Goal: Transaction & Acquisition: Purchase product/service

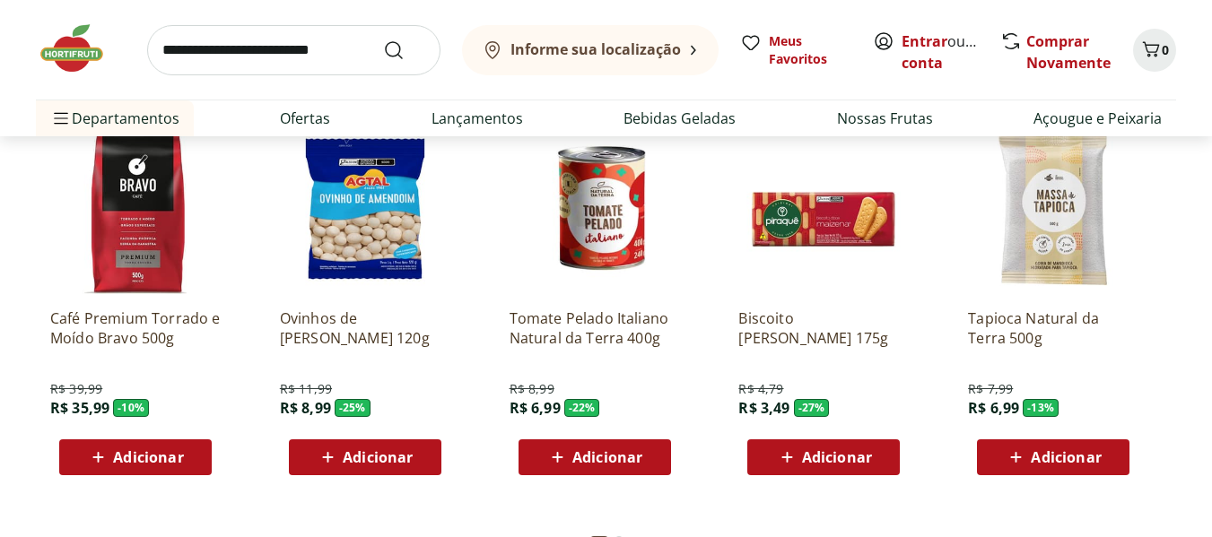
scroll to position [2511, 0]
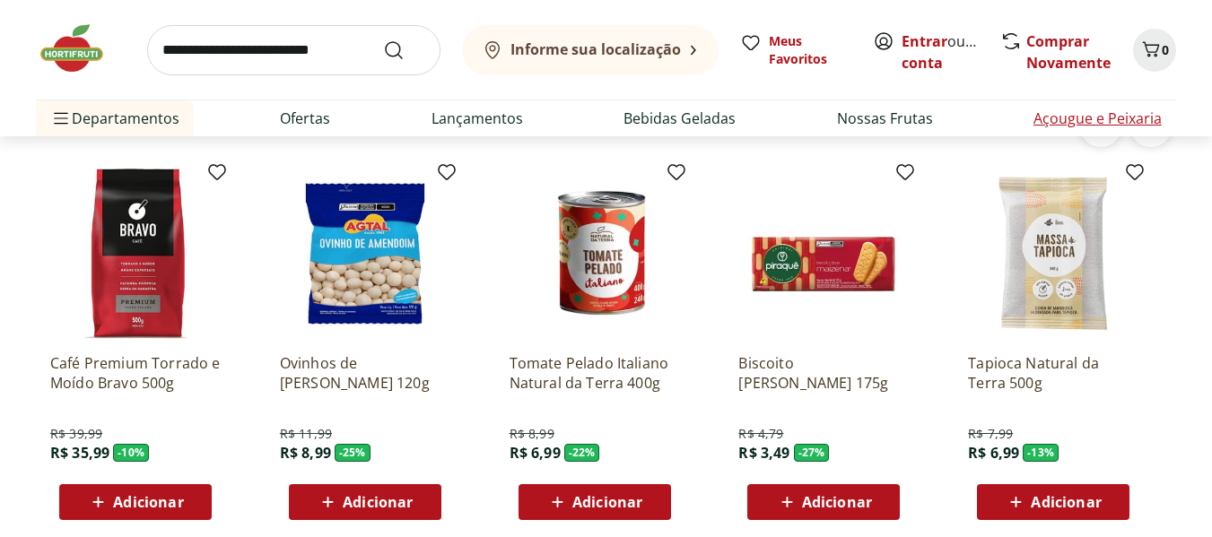
click at [1053, 119] on link "Açougue e Peixaria" at bounding box center [1097, 119] width 128 height 22
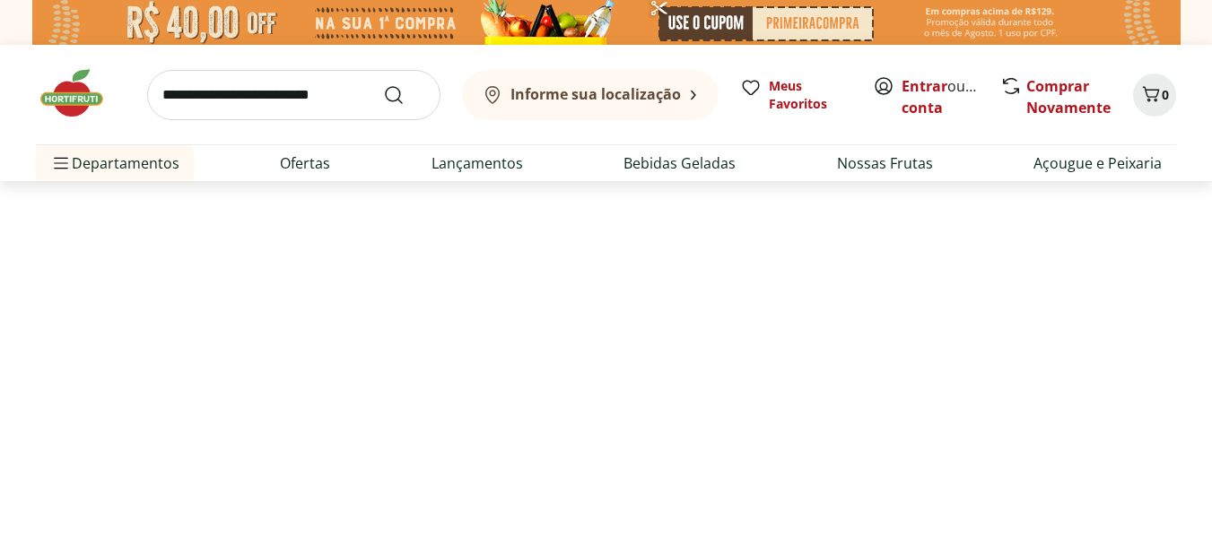
select select "**********"
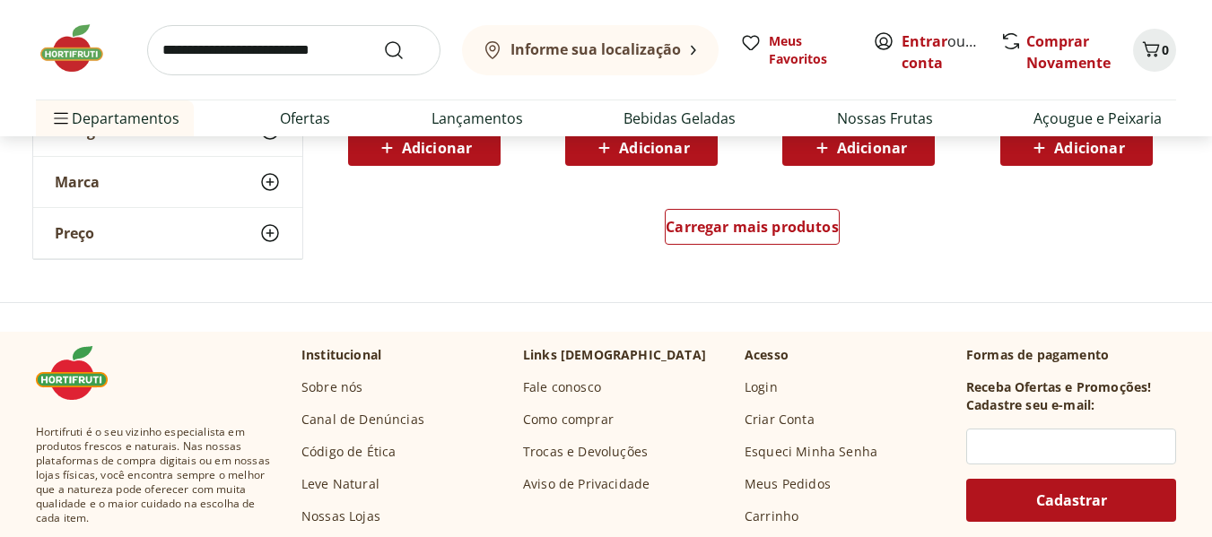
scroll to position [1345, 0]
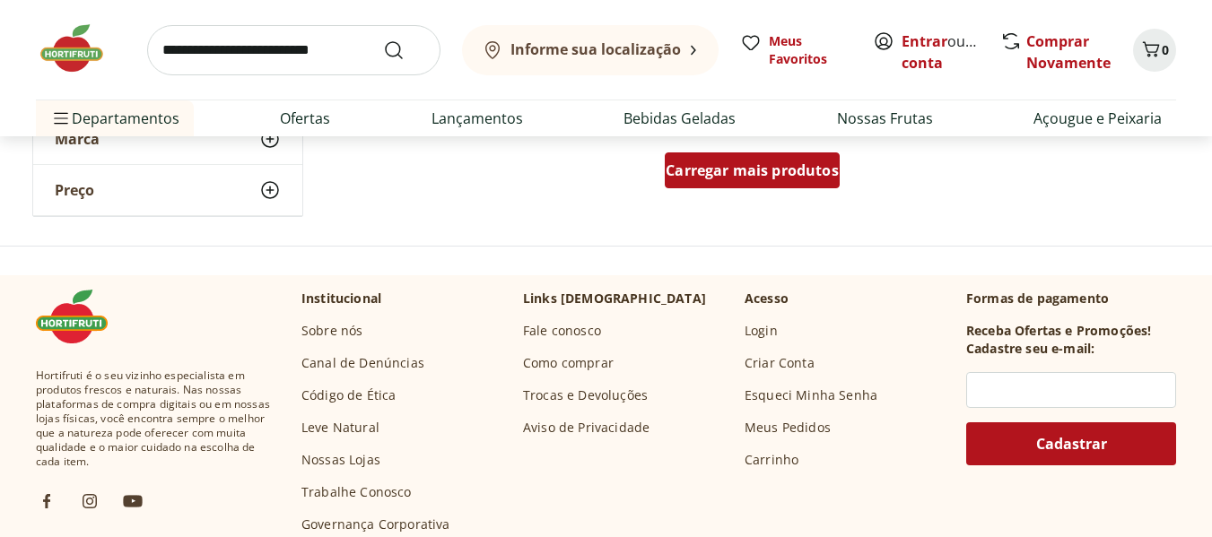
click at [777, 177] on span "Carregar mais produtos" at bounding box center [751, 170] width 173 height 14
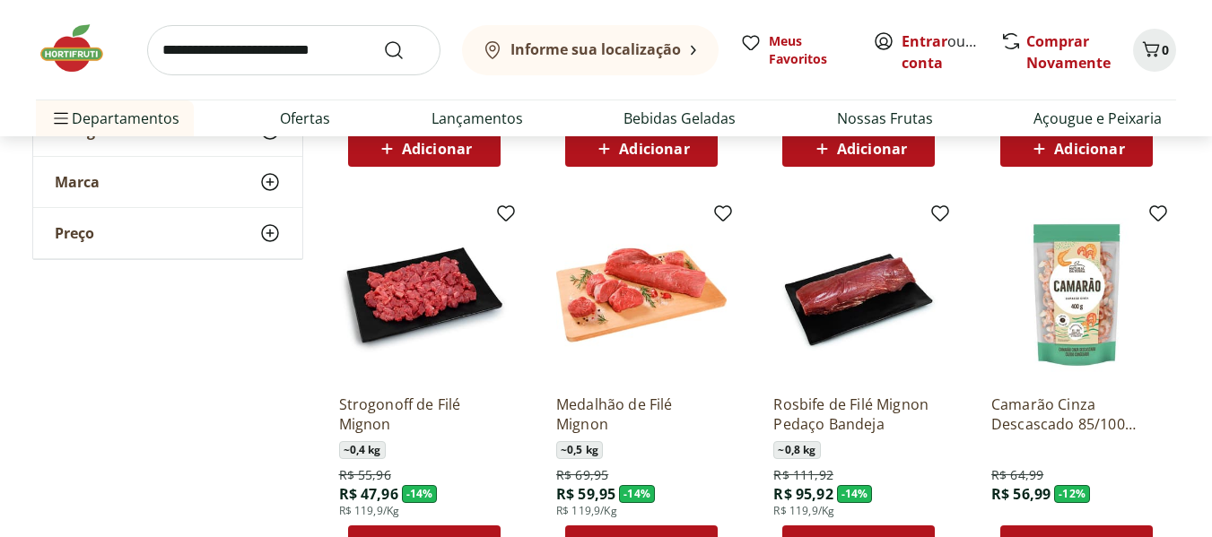
scroll to position [2153, 0]
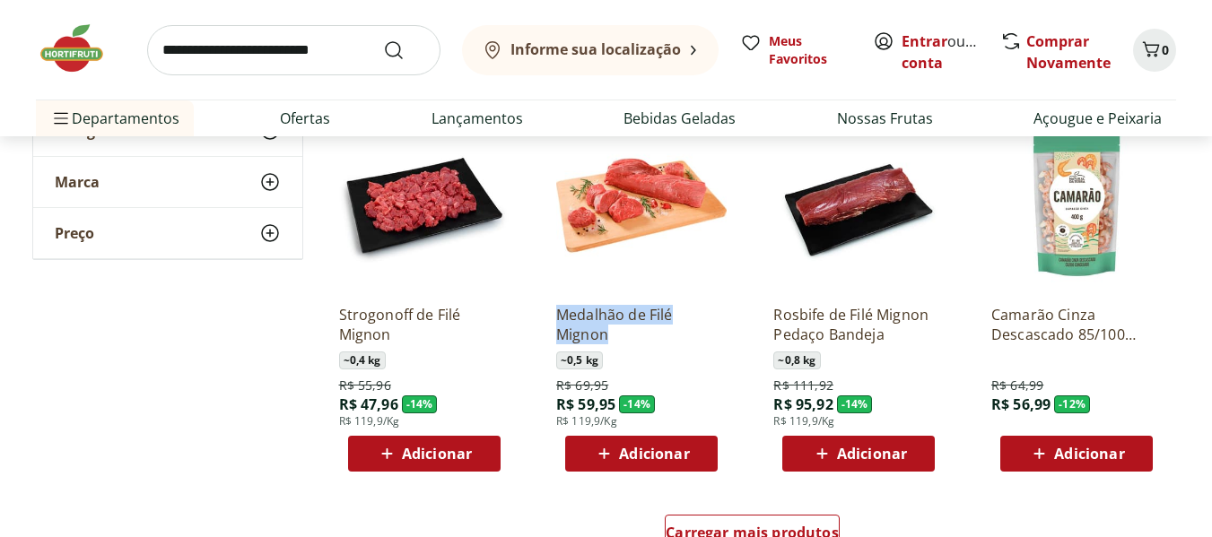
drag, startPoint x: 554, startPoint y: 298, endPoint x: 621, endPoint y: 345, distance: 81.6
click at [621, 345] on div "Medalhão de Filé Mignon ~ 0,5 kg R$ 69,95 R$ 59,95 - 14 % R$ 119,9/Kg Adicionar" at bounding box center [641, 296] width 199 height 380
copy p "Medalhão de Filé Mignon"
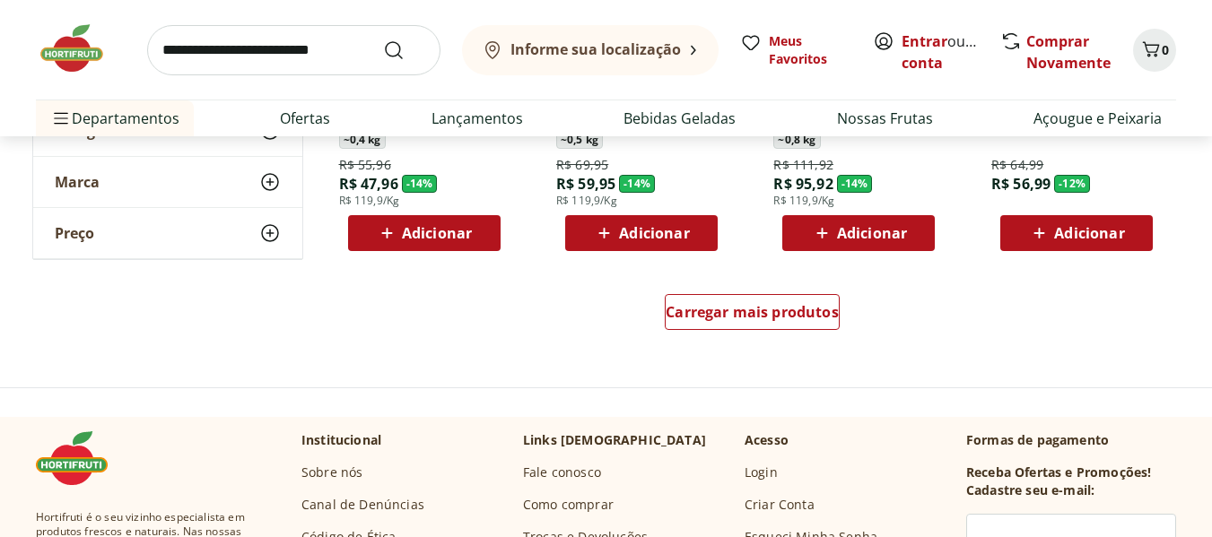
scroll to position [2422, 0]
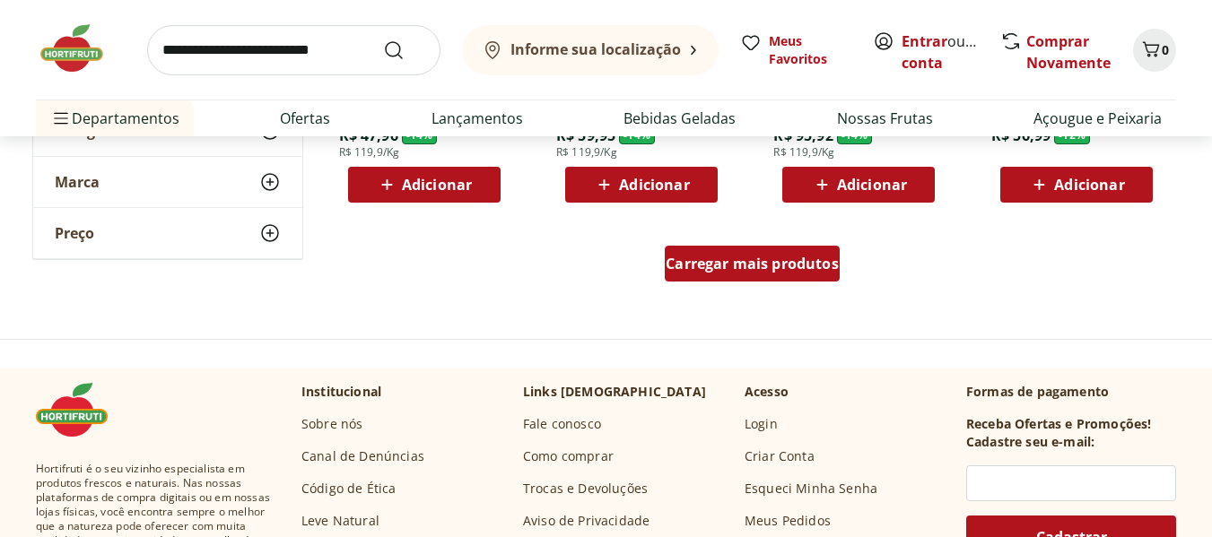
click at [751, 260] on span "Carregar mais produtos" at bounding box center [751, 264] width 173 height 14
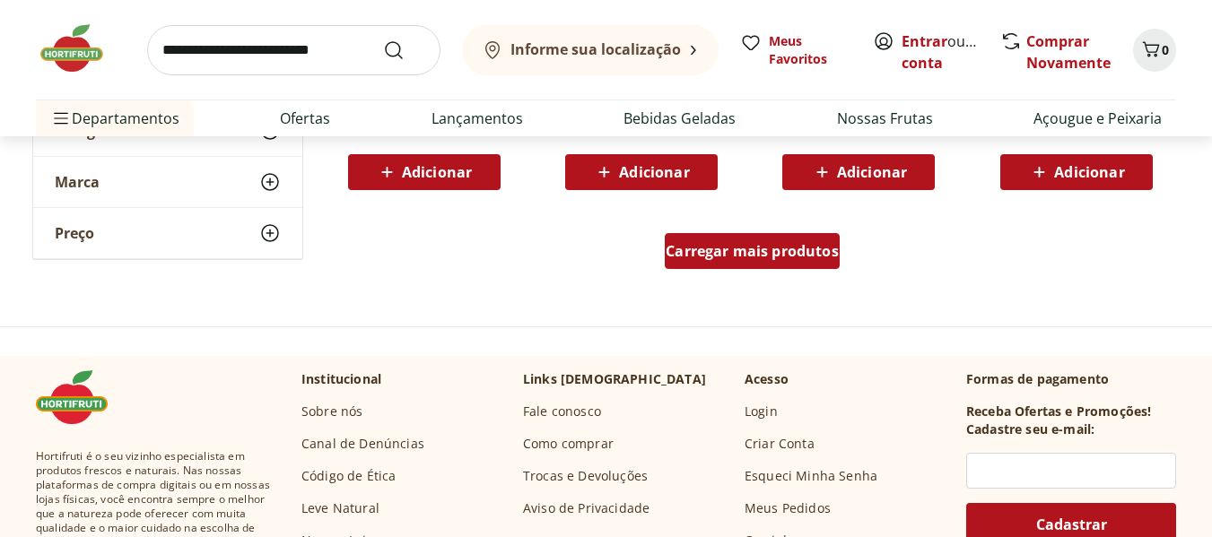
scroll to position [3588, 0]
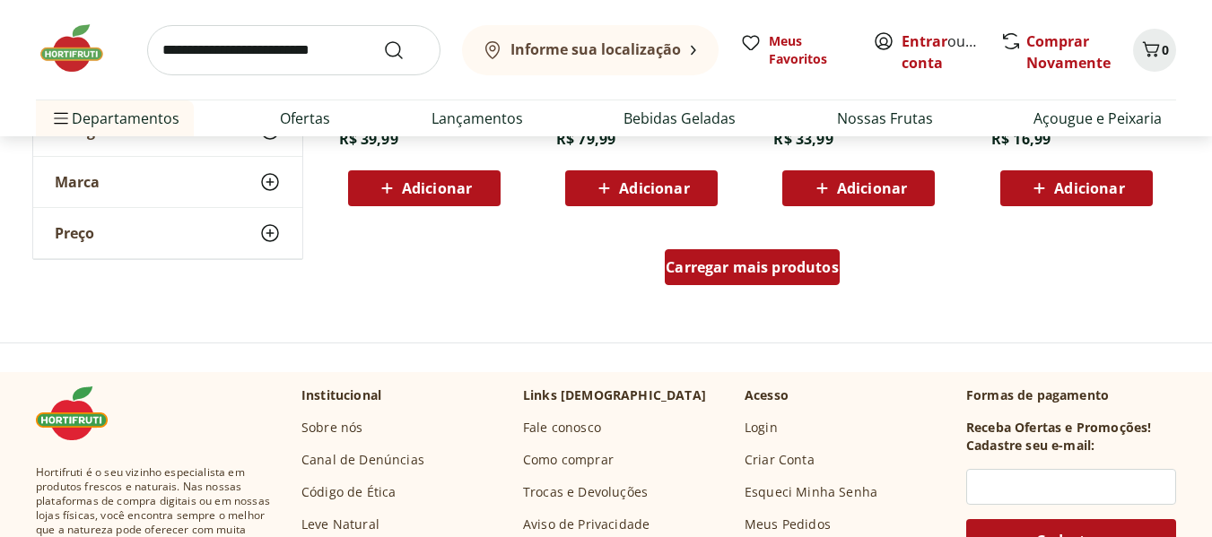
click at [698, 274] on span "Carregar mais produtos" at bounding box center [751, 267] width 173 height 14
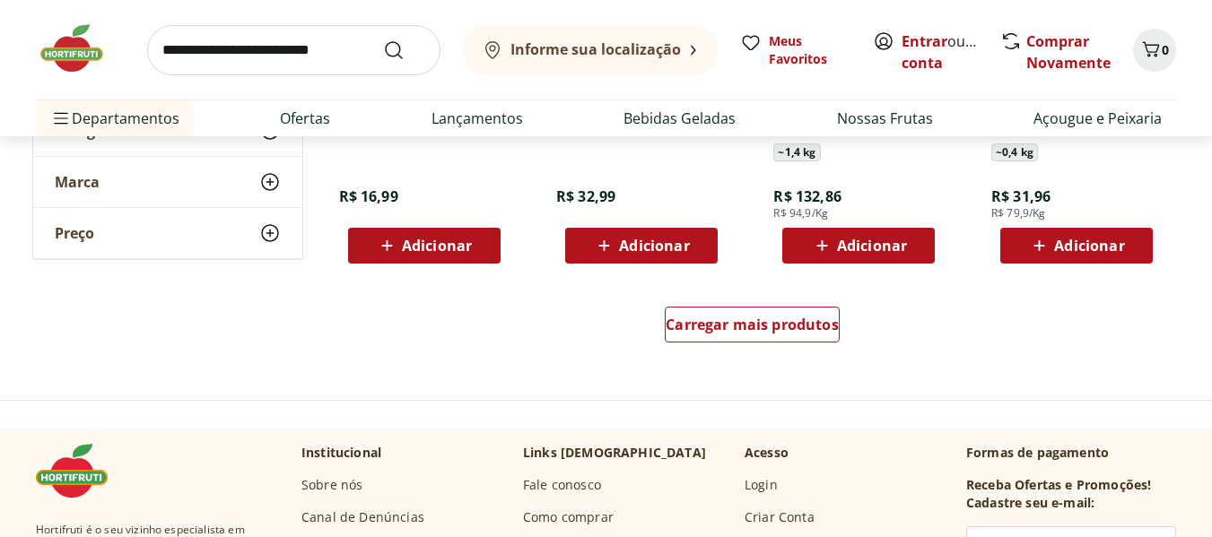
scroll to position [4843, 0]
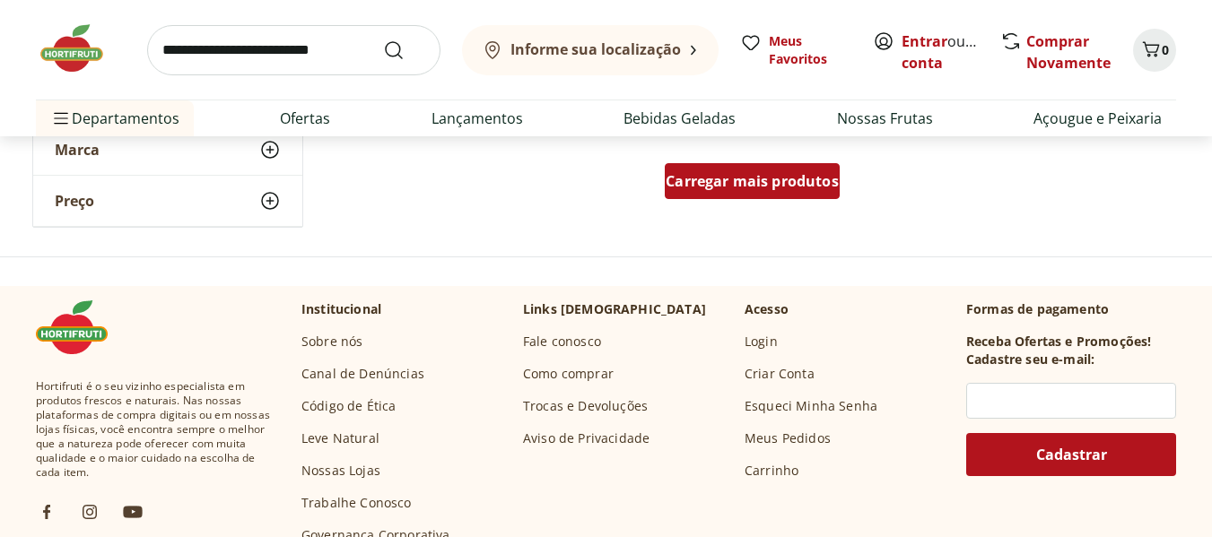
click at [742, 173] on div "Carregar mais produtos" at bounding box center [752, 181] width 175 height 36
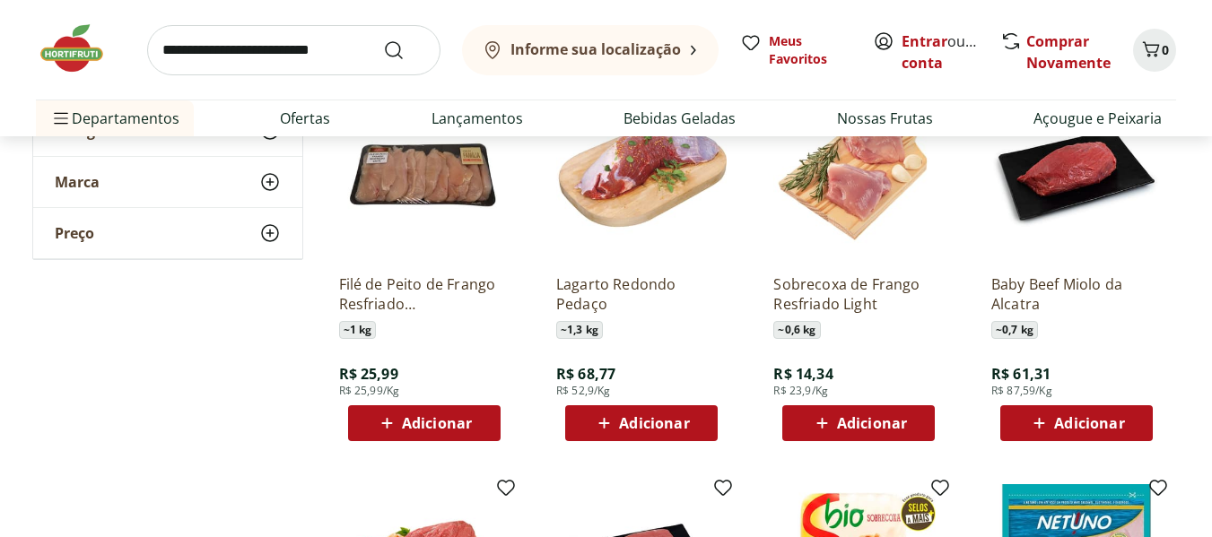
scroll to position [4933, 0]
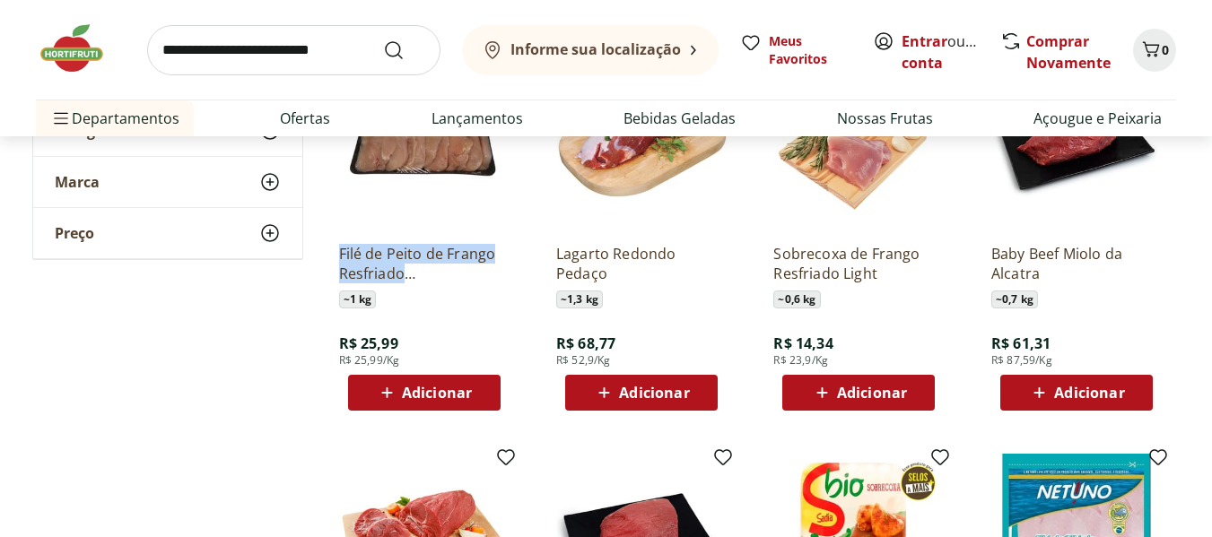
drag, startPoint x: 335, startPoint y: 243, endPoint x: 491, endPoint y: 277, distance: 159.7
click at [491, 277] on div "Filé de Peito de Frango Resfriado Tamanho Família ~ 1 kg R$ 25,99 R$ 25,99/Kg A…" at bounding box center [424, 235] width 199 height 380
copy p "Filé de Peito de Frango Resfriado Tamanho"
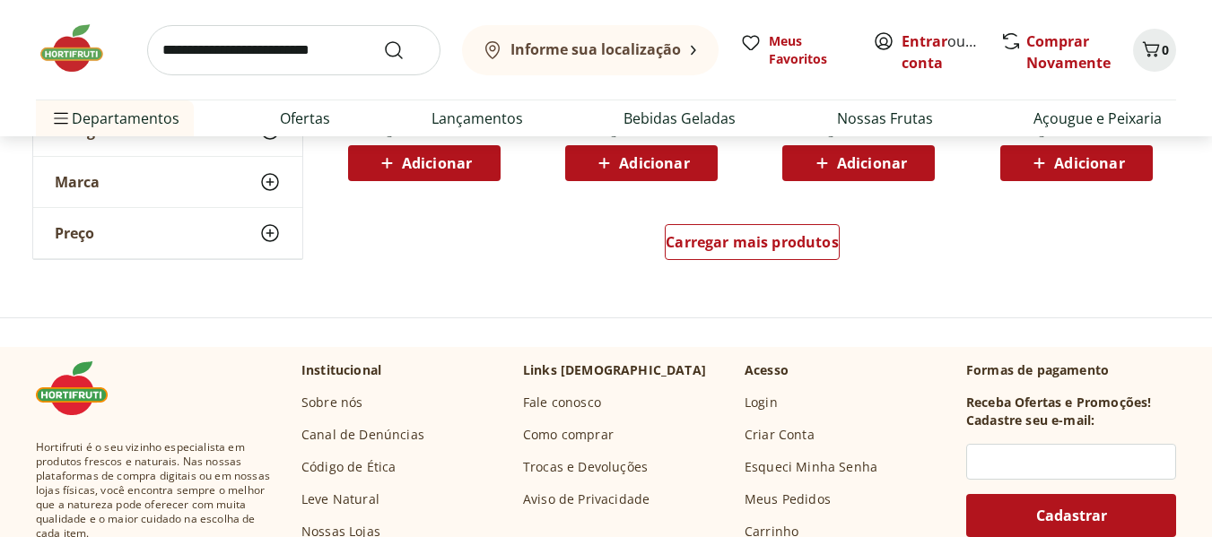
scroll to position [6009, 0]
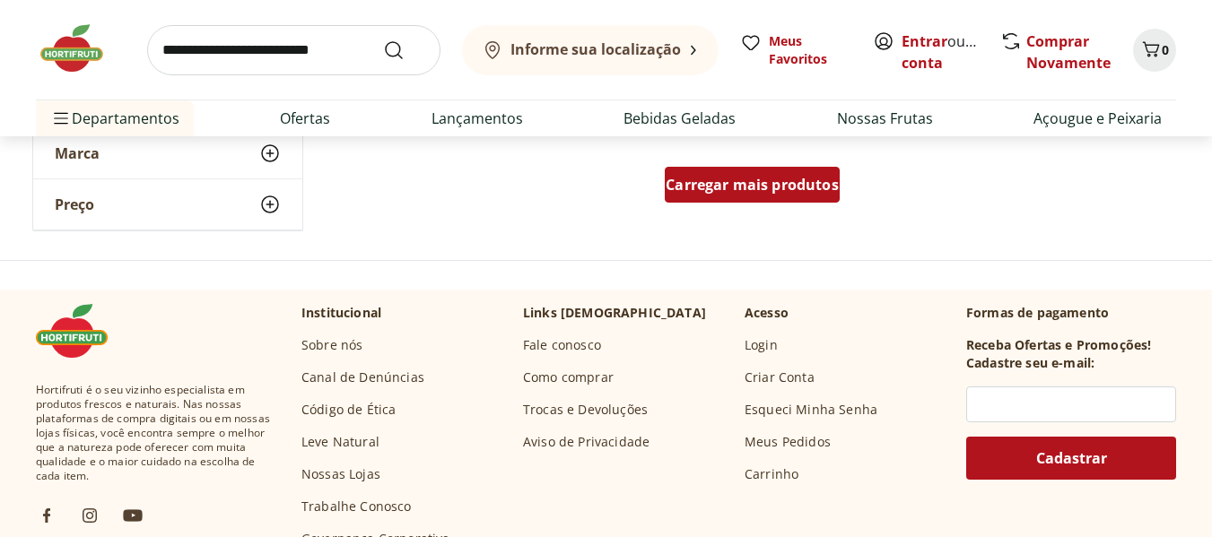
click at [763, 178] on span "Carregar mais produtos" at bounding box center [751, 185] width 173 height 14
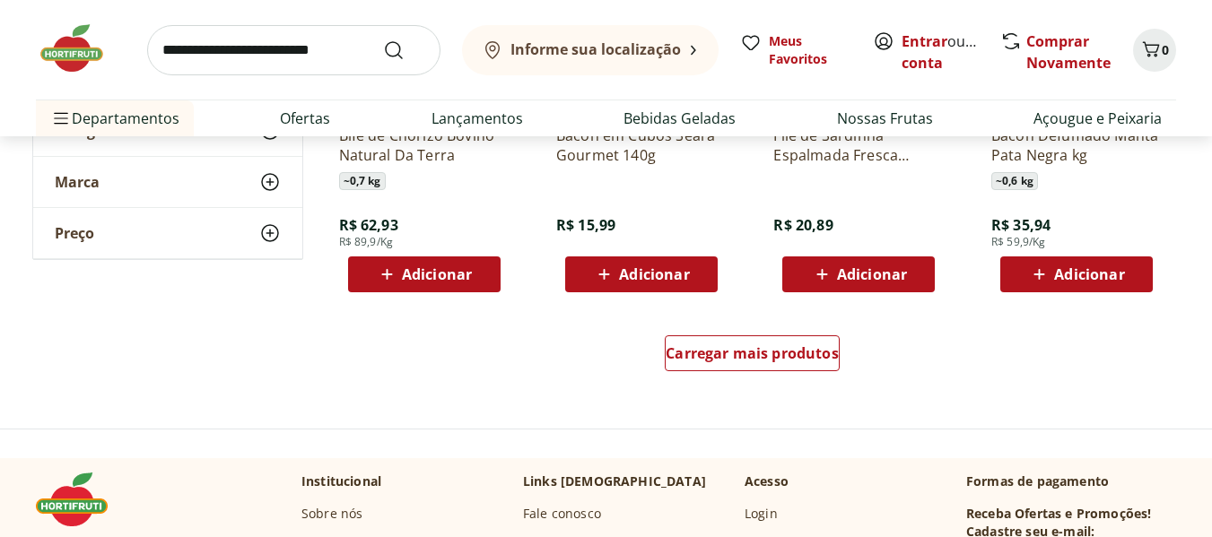
scroll to position [7085, 0]
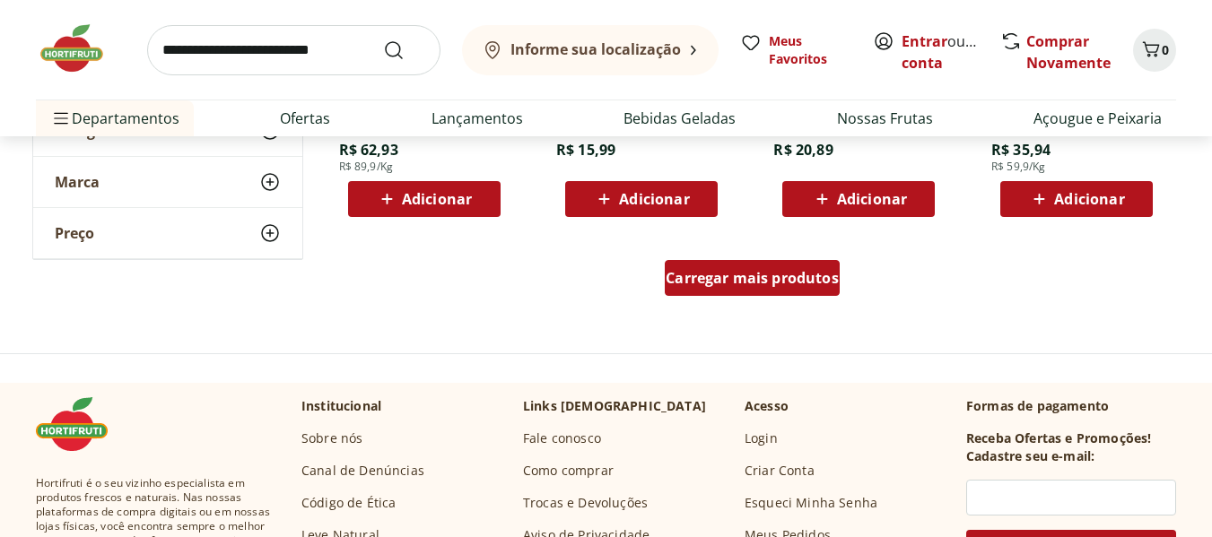
click at [700, 283] on span "Carregar mais produtos" at bounding box center [751, 278] width 173 height 14
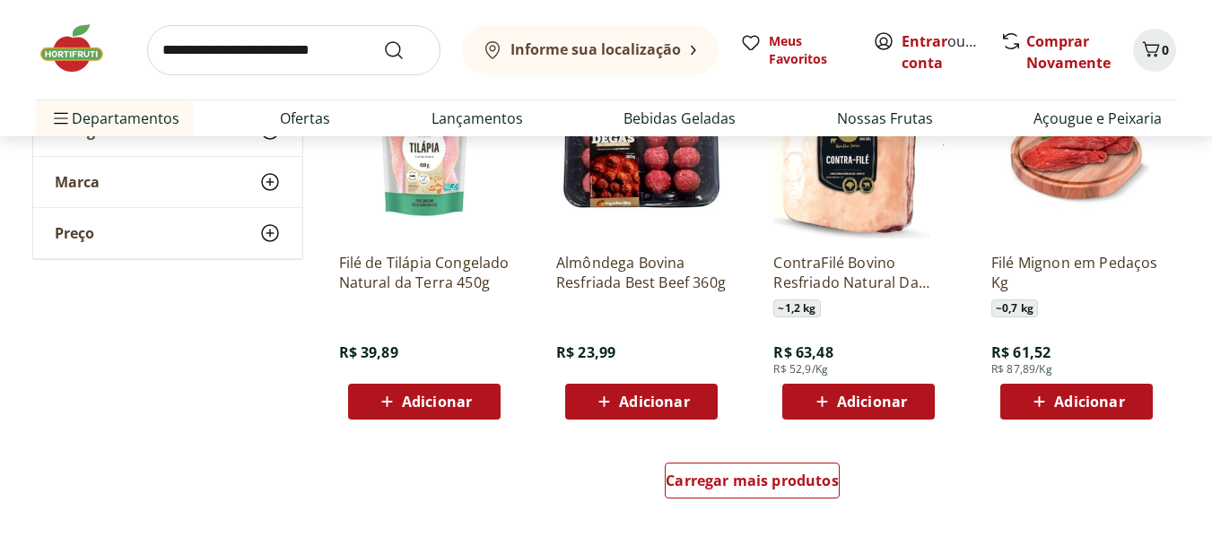
scroll to position [8251, 0]
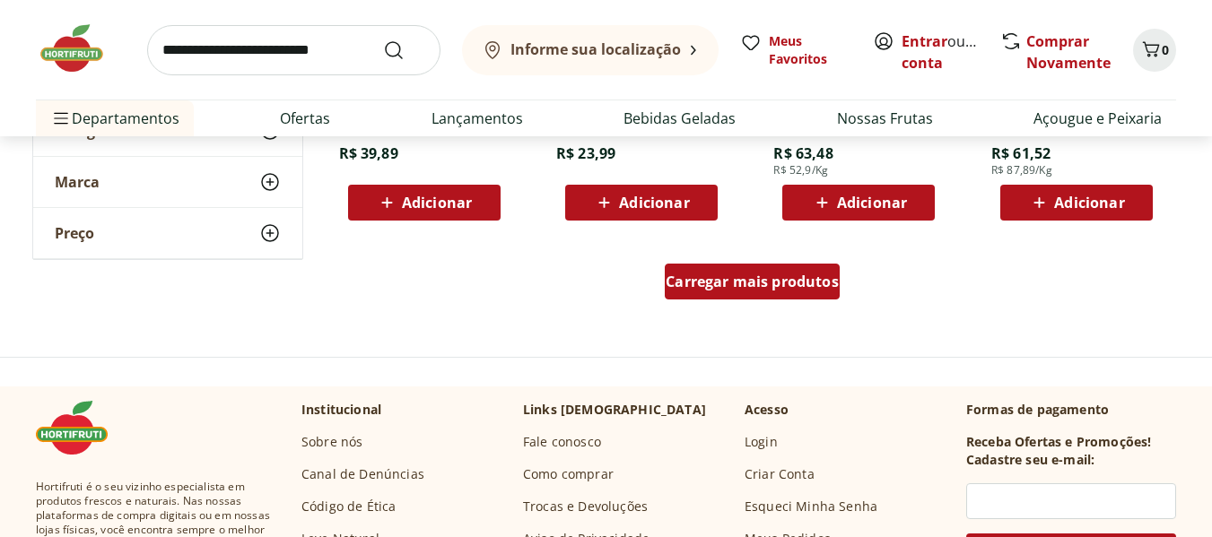
click at [726, 283] on span "Carregar mais produtos" at bounding box center [751, 281] width 173 height 14
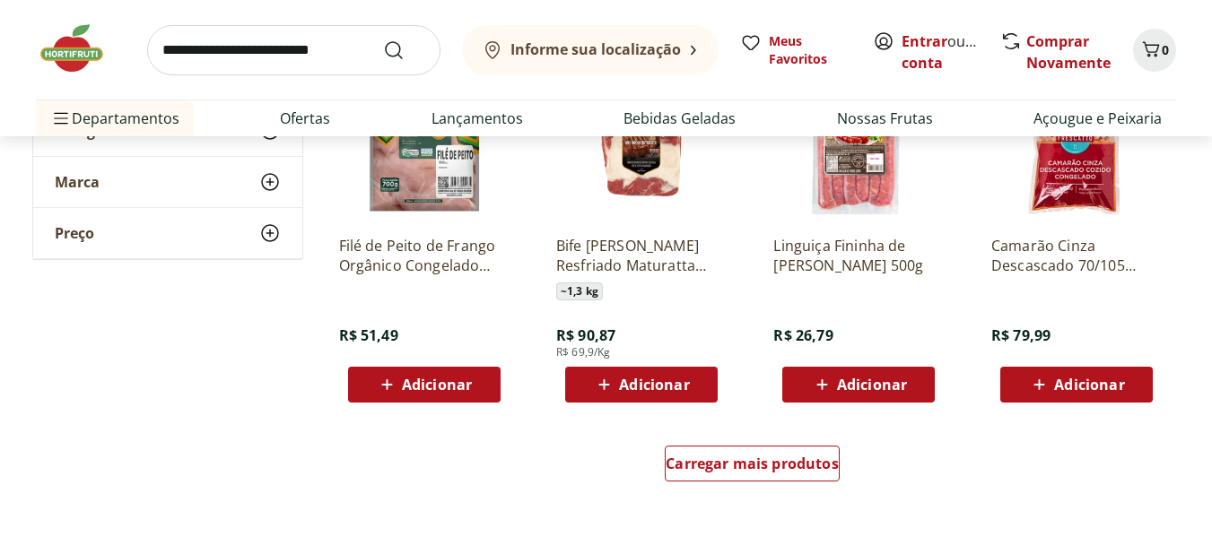
scroll to position [9328, 0]
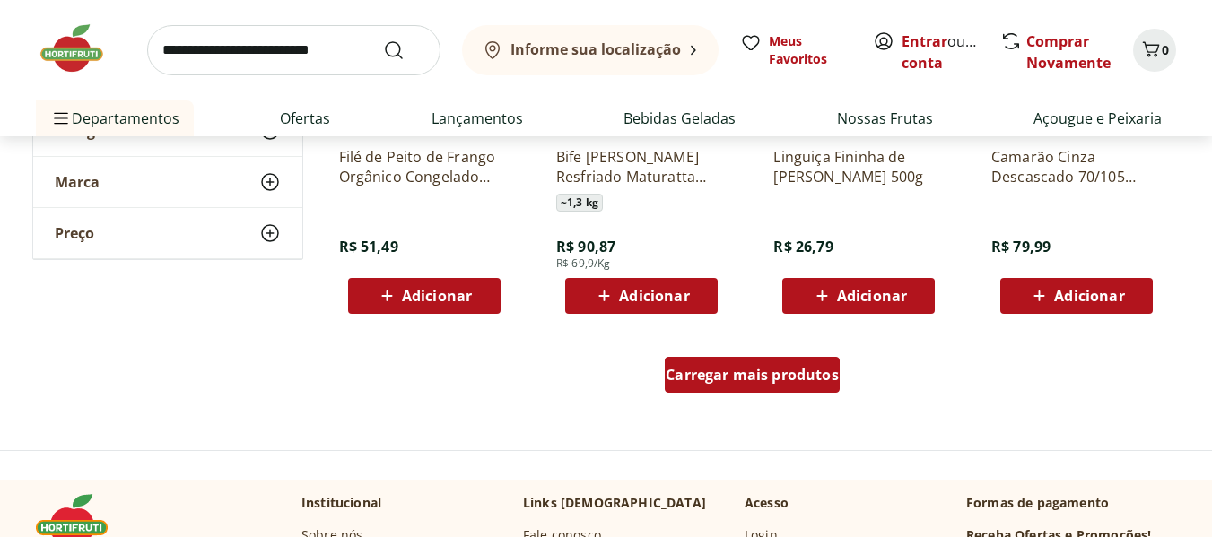
click at [751, 373] on span "Carregar mais produtos" at bounding box center [751, 375] width 173 height 14
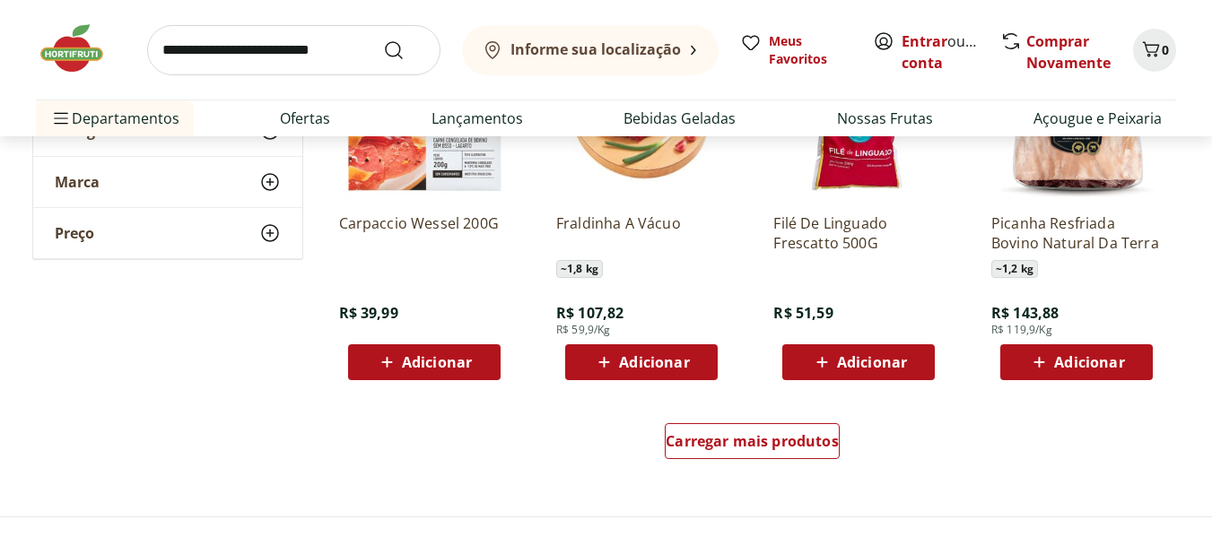
scroll to position [10583, 0]
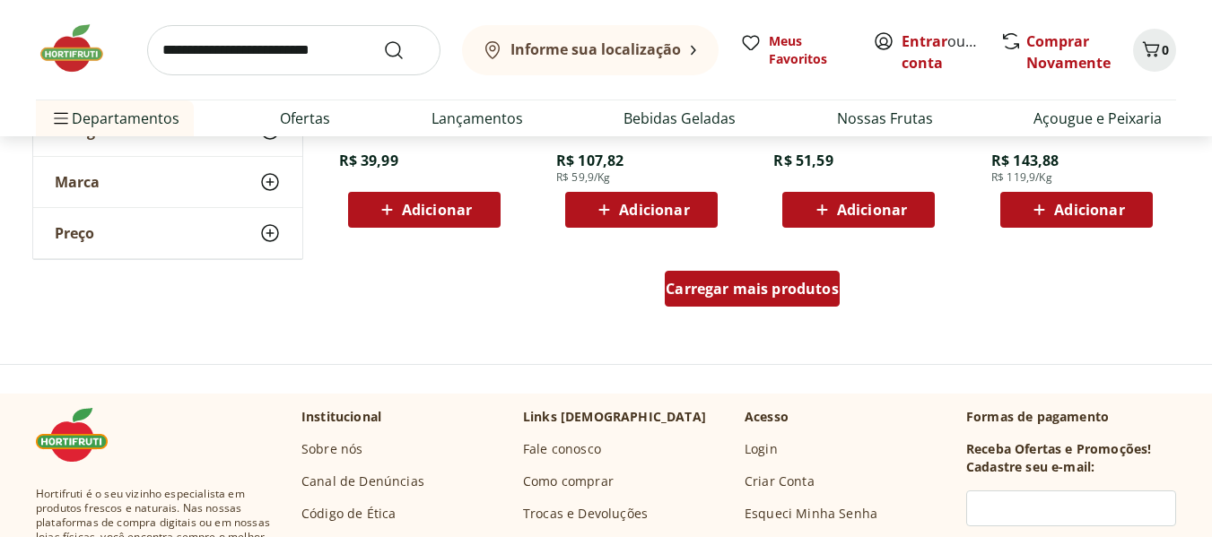
click at [696, 283] on span "Carregar mais produtos" at bounding box center [751, 289] width 173 height 14
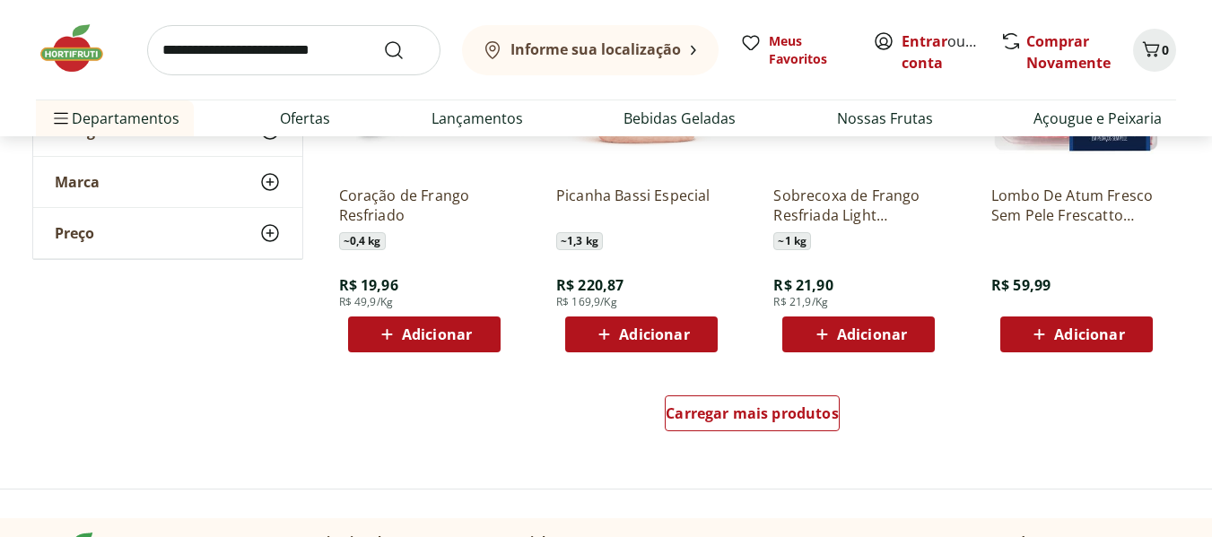
scroll to position [11660, 0]
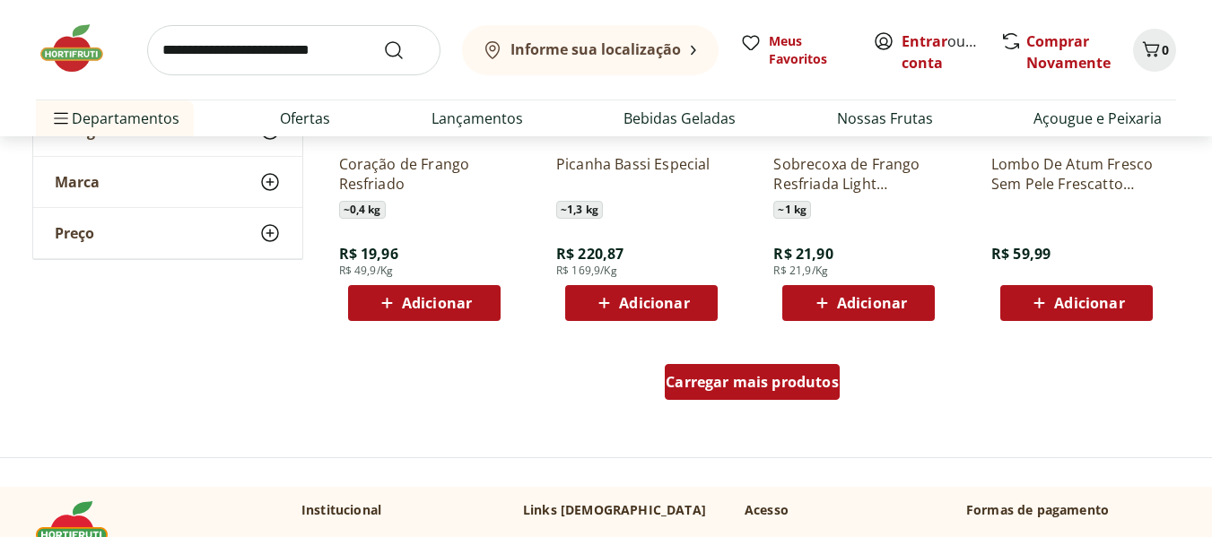
click at [731, 375] on span "Carregar mais produtos" at bounding box center [751, 382] width 173 height 14
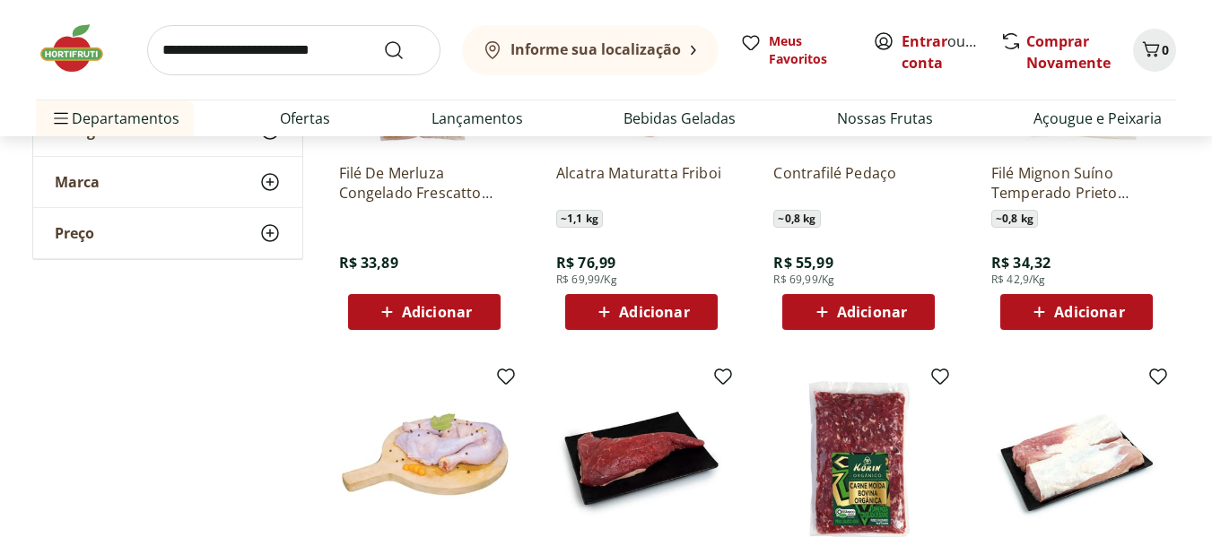
scroll to position [12198, 0]
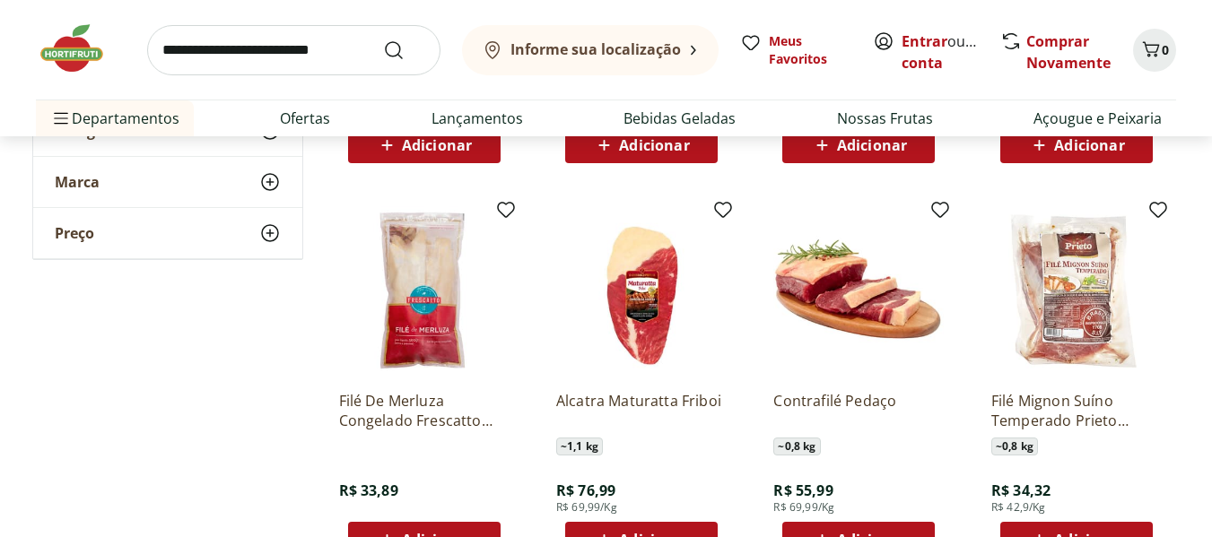
click at [181, 55] on input "search" at bounding box center [293, 50] width 293 height 50
type input "*******"
click at [383, 39] on button "Submit Search" at bounding box center [404, 50] width 43 height 22
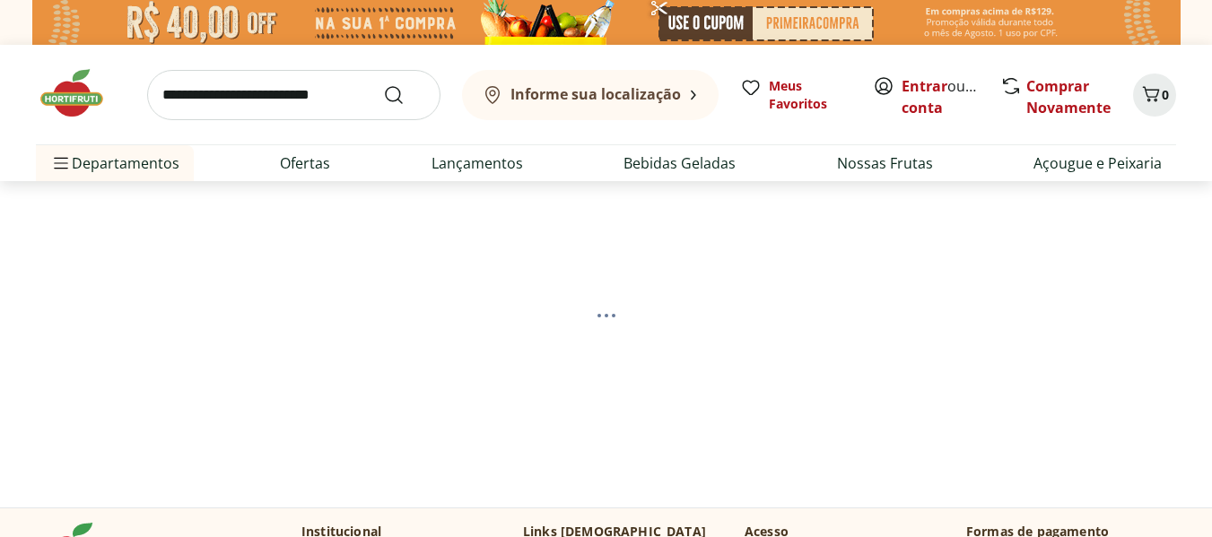
select select "**********"
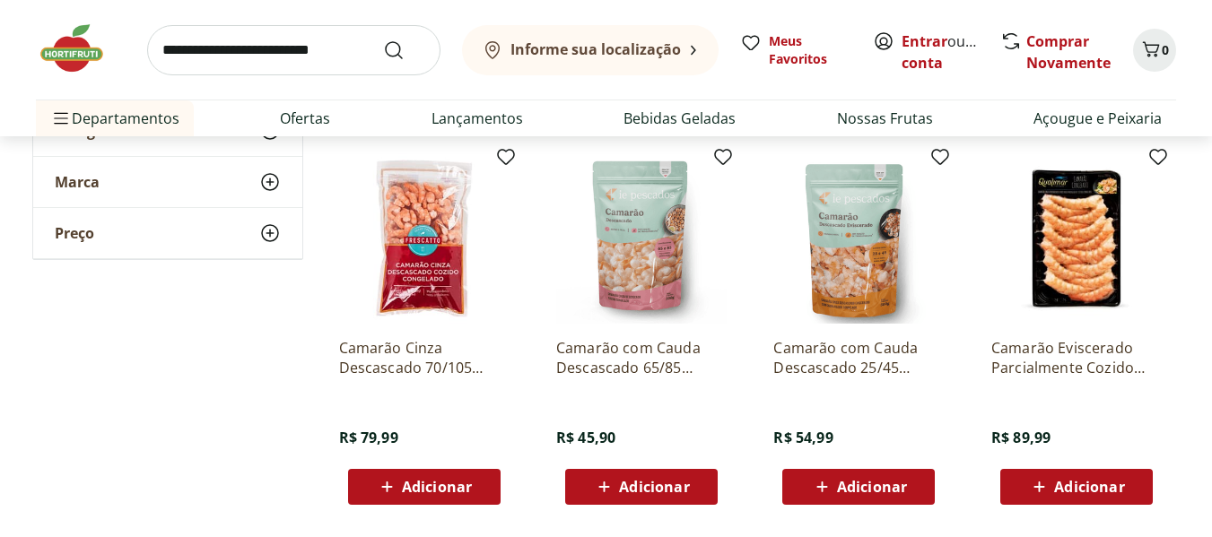
scroll to position [628, 0]
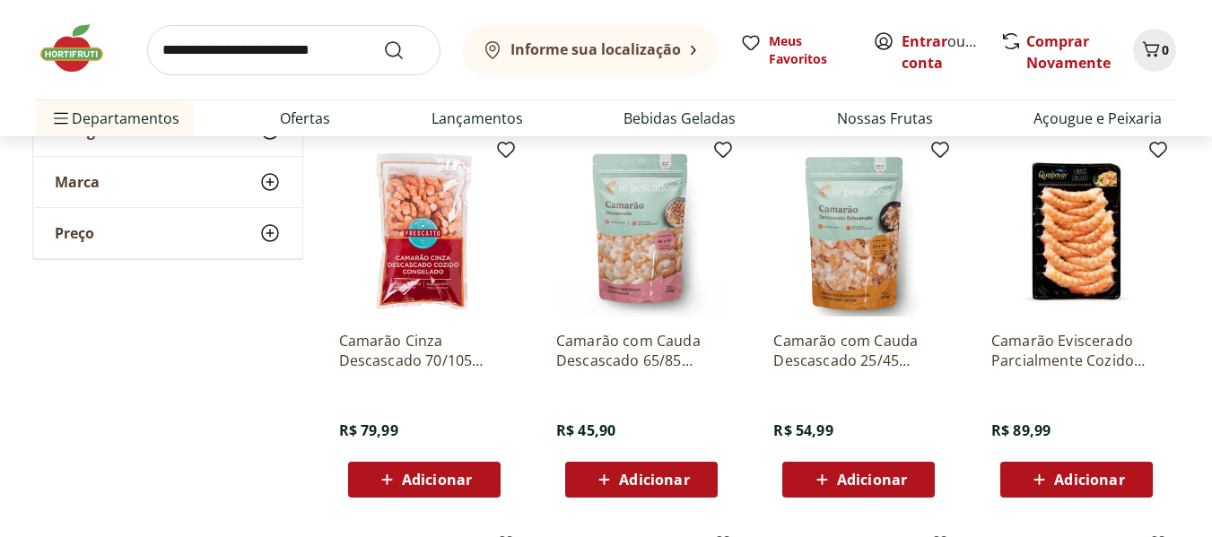
drag, startPoint x: 522, startPoint y: 327, endPoint x: 523, endPoint y: 338, distance: 10.8
click at [523, 338] on div "Camarão Cinza Descascado 70/105 Congelado Frescatto 400g R$ 79,99 Adicionar" at bounding box center [424, 322] width 199 height 380
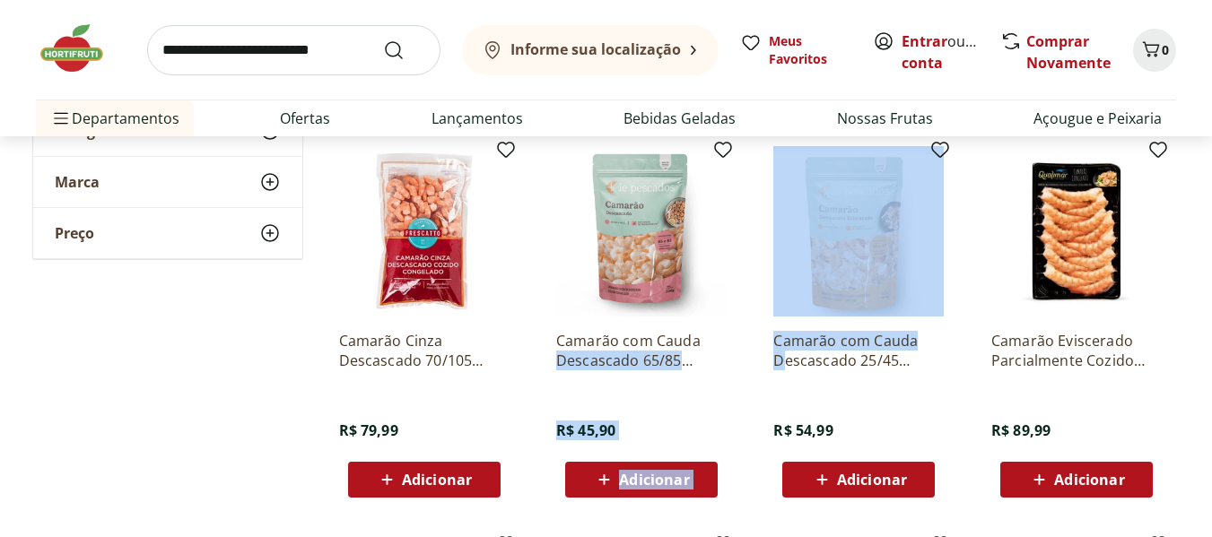
drag, startPoint x: 751, startPoint y: 324, endPoint x: 783, endPoint y: 352, distance: 42.6
click at [783, 352] on ul "Camarão Cinza Médio Limpo Unidade ~ 0,3 kg R$ 38,97 R$ 129,9/Kg Adicionar Camar…" at bounding box center [753, 322] width 856 height 1170
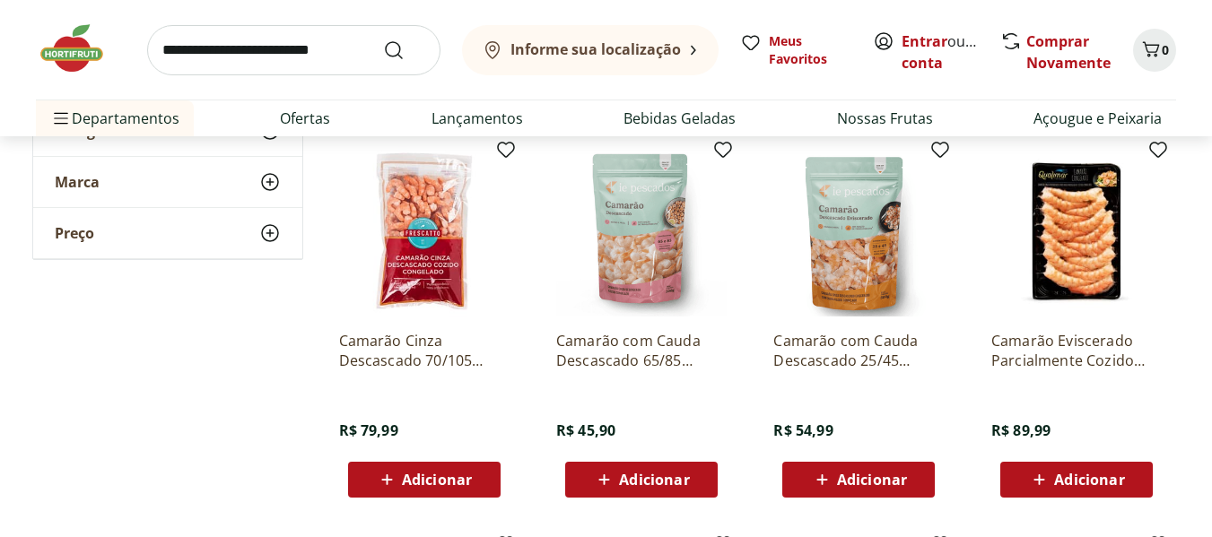
drag, startPoint x: 802, startPoint y: 397, endPoint x: 817, endPoint y: 382, distance: 21.6
click at [799, 385] on div "Camarão com Cauda Descascado 25/45 Congelado IE Pescados 300g R$ 54,99 Adicionar" at bounding box center [858, 407] width 170 height 181
drag, startPoint x: 753, startPoint y: 340, endPoint x: 909, endPoint y: 358, distance: 157.1
click at [909, 358] on ul "Camarão Cinza Médio Limpo Unidade ~ 0,3 kg R$ 38,97 R$ 129,9/Kg Adicionar Camar…" at bounding box center [753, 322] width 856 height 1170
copy p "Camarão com Cauda Descascado 25/45"
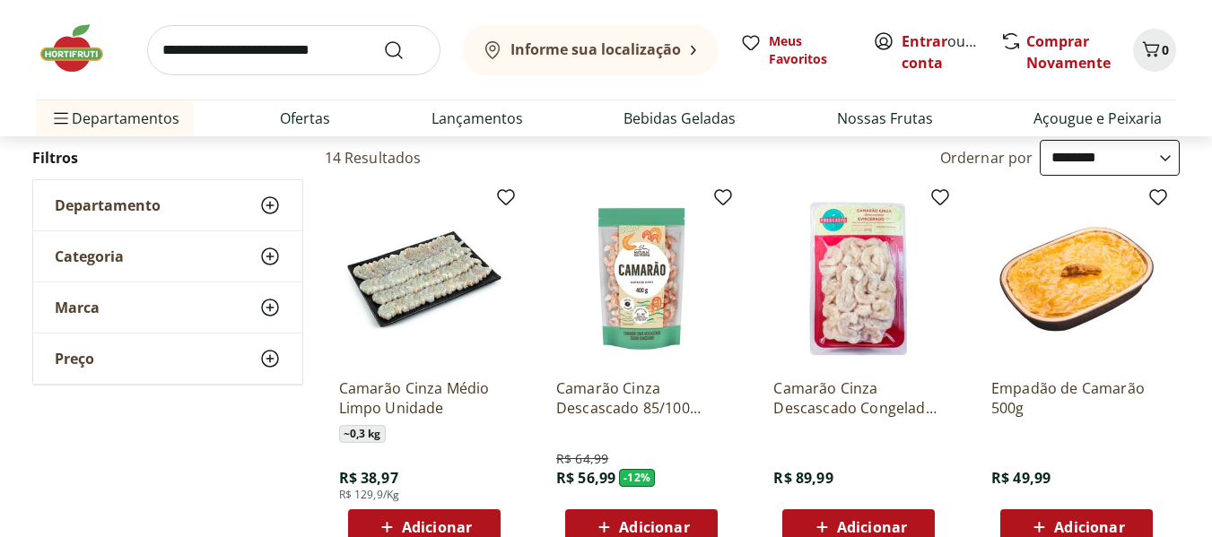
scroll to position [179, 0]
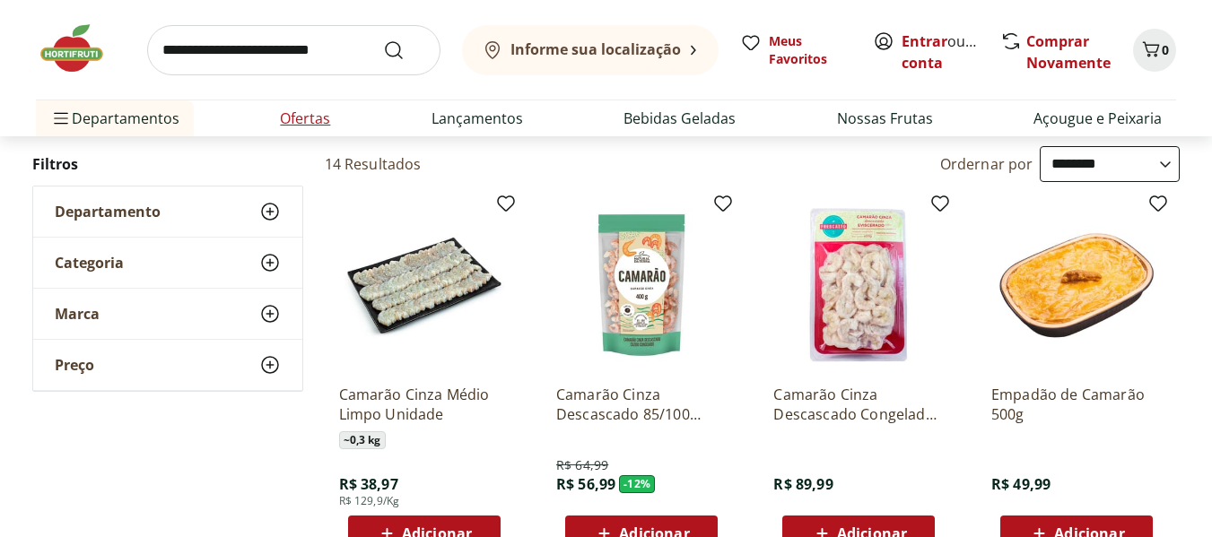
click at [313, 115] on link "Ofertas" at bounding box center [305, 119] width 50 height 22
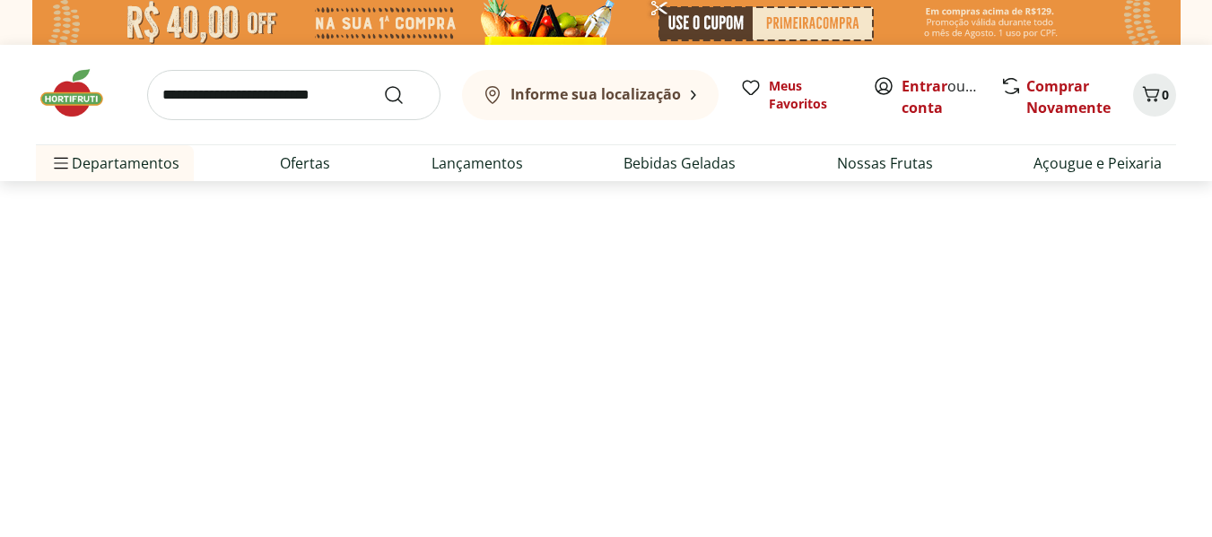
select select "**********"
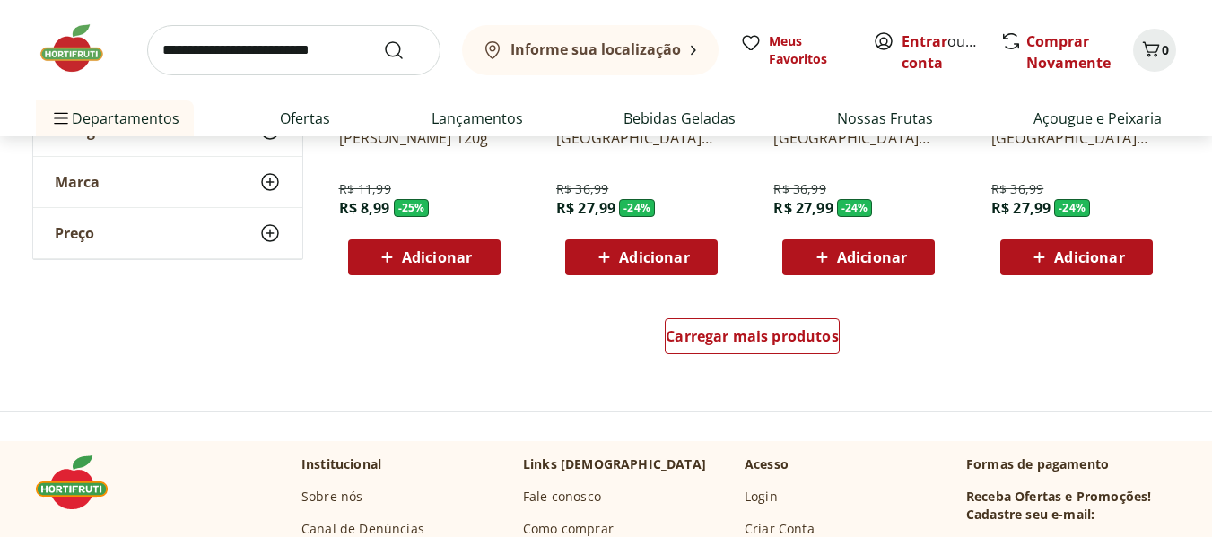
scroll to position [1256, 0]
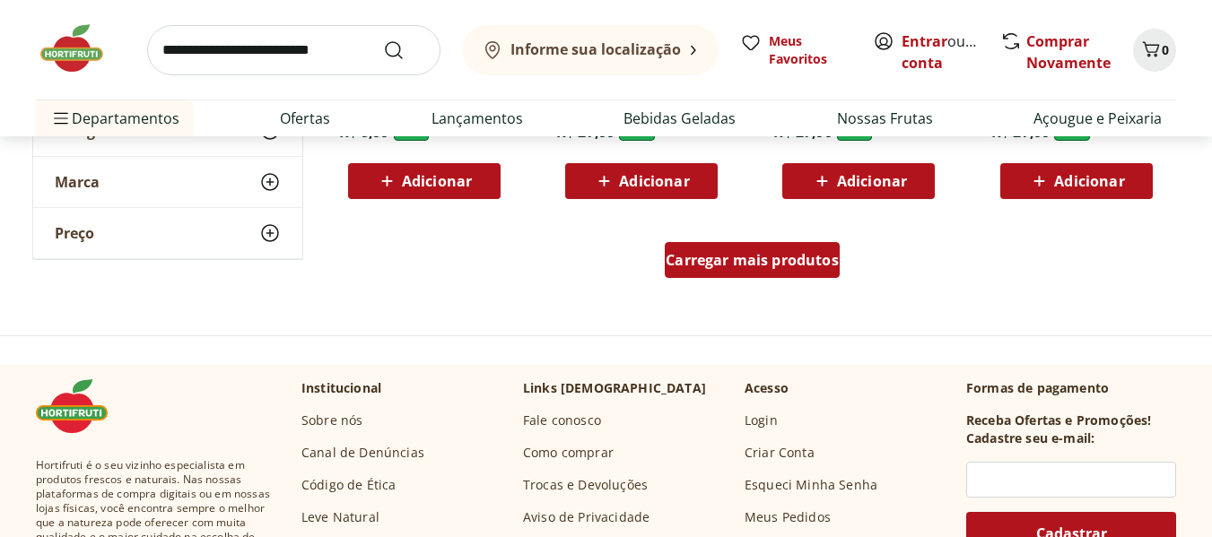
click at [762, 272] on div "Carregar mais produtos" at bounding box center [752, 260] width 175 height 36
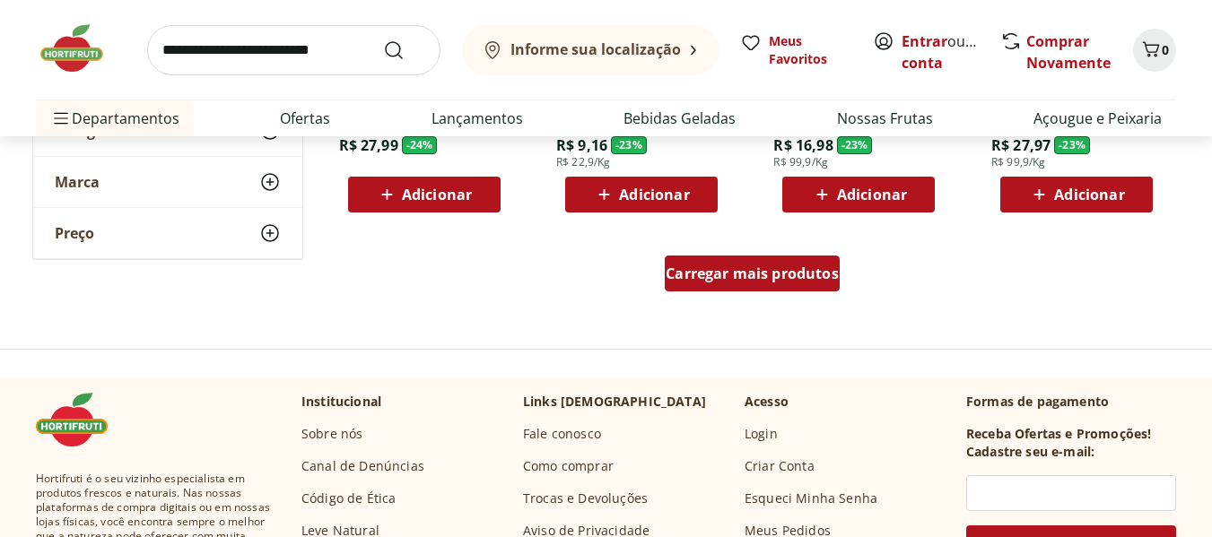
scroll to position [2422, 0]
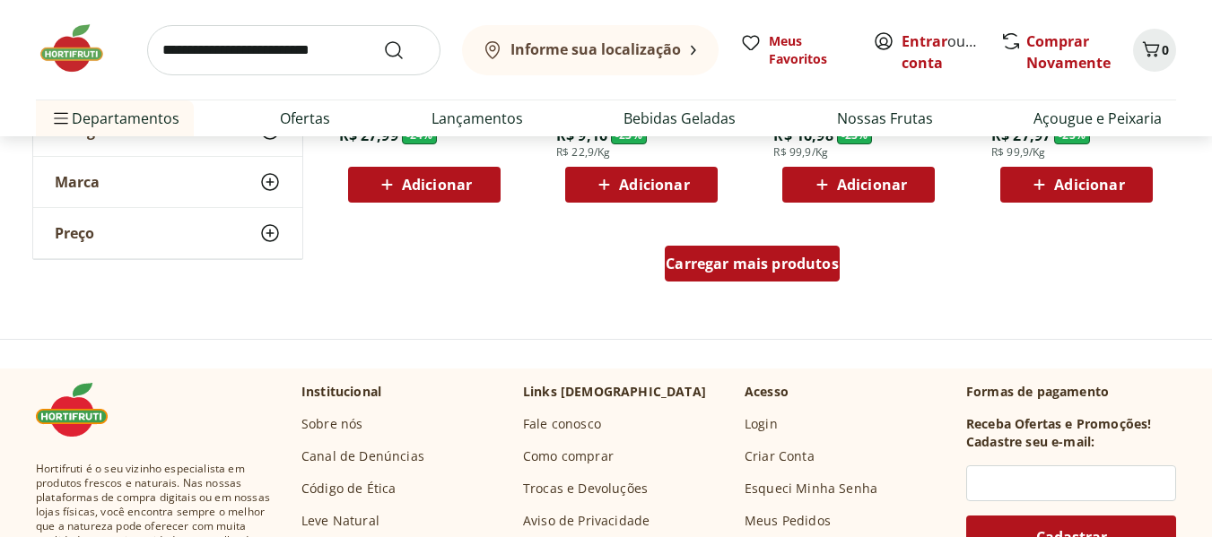
click at [692, 264] on span "Carregar mais produtos" at bounding box center [751, 264] width 173 height 14
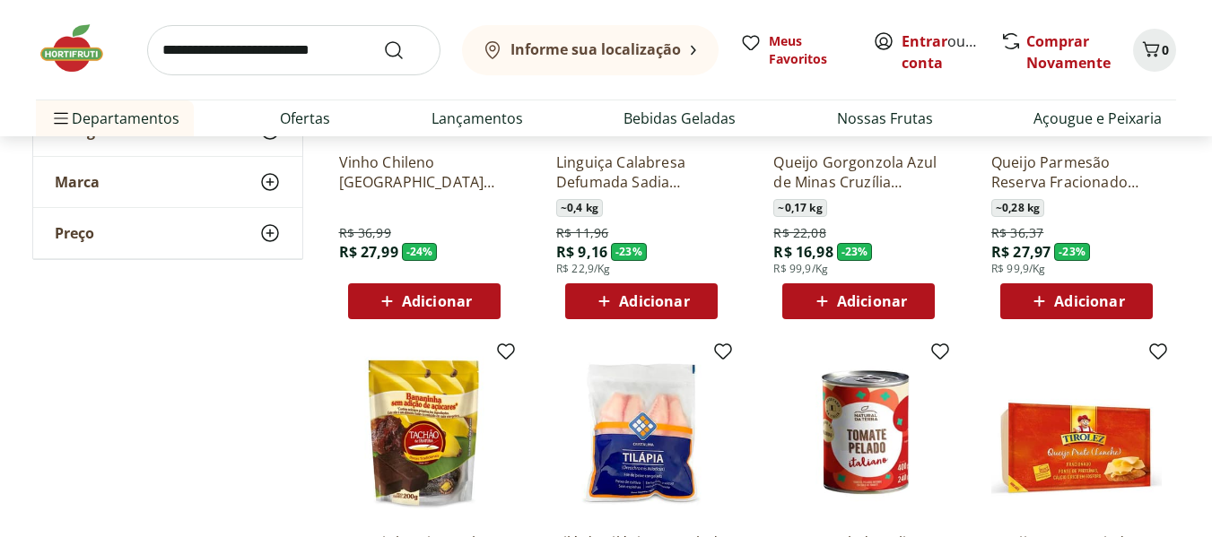
scroll to position [2153, 0]
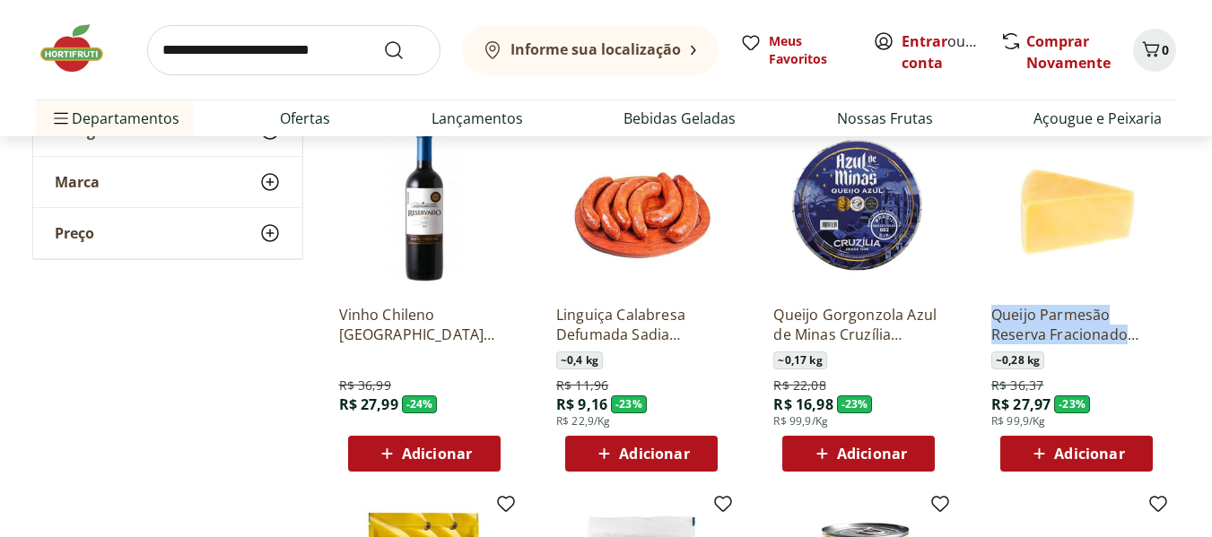
drag, startPoint x: 982, startPoint y: 307, endPoint x: 1150, endPoint y: 340, distance: 171.0
click at [1151, 341] on div "Queijo Parmesão Reserva Fracionado Basel ~ 0,28 kg R$ 36,37 R$ 27,97 - 23 % R$ …" at bounding box center [1076, 296] width 199 height 380
copy p "Queijo Parmesão Reserva Fracionado"
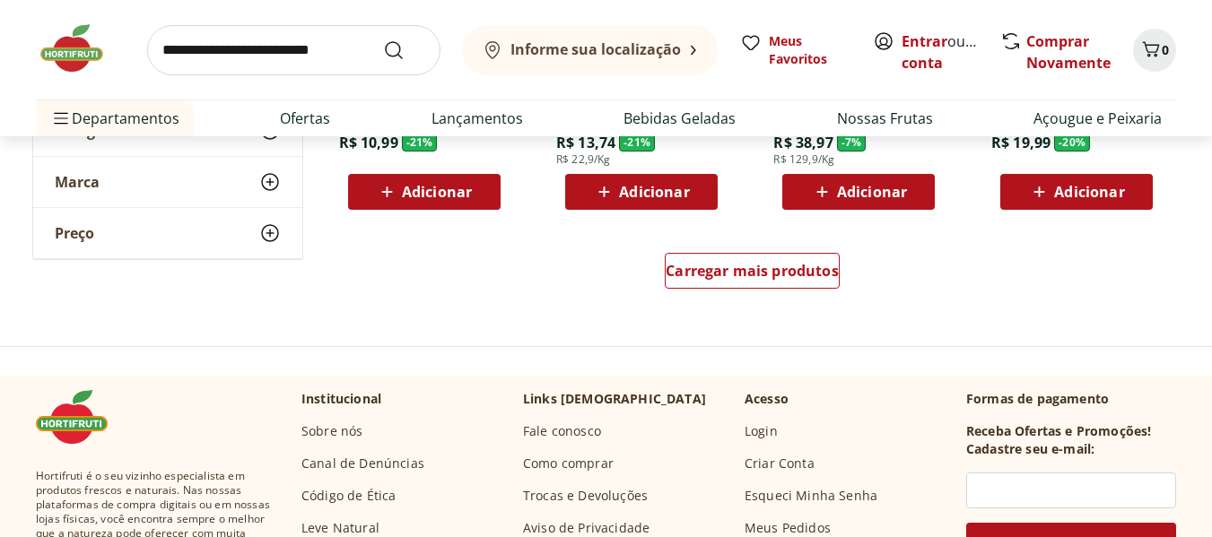
scroll to position [3588, 0]
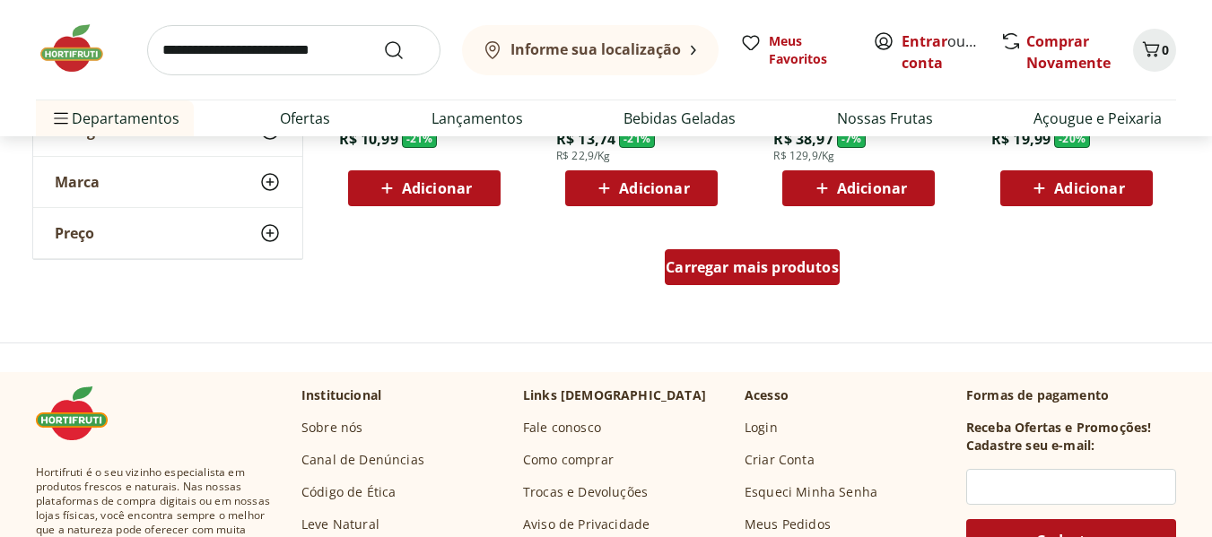
click at [683, 273] on span "Carregar mais produtos" at bounding box center [751, 267] width 173 height 14
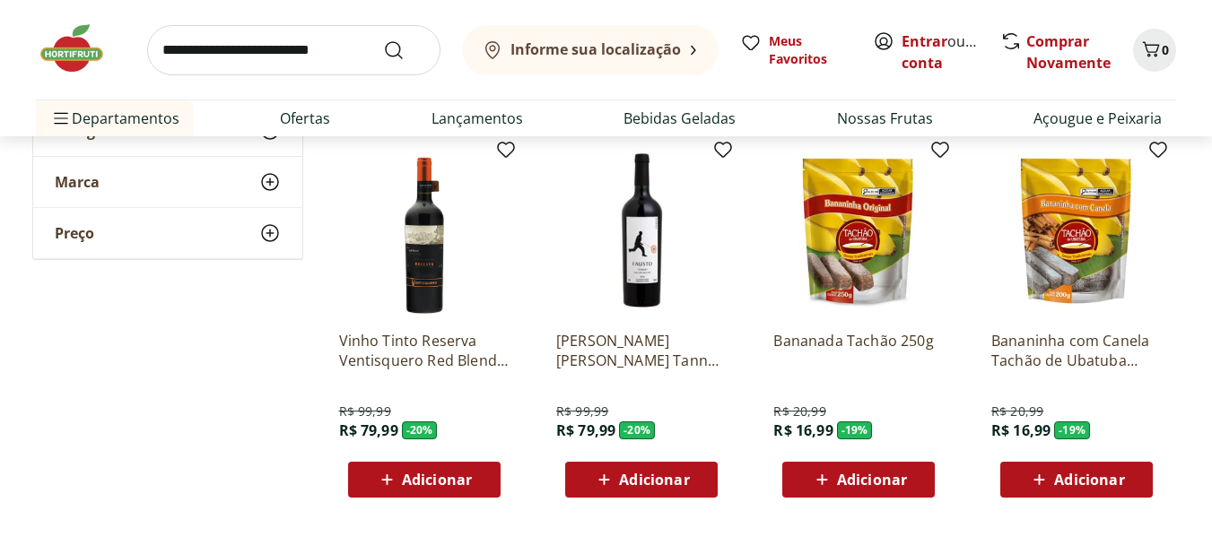
scroll to position [4754, 0]
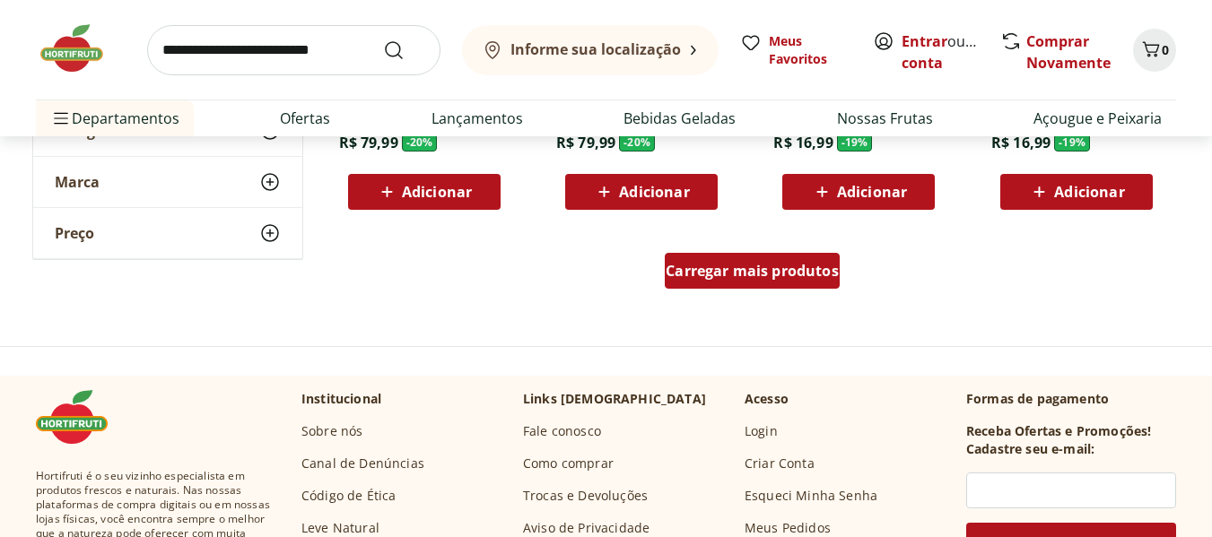
click at [761, 274] on span "Carregar mais produtos" at bounding box center [751, 271] width 173 height 14
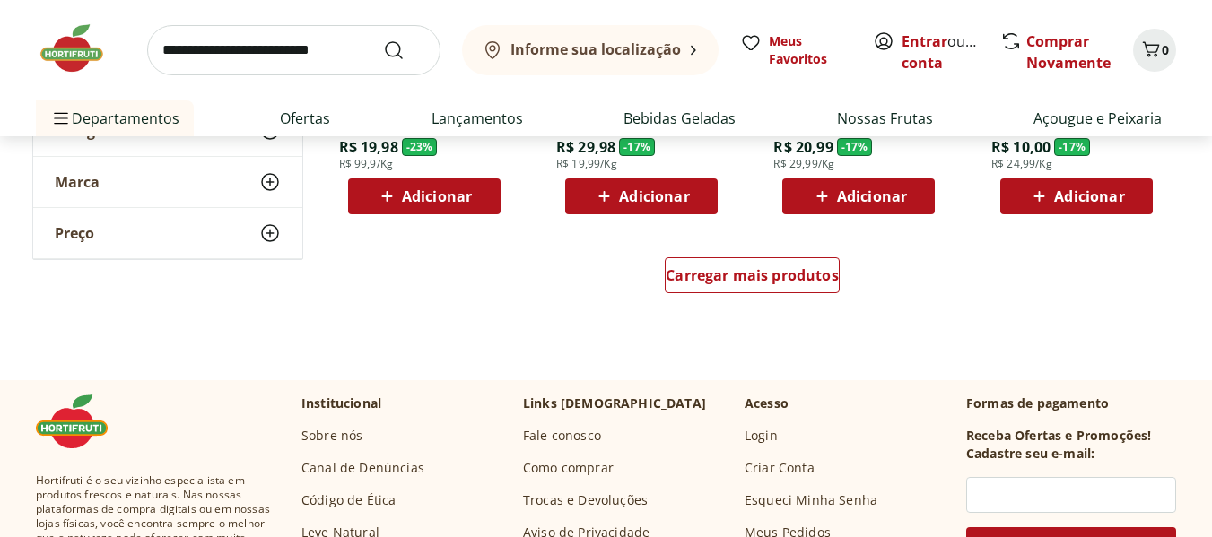
scroll to position [5919, 0]
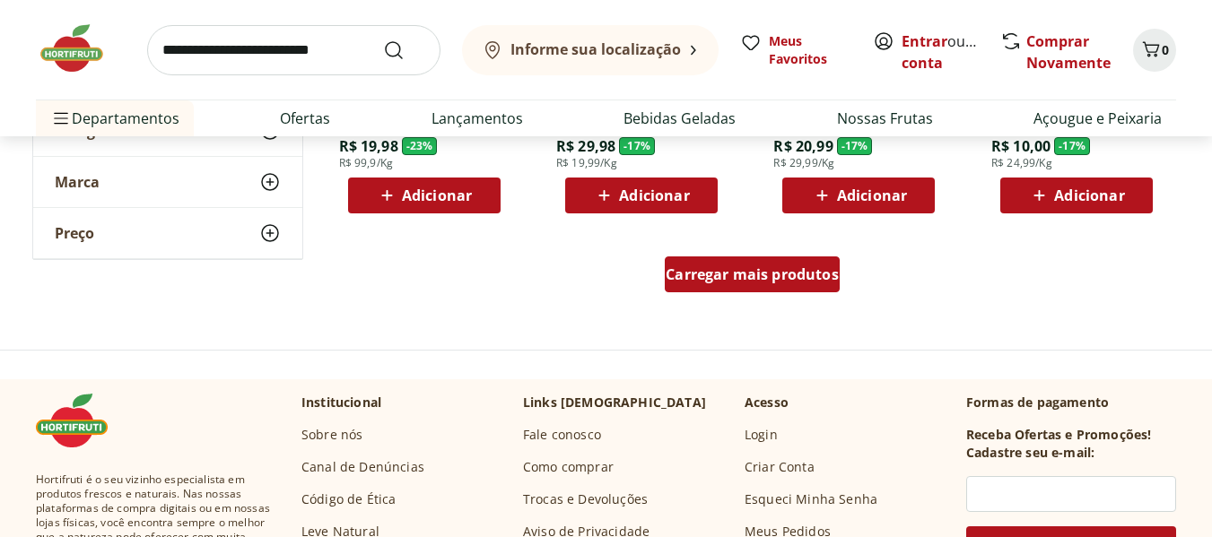
click at [712, 285] on div "Carregar mais produtos" at bounding box center [752, 275] width 175 height 36
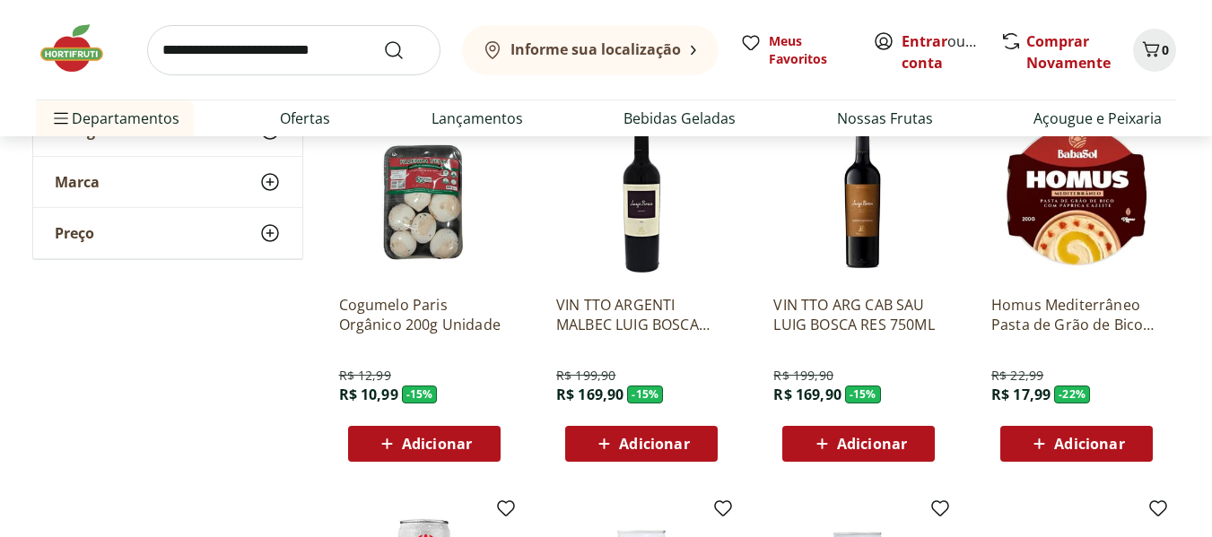
scroll to position [6009, 0]
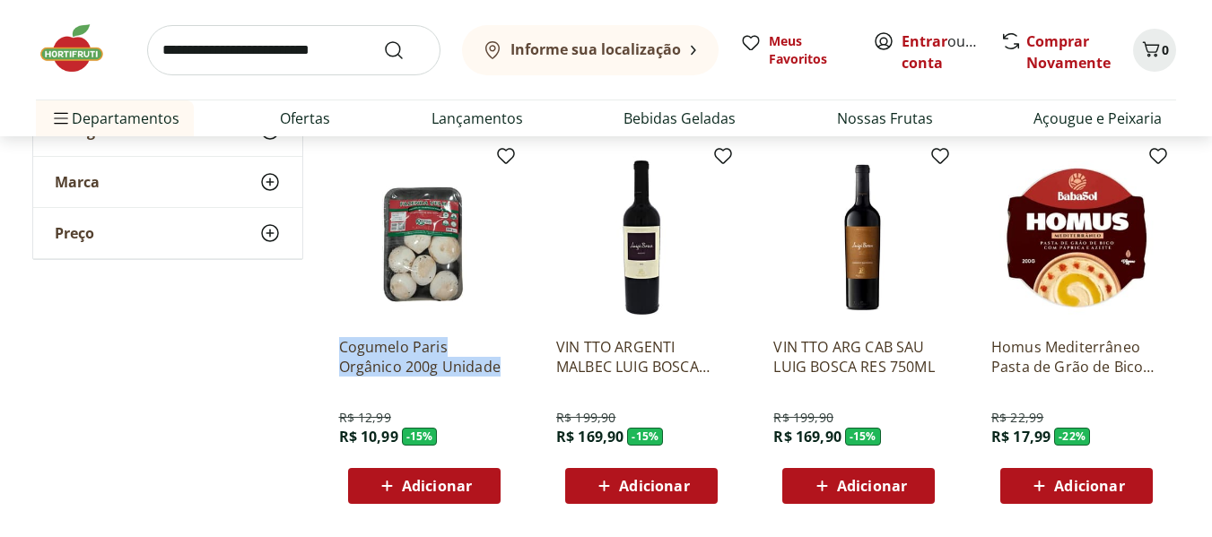
drag, startPoint x: 335, startPoint y: 343, endPoint x: 510, endPoint y: 372, distance: 178.3
click at [510, 372] on div "Cogumelo Paris Orgânico 200g Unidade R$ 12,99 R$ 10,99 - 15 % Adicionar" at bounding box center [424, 328] width 199 height 380
copy p "Cogumelo Paris Orgânico 200g Unidade"
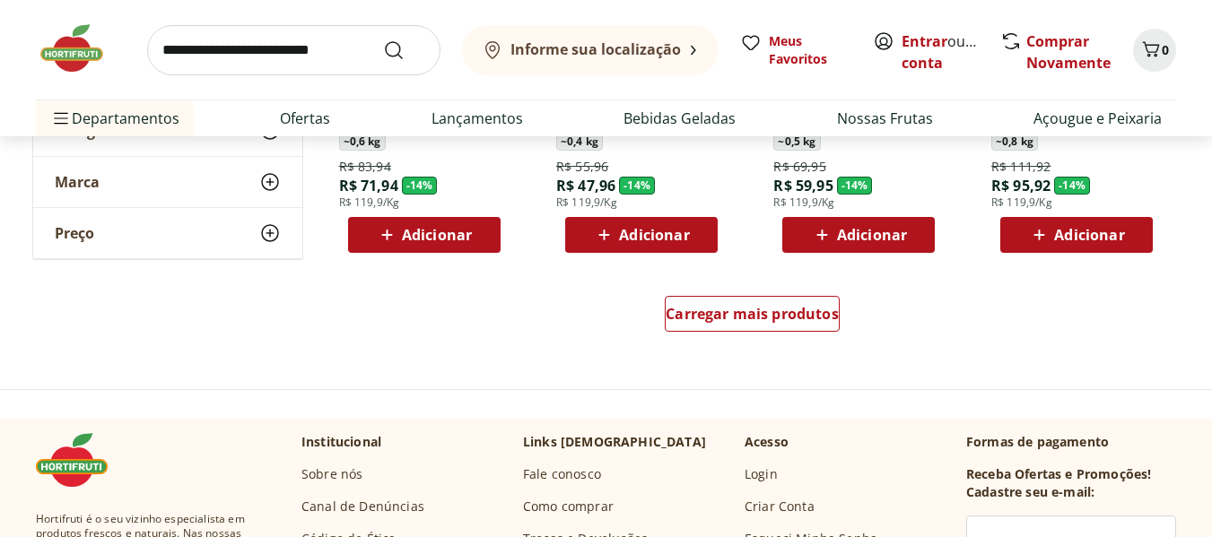
scroll to position [7085, 0]
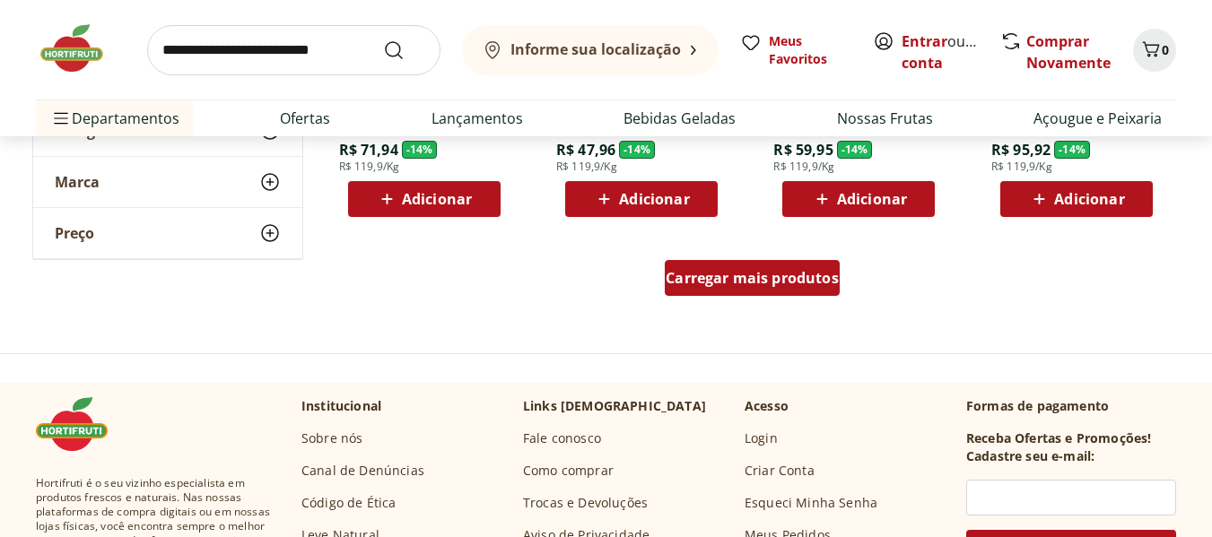
click at [730, 278] on span "Carregar mais produtos" at bounding box center [751, 278] width 173 height 14
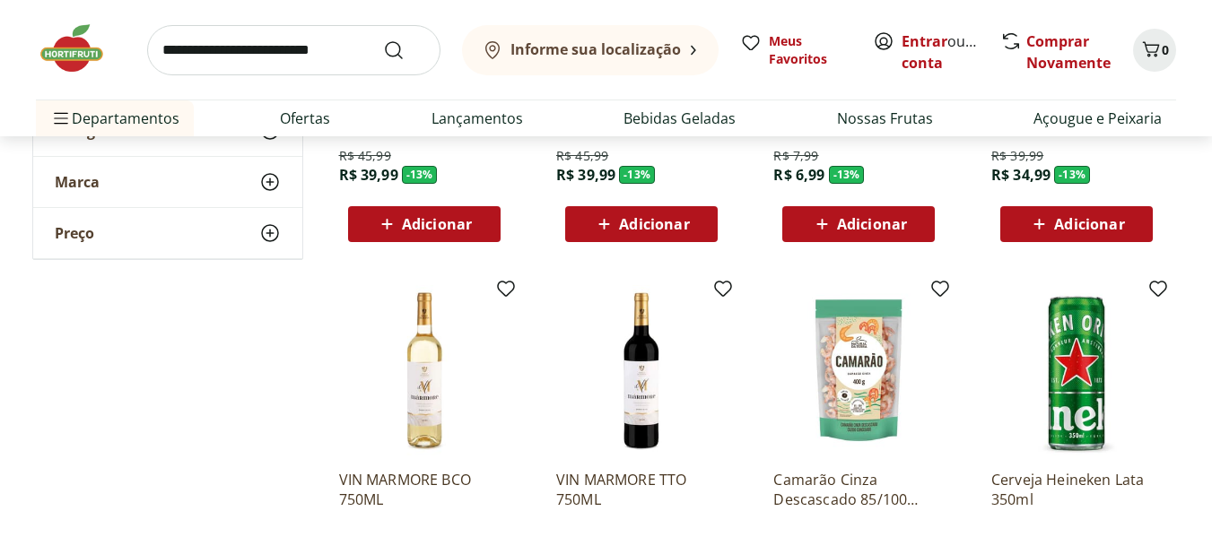
scroll to position [7624, 0]
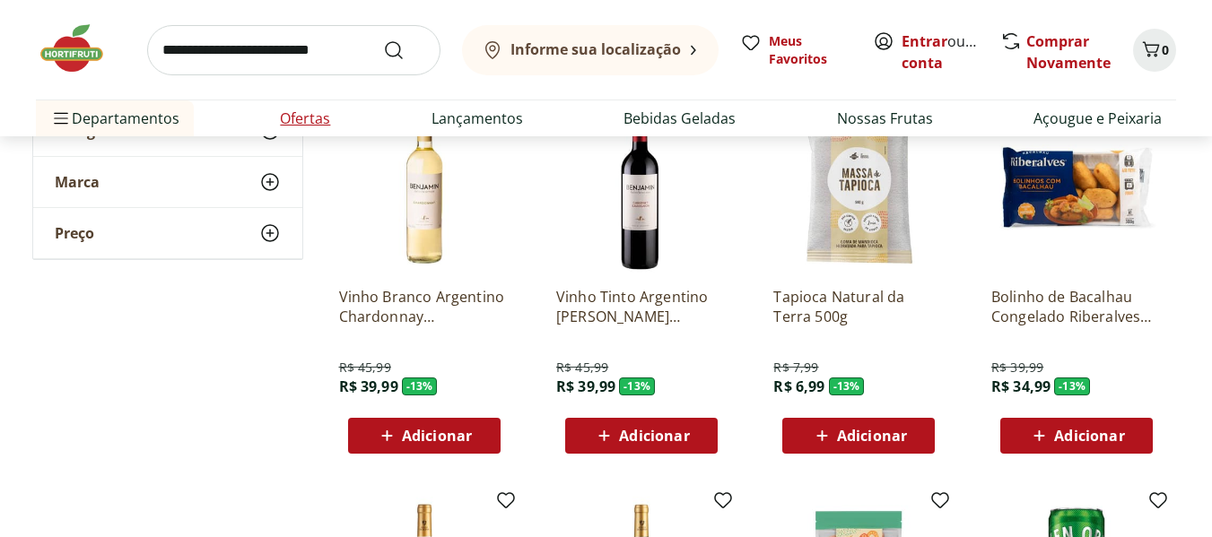
click at [303, 119] on link "Ofertas" at bounding box center [305, 119] width 50 height 22
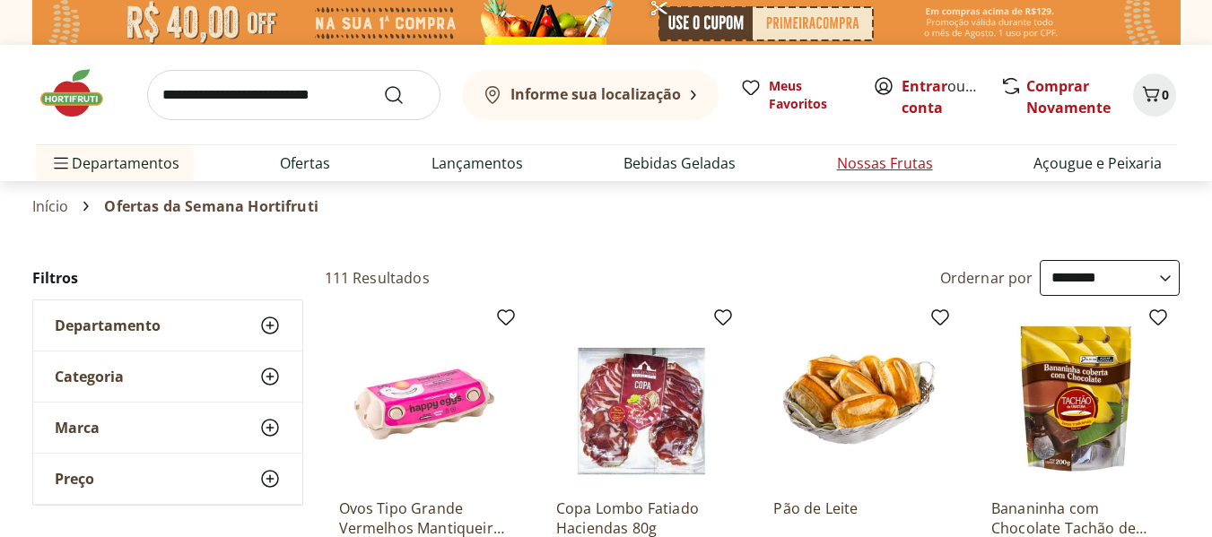
click at [892, 168] on link "Nossas Frutas" at bounding box center [885, 163] width 96 height 22
select select "**********"
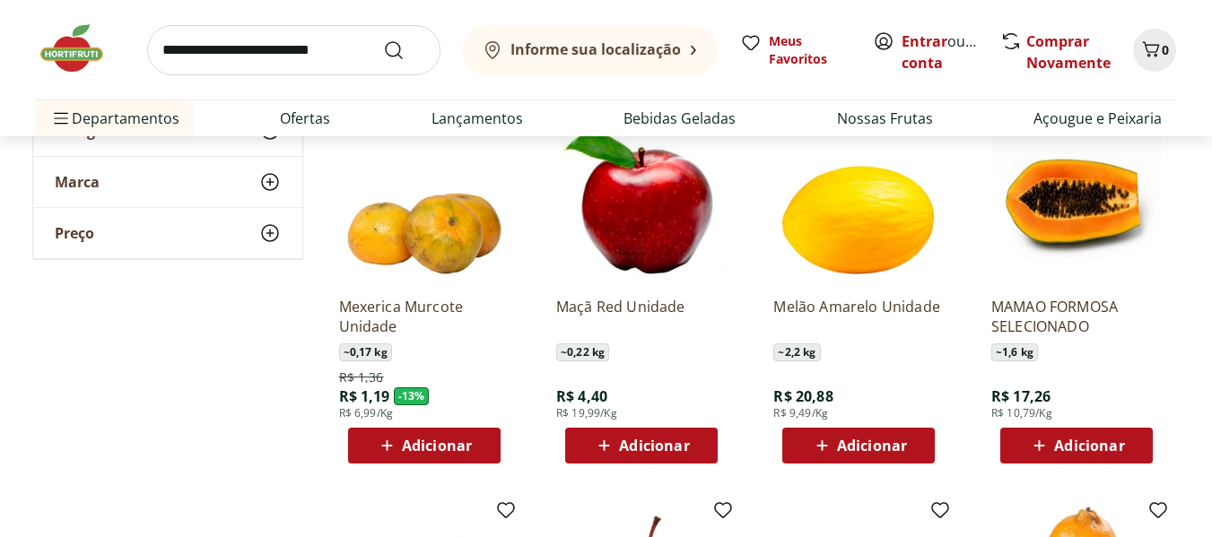
scroll to position [628, 0]
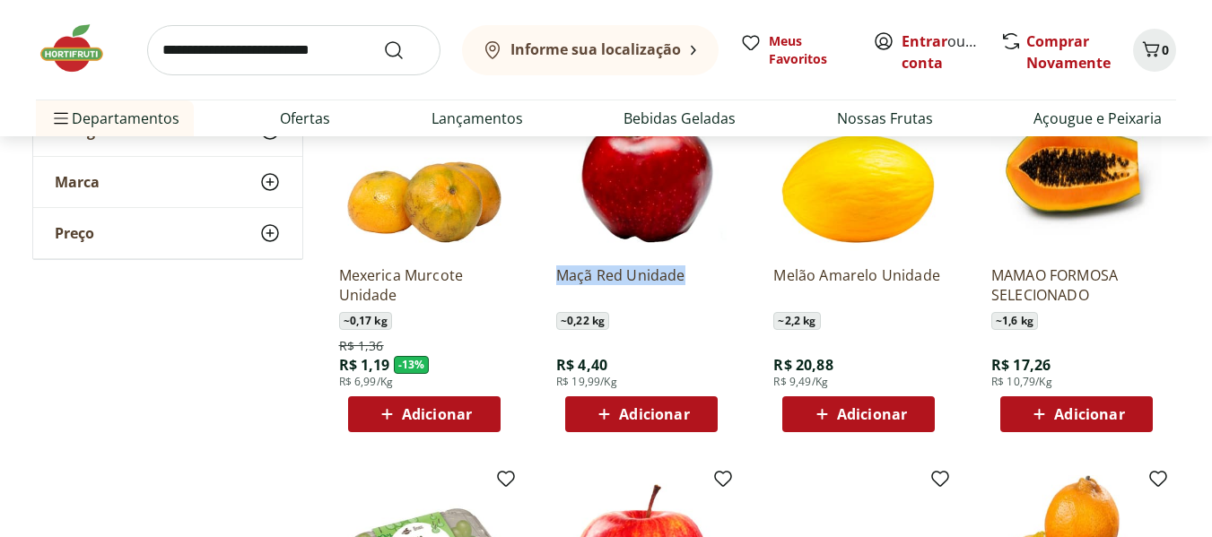
drag, startPoint x: 545, startPoint y: 279, endPoint x: 703, endPoint y: 290, distance: 158.2
click at [703, 291] on div "Maçã Red Unidade ~ 0,22 kg R$ 4,40 R$ 19,99/Kg Adicionar" at bounding box center [641, 256] width 199 height 380
copy p "Maçã Red Unidade"
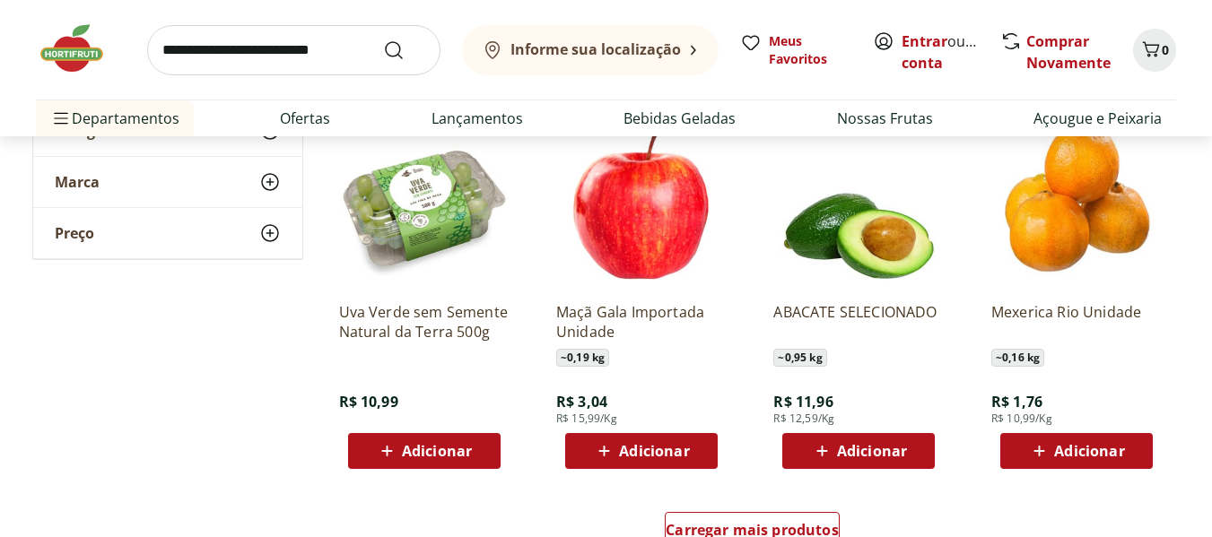
scroll to position [987, 0]
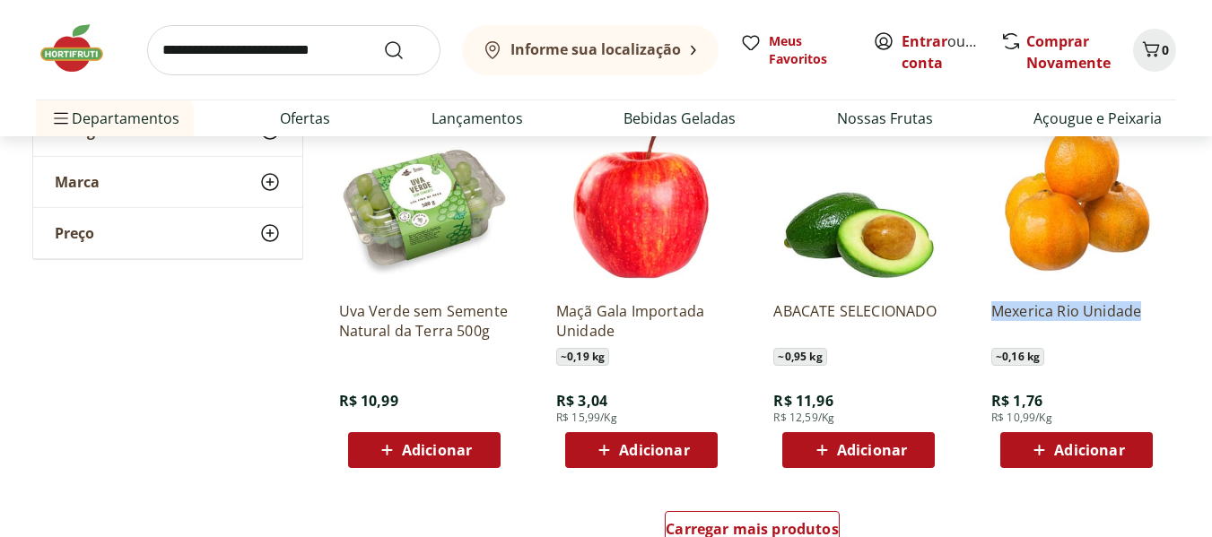
drag, startPoint x: 970, startPoint y: 301, endPoint x: 1181, endPoint y: 309, distance: 211.8
copy p "Mexerica Rio Unidade"
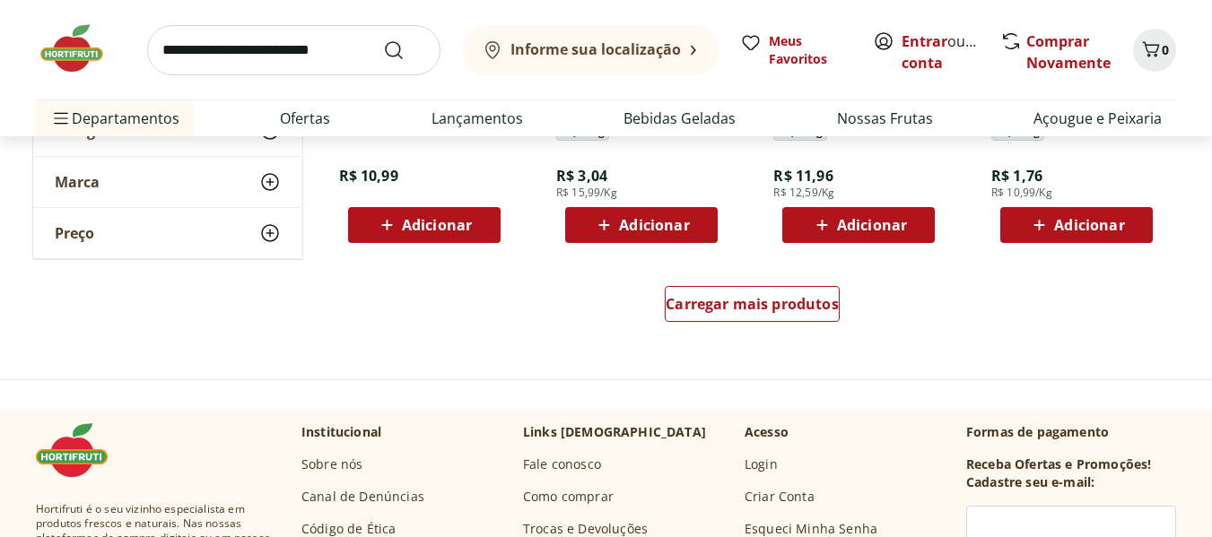
scroll to position [1256, 0]
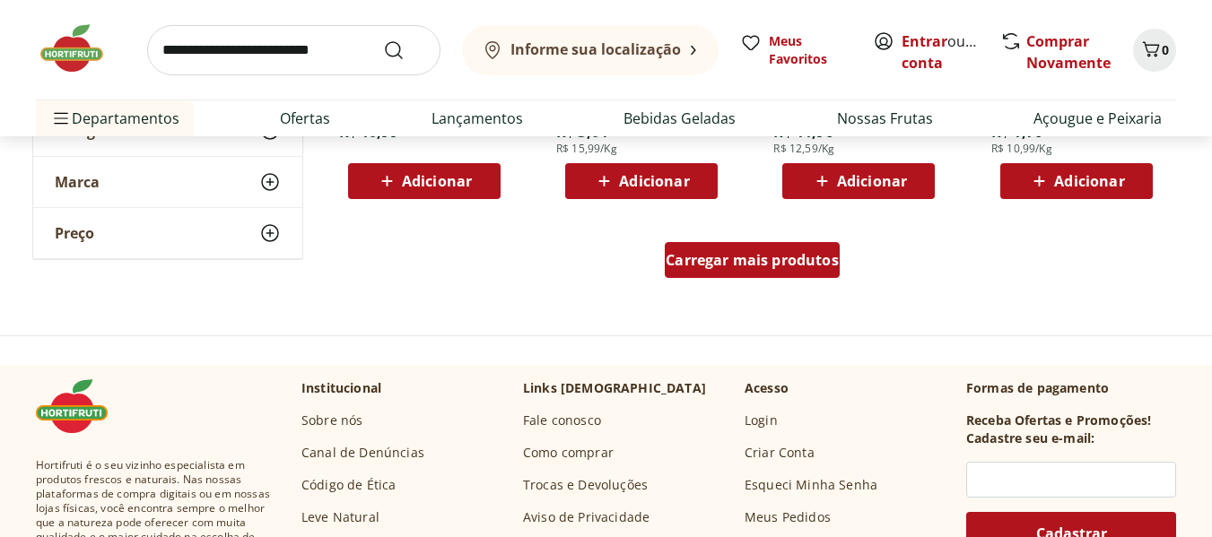
click at [738, 257] on span "Carregar mais produtos" at bounding box center [751, 260] width 173 height 14
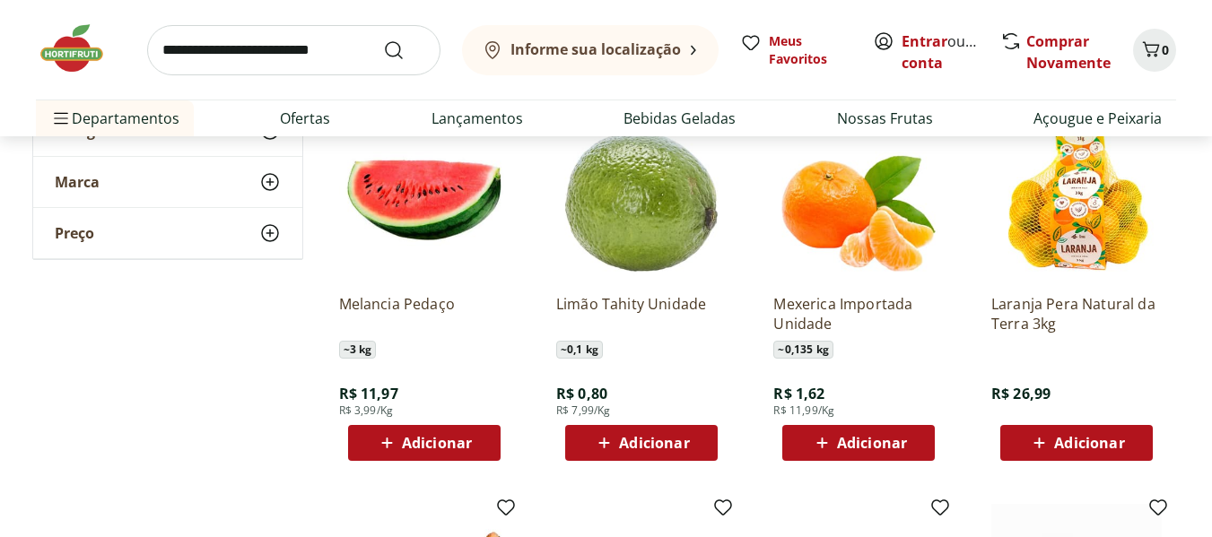
scroll to position [1345, 0]
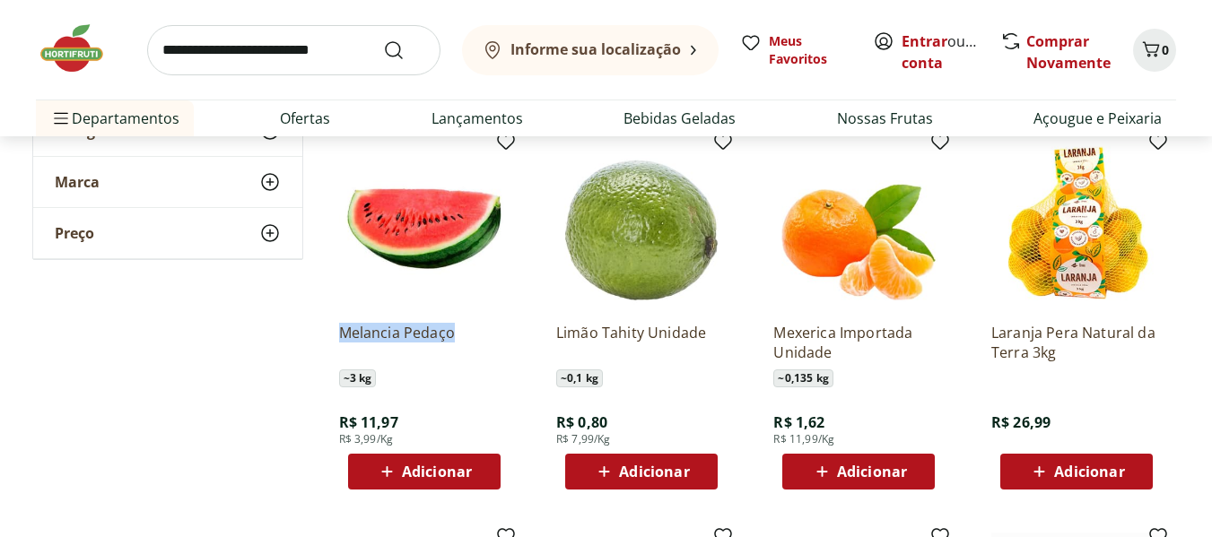
drag, startPoint x: 321, startPoint y: 321, endPoint x: 489, endPoint y: 331, distance: 168.0
click at [489, 331] on div "**********" at bounding box center [606, 151] width 1148 height 2472
copy p "Melancia Pedaço"
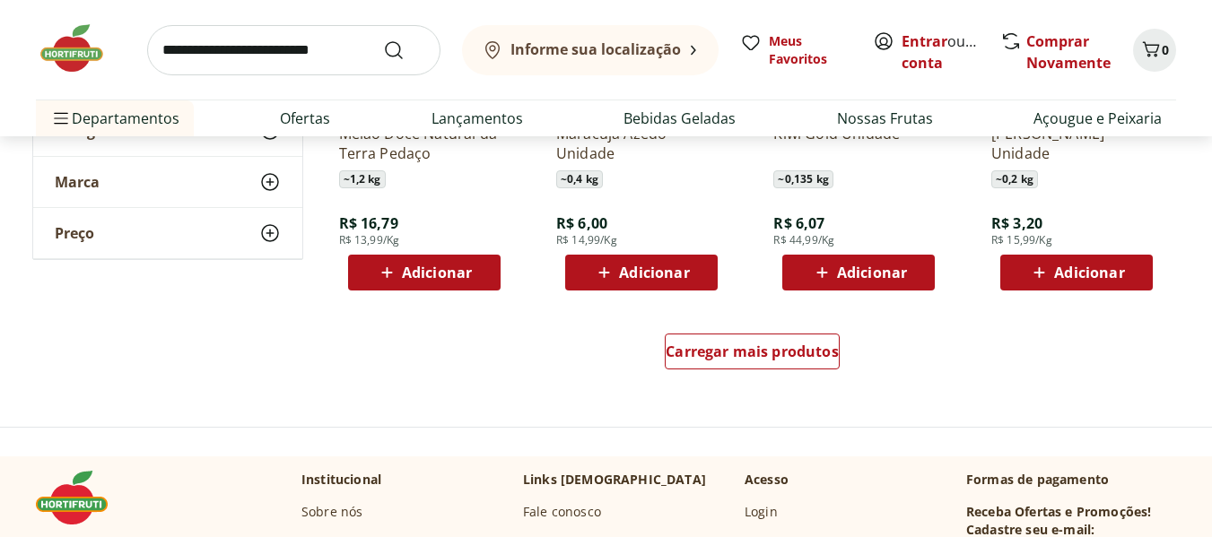
scroll to position [2422, 0]
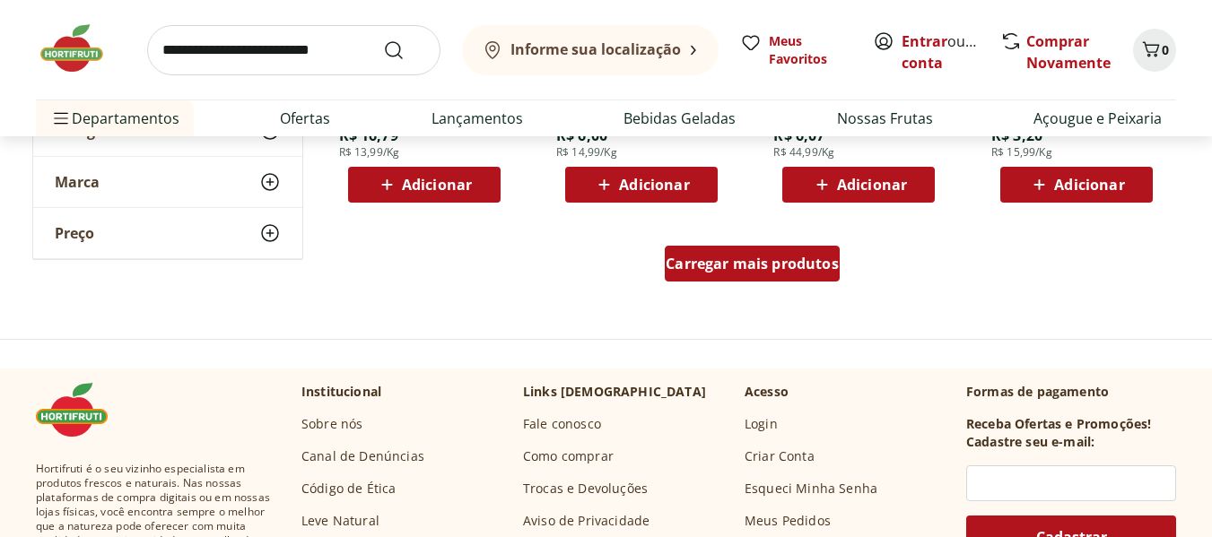
click at [741, 265] on span "Carregar mais produtos" at bounding box center [751, 264] width 173 height 14
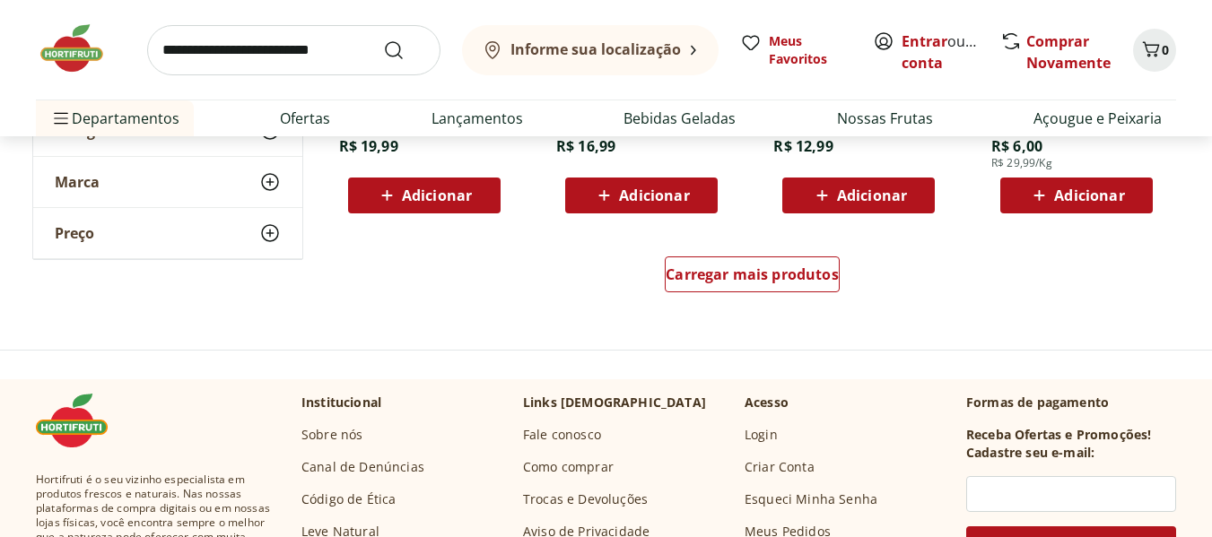
scroll to position [3588, 0]
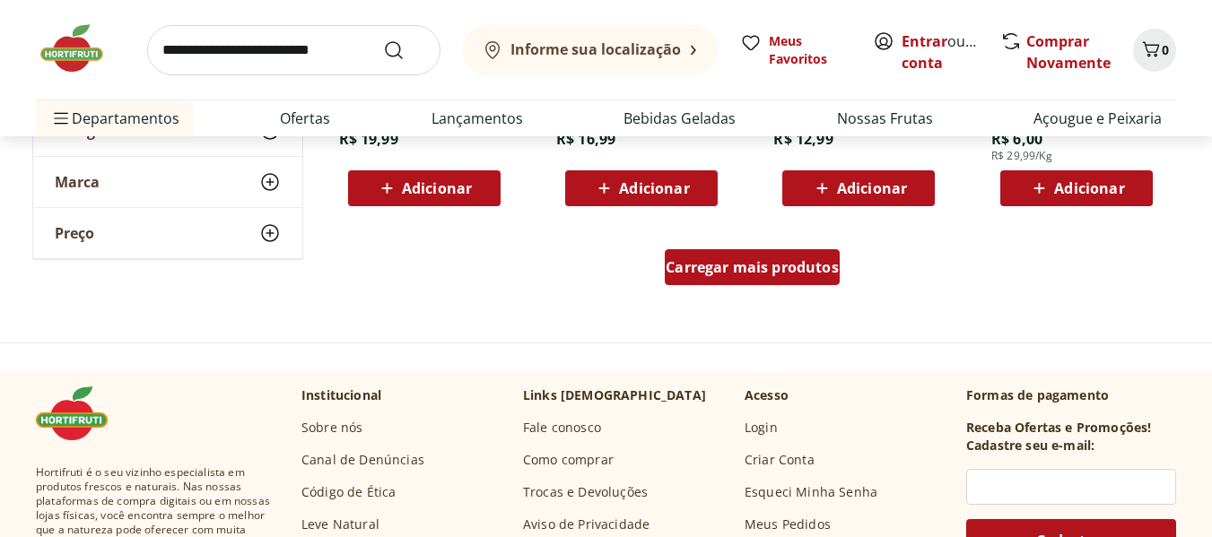
click at [732, 270] on span "Carregar mais produtos" at bounding box center [751, 267] width 173 height 14
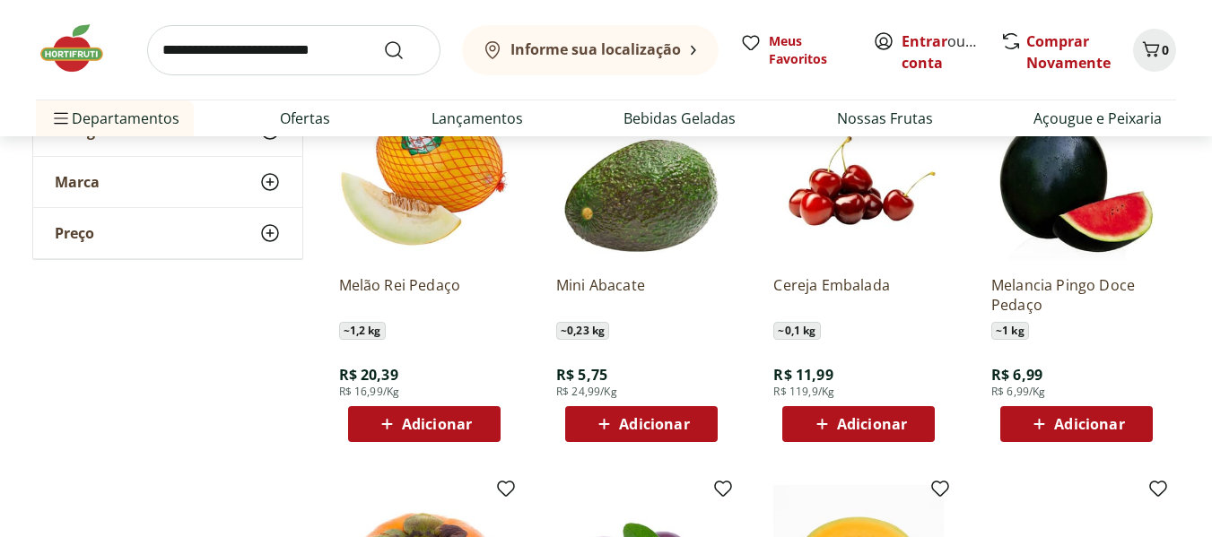
scroll to position [4126, 0]
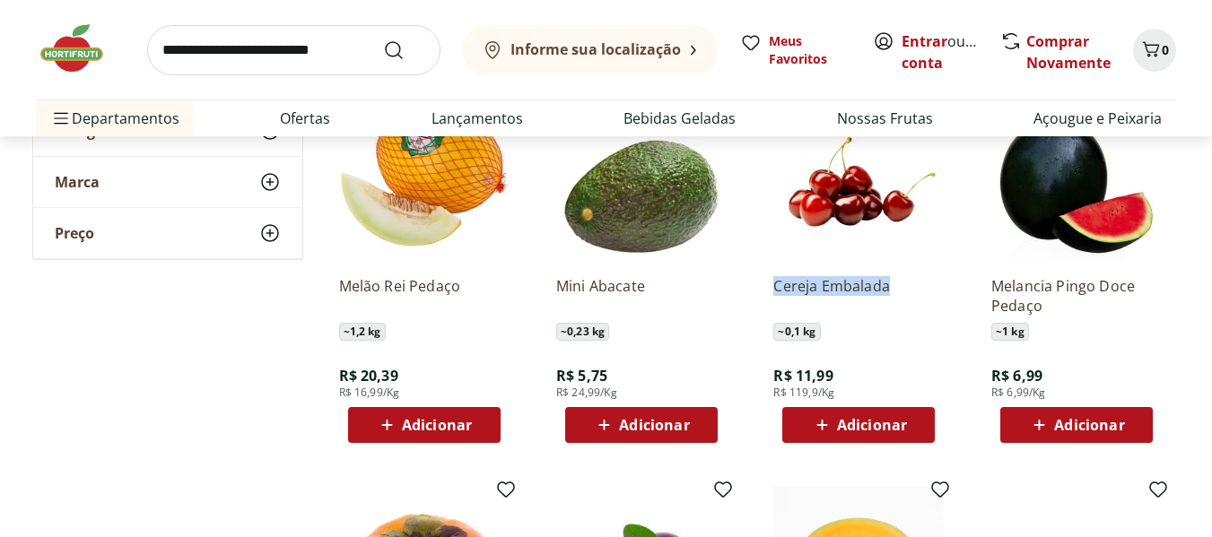
drag, startPoint x: 762, startPoint y: 289, endPoint x: 896, endPoint y: 292, distance: 133.7
click at [896, 292] on div "Cereja Embalada ~ 0,1 kg R$ 11,99 R$ 119,9/Kg Adicionar" at bounding box center [858, 267] width 199 height 380
copy p "Cereja Embalada"
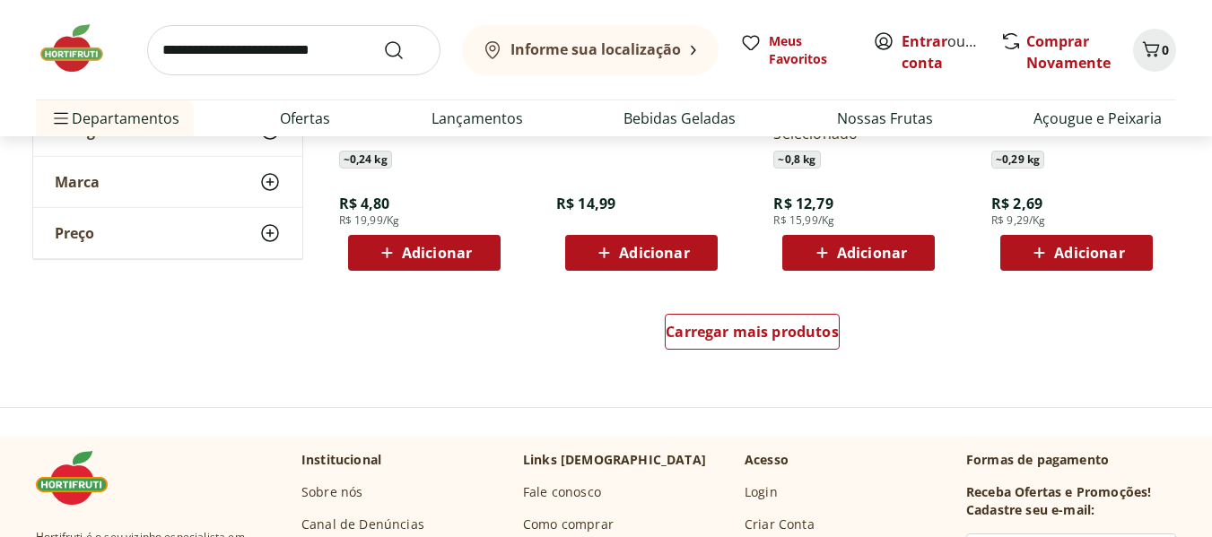
scroll to position [4754, 0]
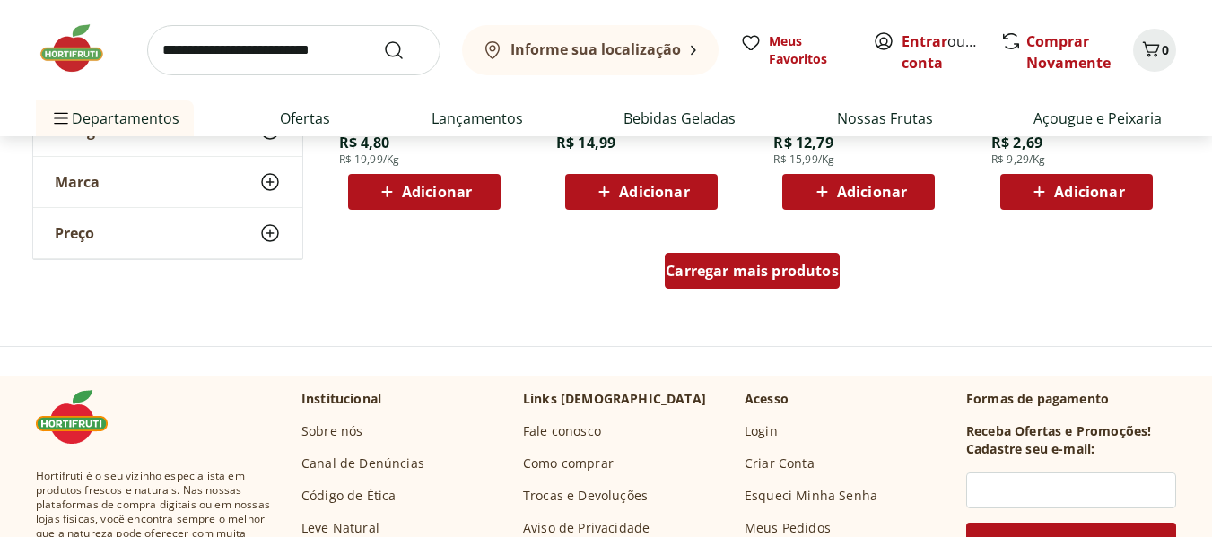
click at [777, 271] on span "Carregar mais produtos" at bounding box center [751, 271] width 173 height 14
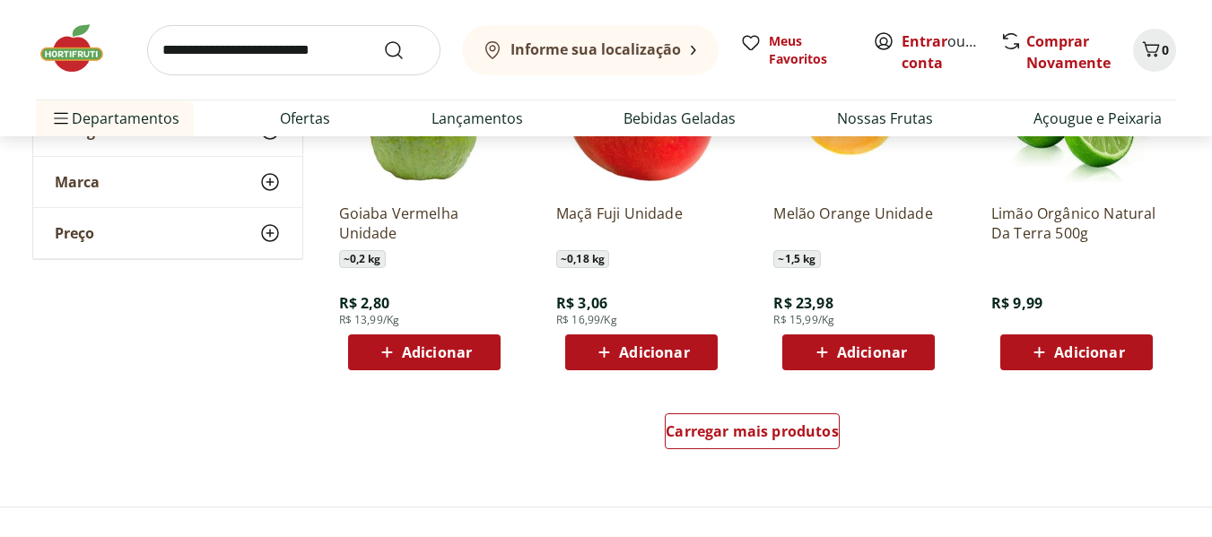
scroll to position [5830, 0]
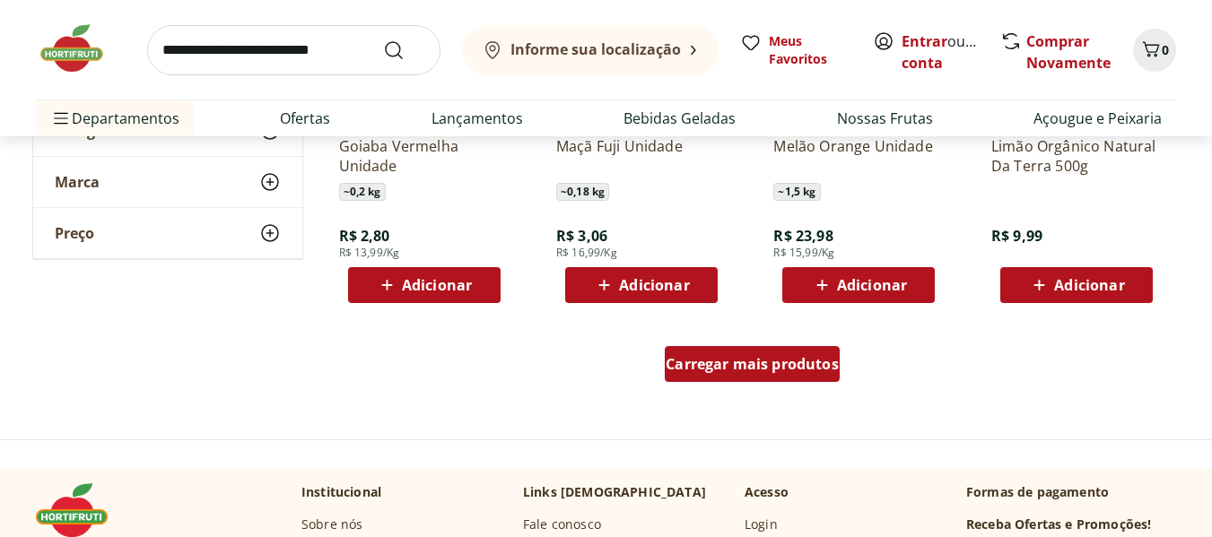
click at [777, 375] on div "Carregar mais produtos" at bounding box center [752, 364] width 175 height 36
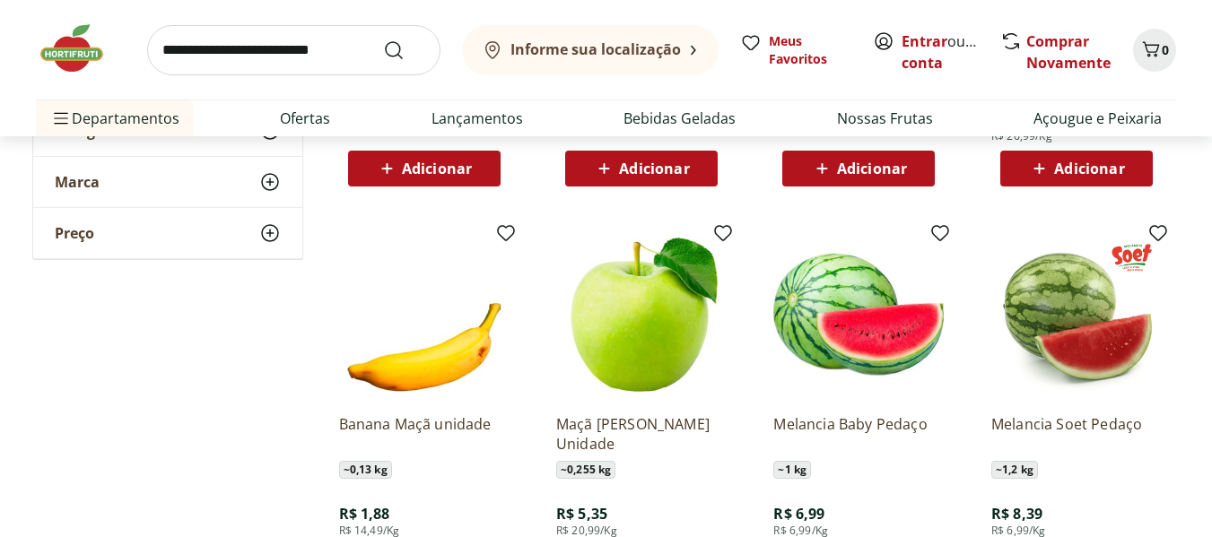
scroll to position [6906, 0]
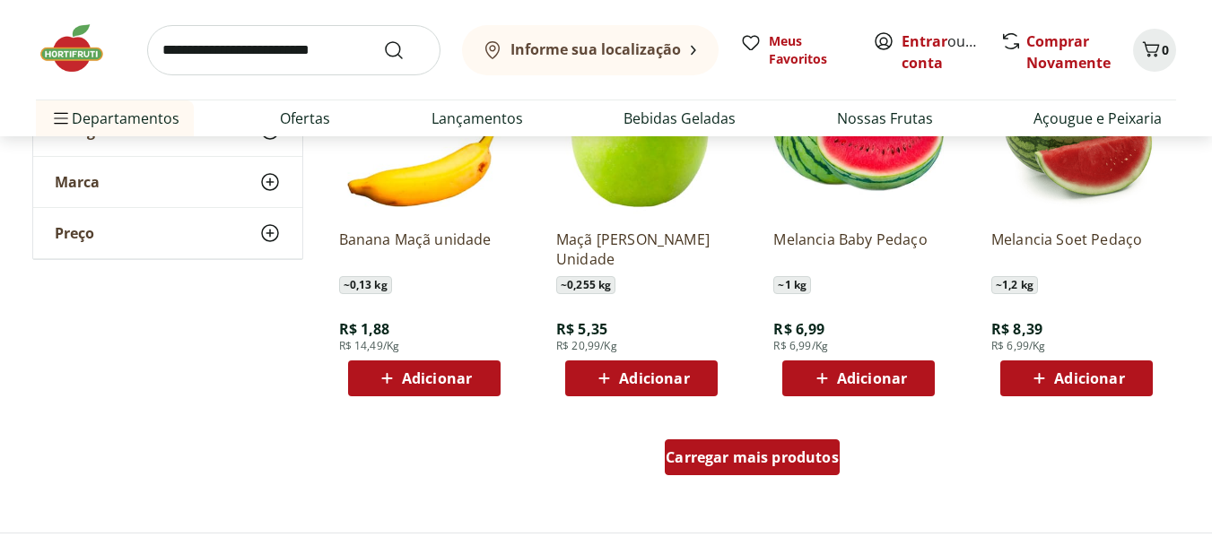
click at [775, 464] on span "Carregar mais produtos" at bounding box center [751, 457] width 173 height 14
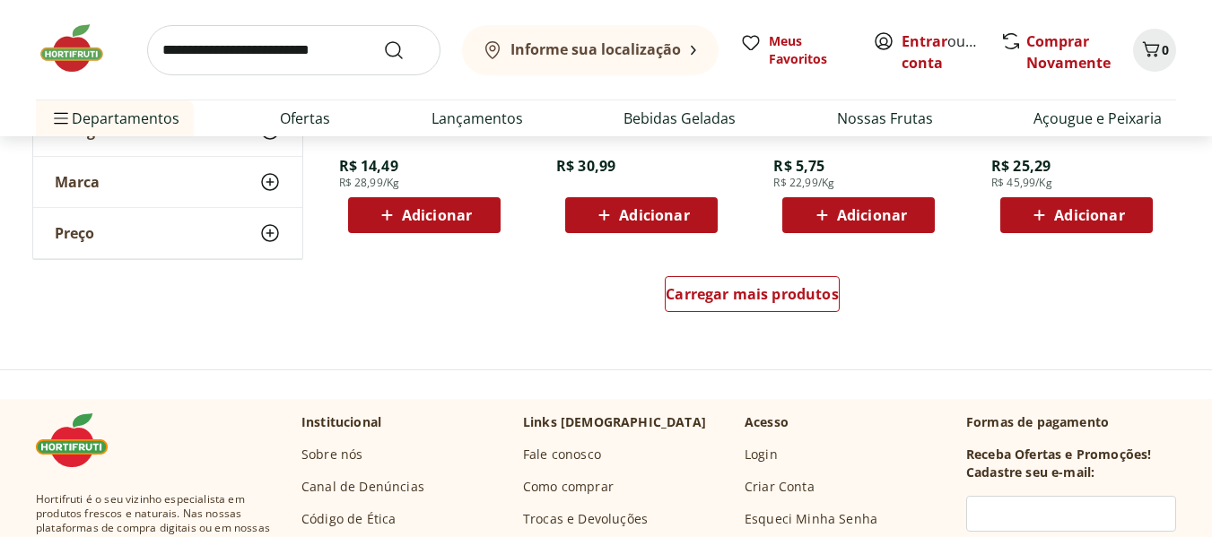
scroll to position [8341, 0]
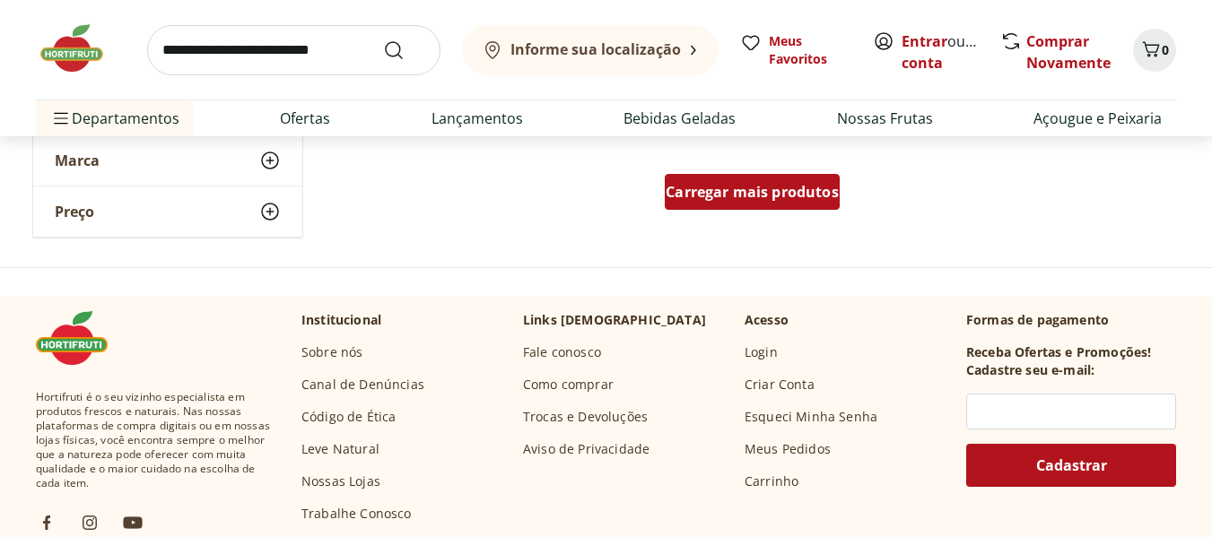
click at [764, 188] on span "Carregar mais produtos" at bounding box center [751, 192] width 173 height 14
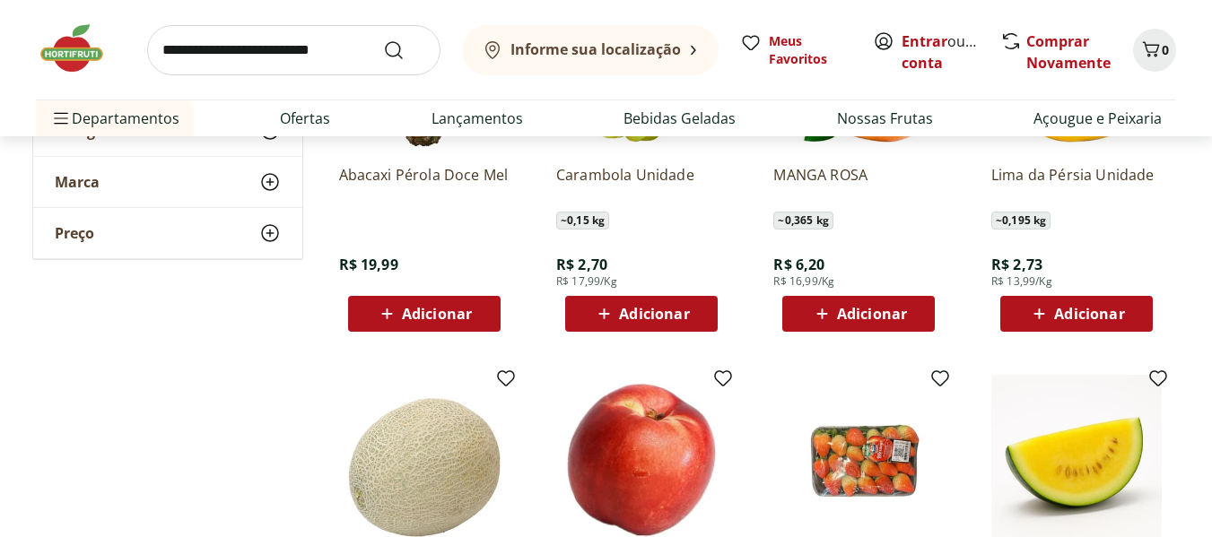
scroll to position [8431, 0]
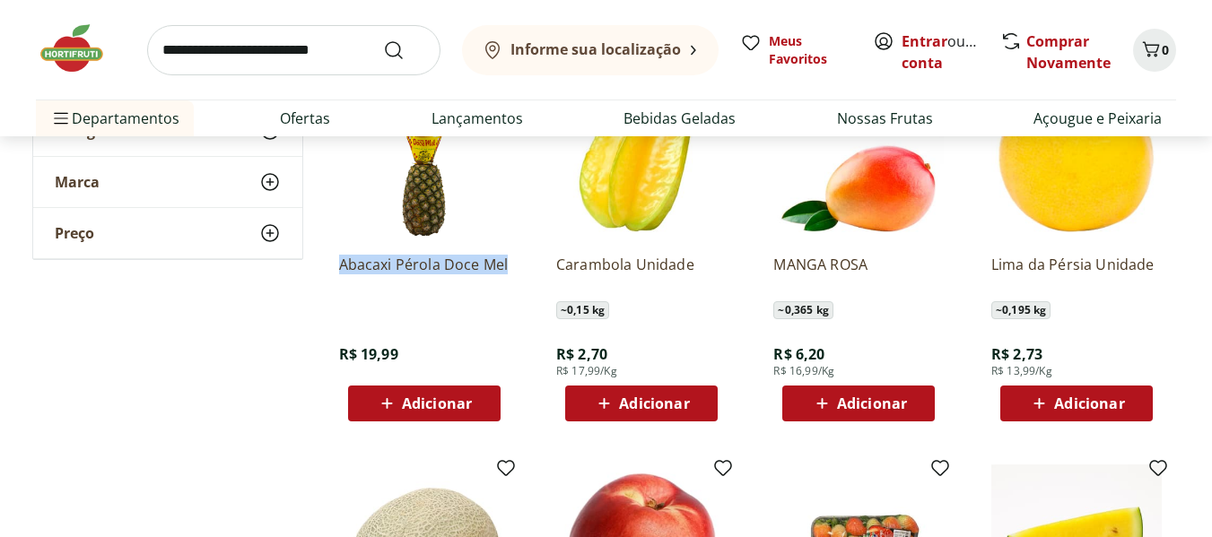
drag, startPoint x: 335, startPoint y: 265, endPoint x: 523, endPoint y: 263, distance: 188.4
click at [523, 263] on div "Abacaxi Pérola Doce Mel R$ 19,99 Adicionar" at bounding box center [424, 246] width 199 height 380
copy p "Abacaxi Pérola Doce Mel"
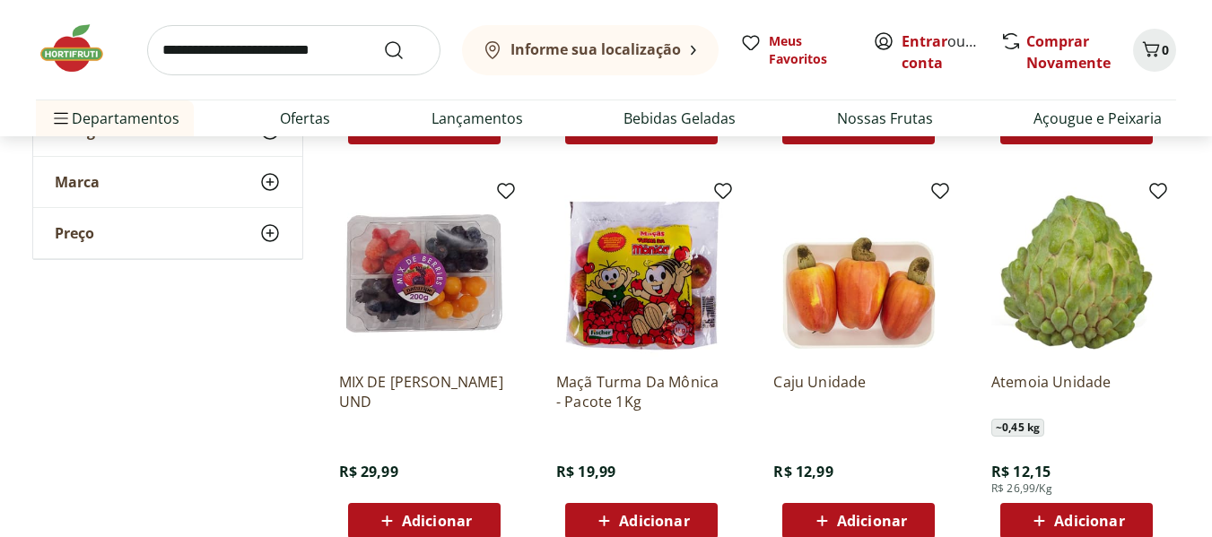
scroll to position [6368, 0]
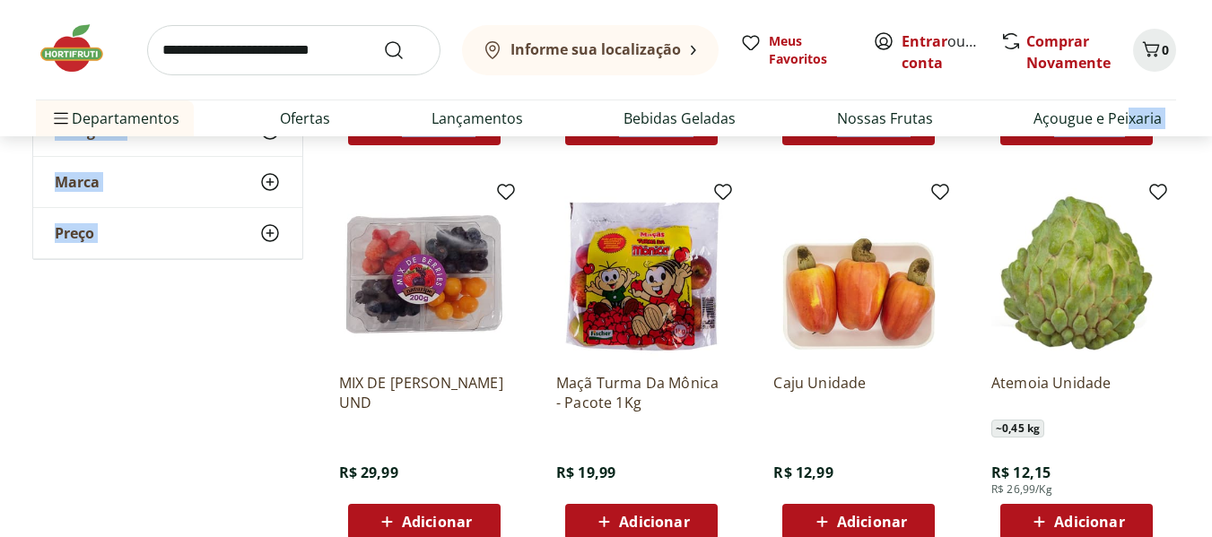
drag, startPoint x: 1127, startPoint y: 136, endPoint x: 1187, endPoint y: 150, distance: 61.6
click at [460, 115] on link "Lançamentos" at bounding box center [476, 119] width 91 height 22
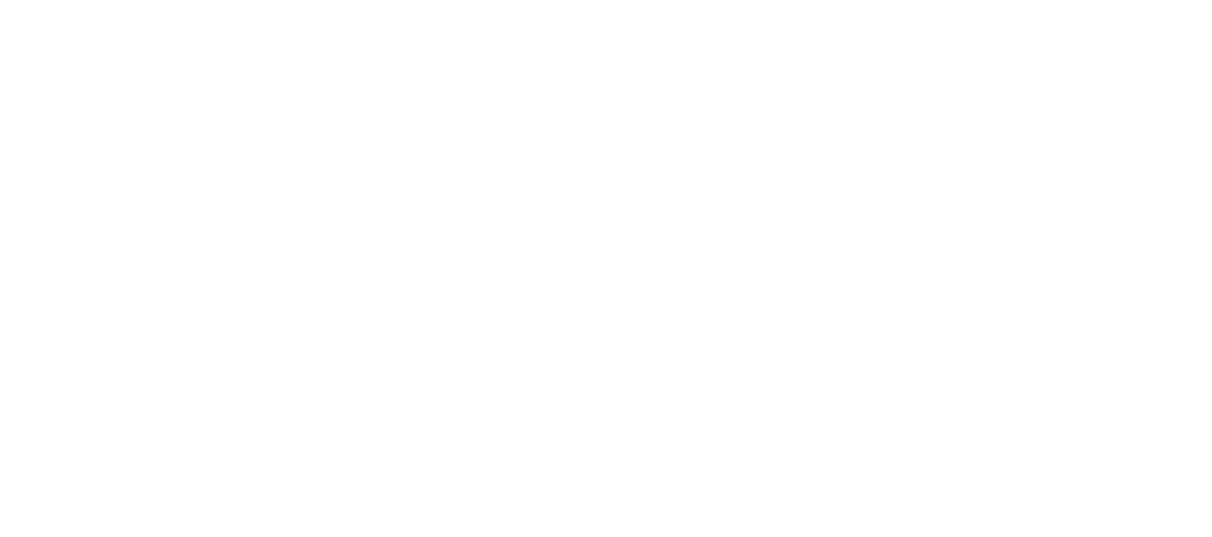
select select "**********"
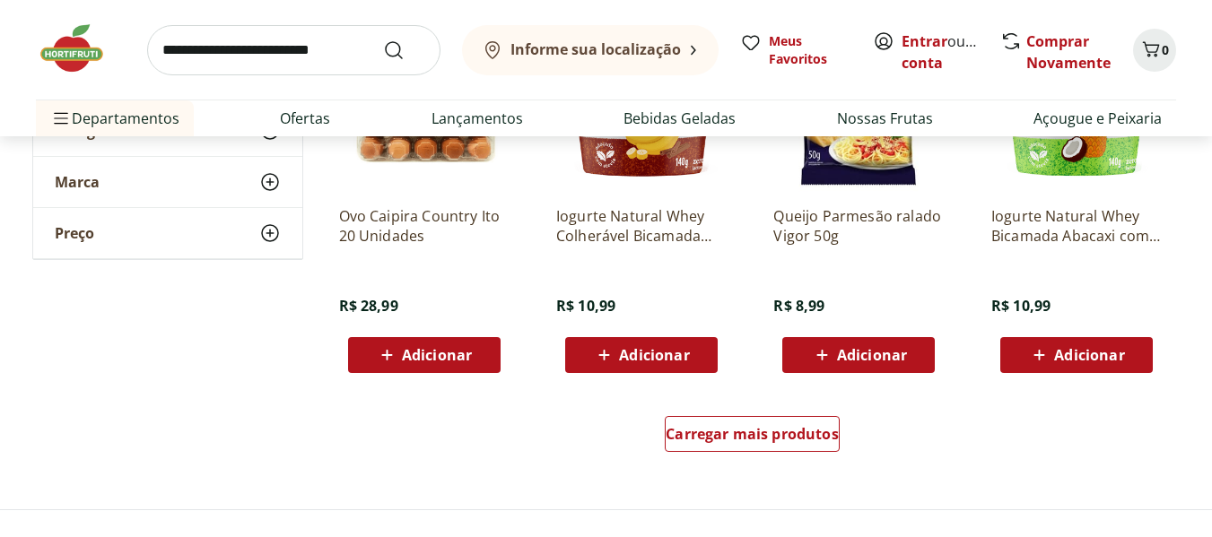
scroll to position [1166, 0]
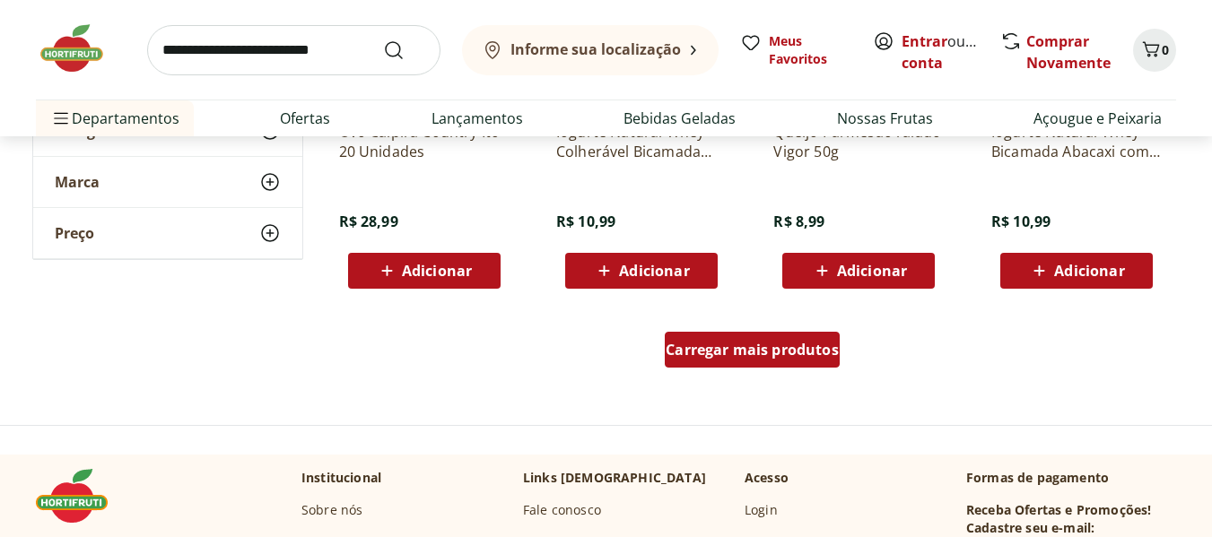
click at [778, 353] on span "Carregar mais produtos" at bounding box center [751, 350] width 173 height 14
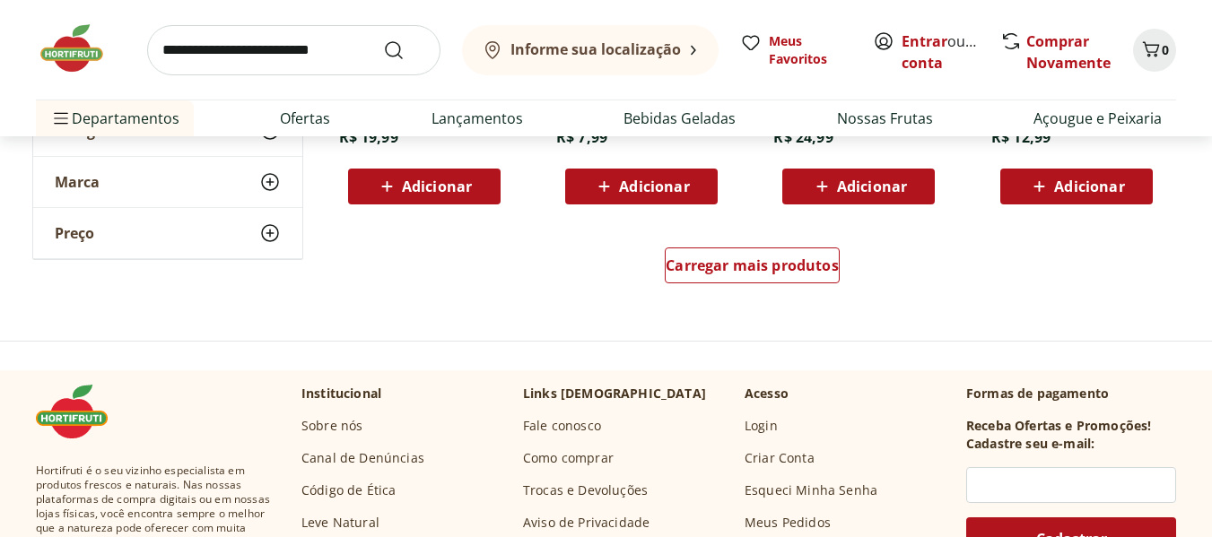
scroll to position [2422, 0]
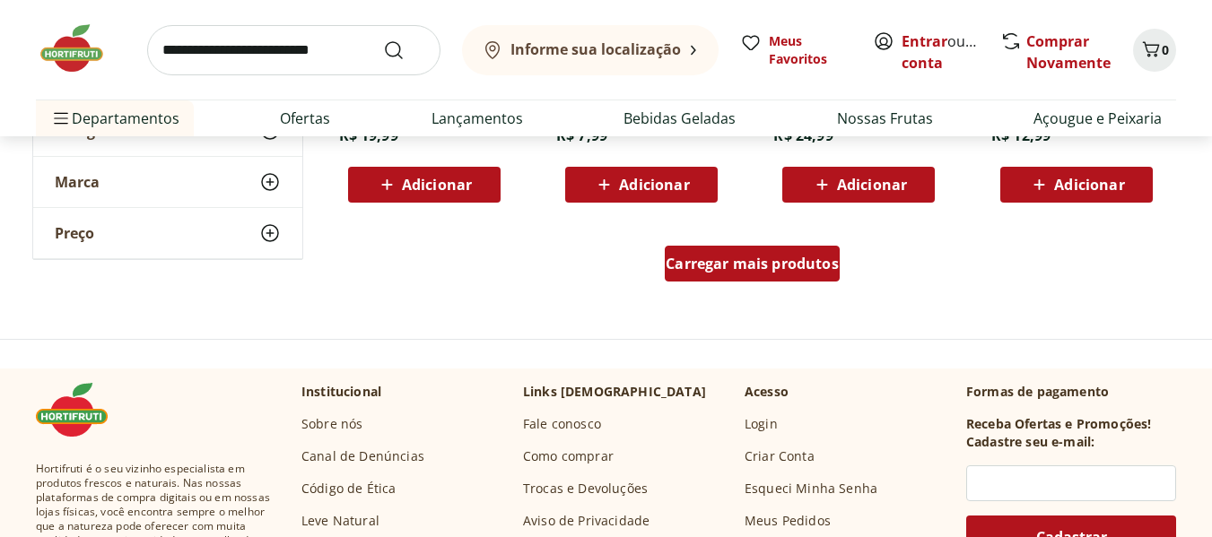
click at [732, 257] on span "Carregar mais produtos" at bounding box center [751, 264] width 173 height 14
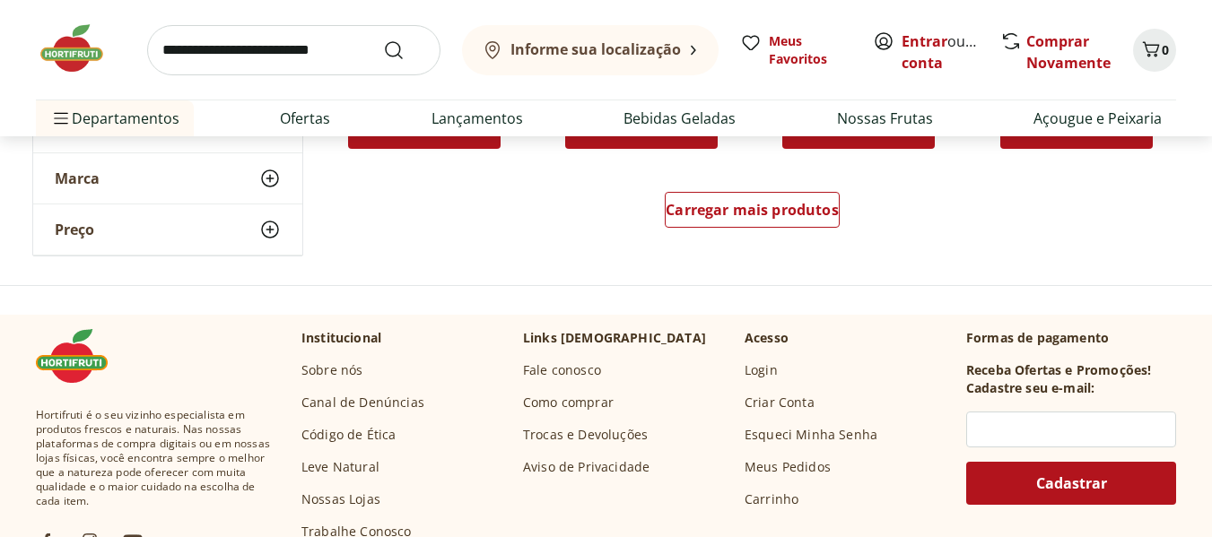
scroll to position [3677, 0]
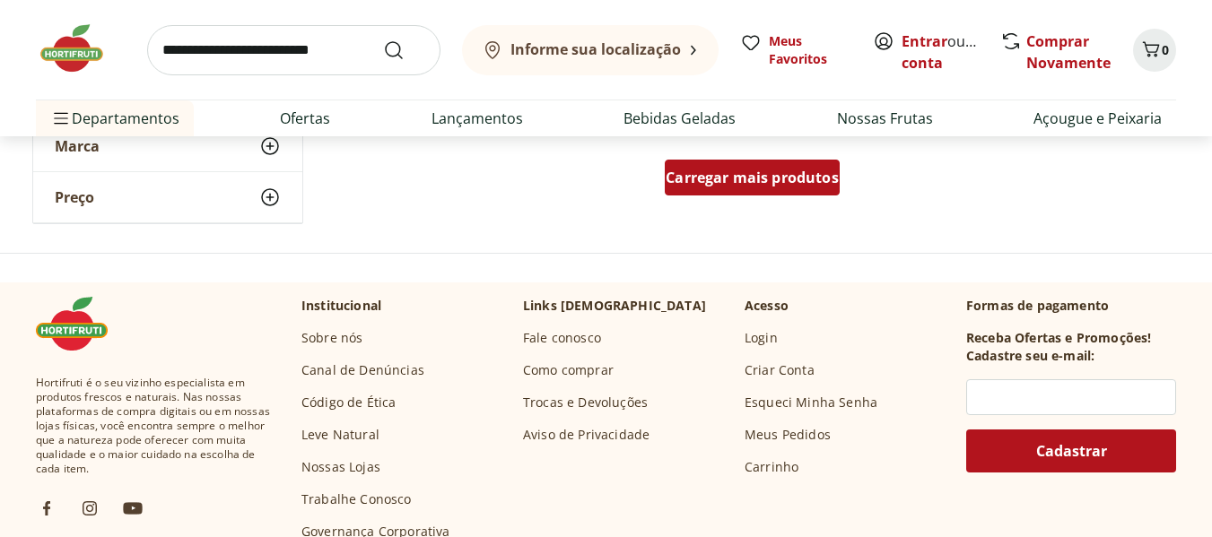
click at [774, 174] on span "Carregar mais produtos" at bounding box center [751, 177] width 173 height 14
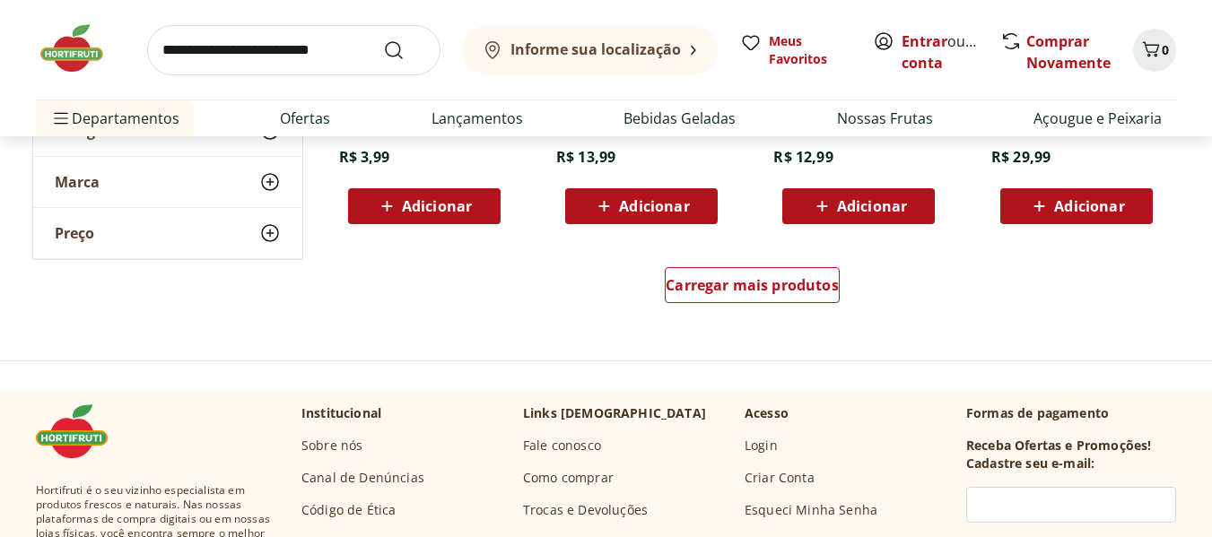
scroll to position [4754, 0]
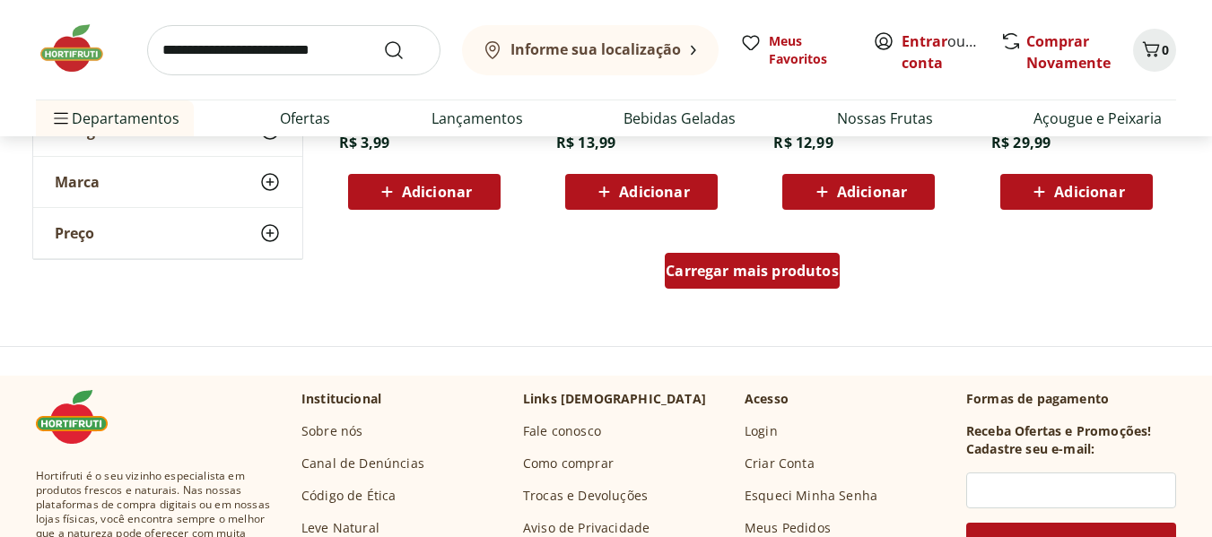
click at [732, 273] on span "Carregar mais produtos" at bounding box center [751, 271] width 173 height 14
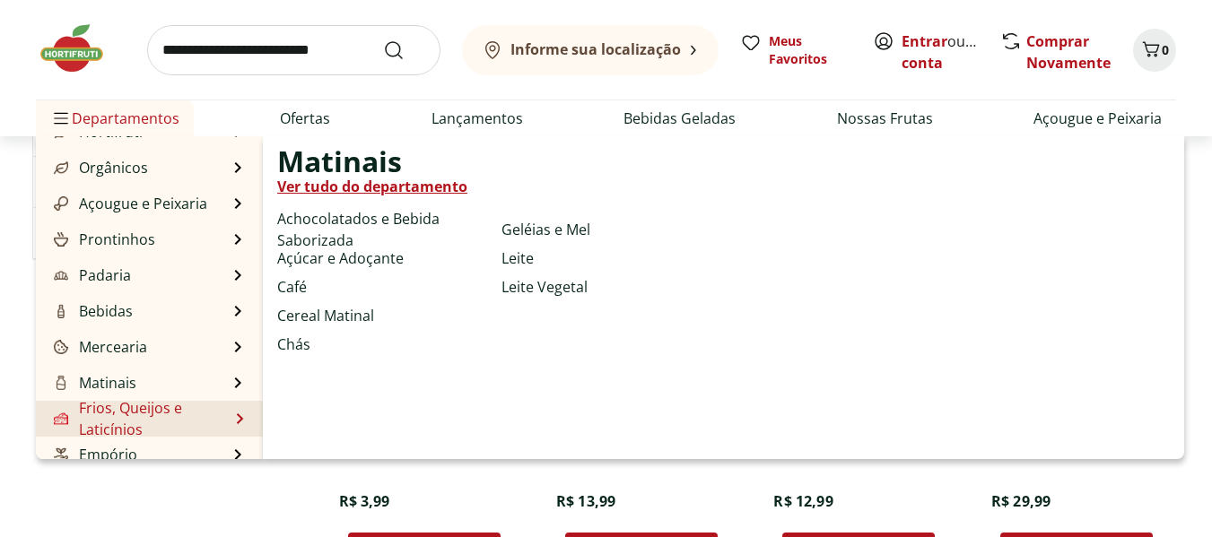
scroll to position [90, 0]
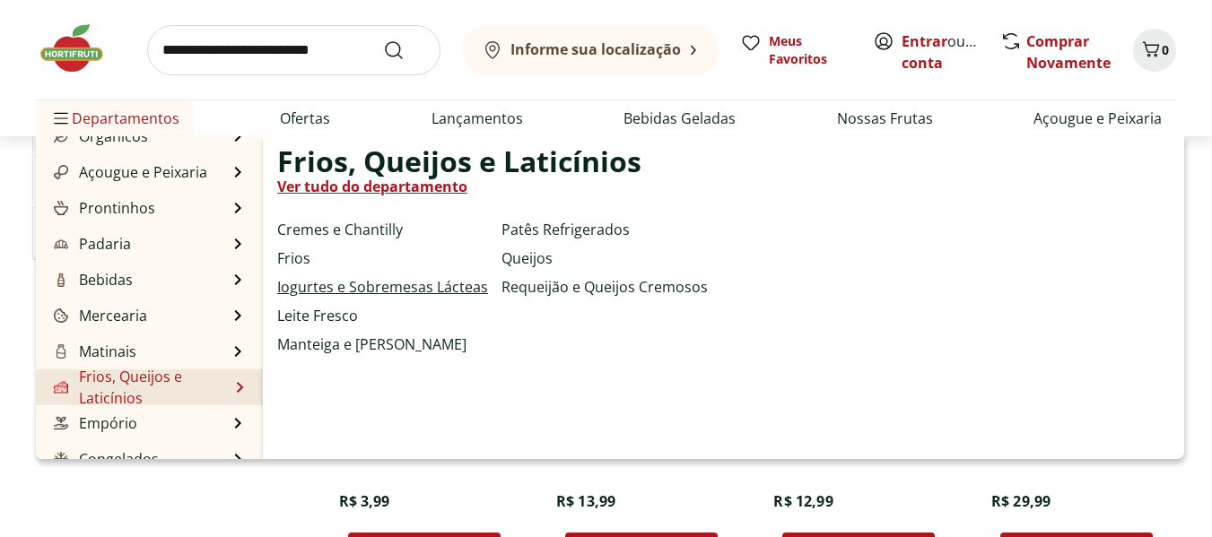
click at [384, 283] on link "Iogurtes e Sobremesas Lácteas" at bounding box center [382, 287] width 211 height 22
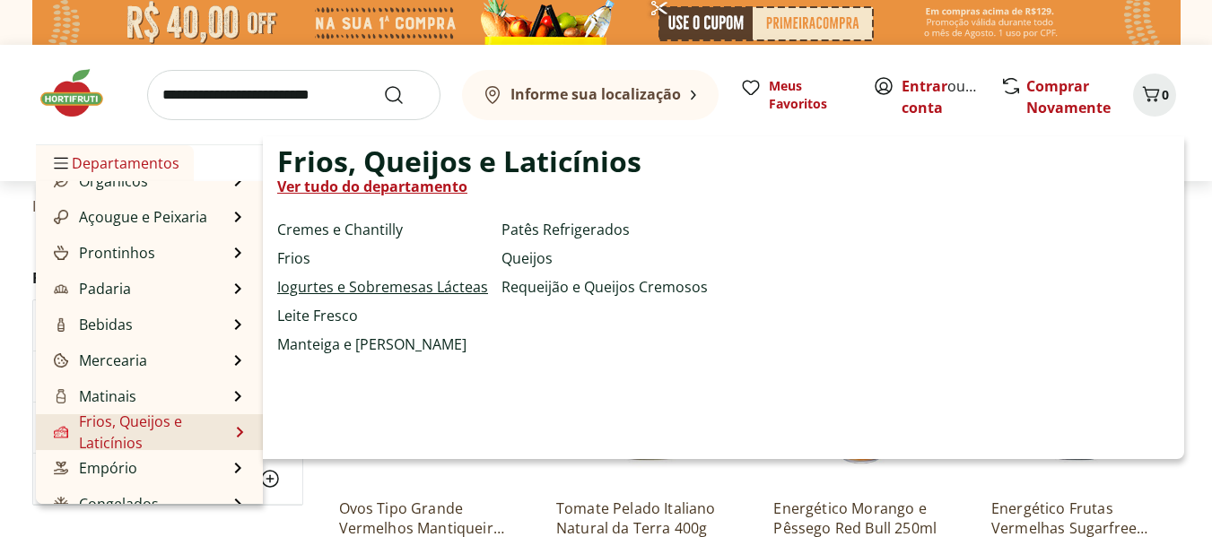
select select "**********"
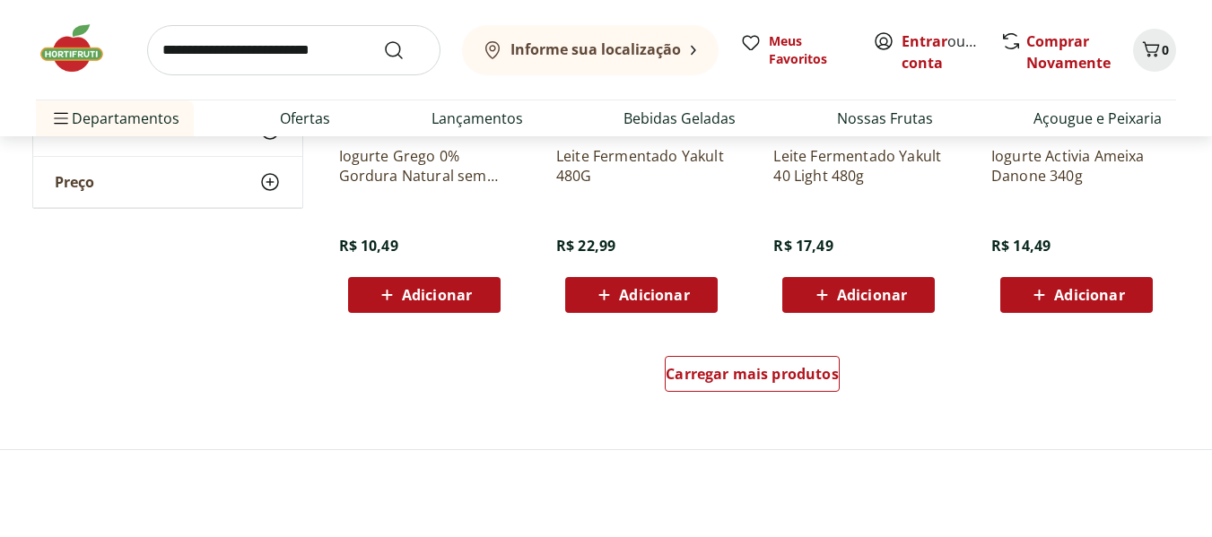
scroll to position [1166, 0]
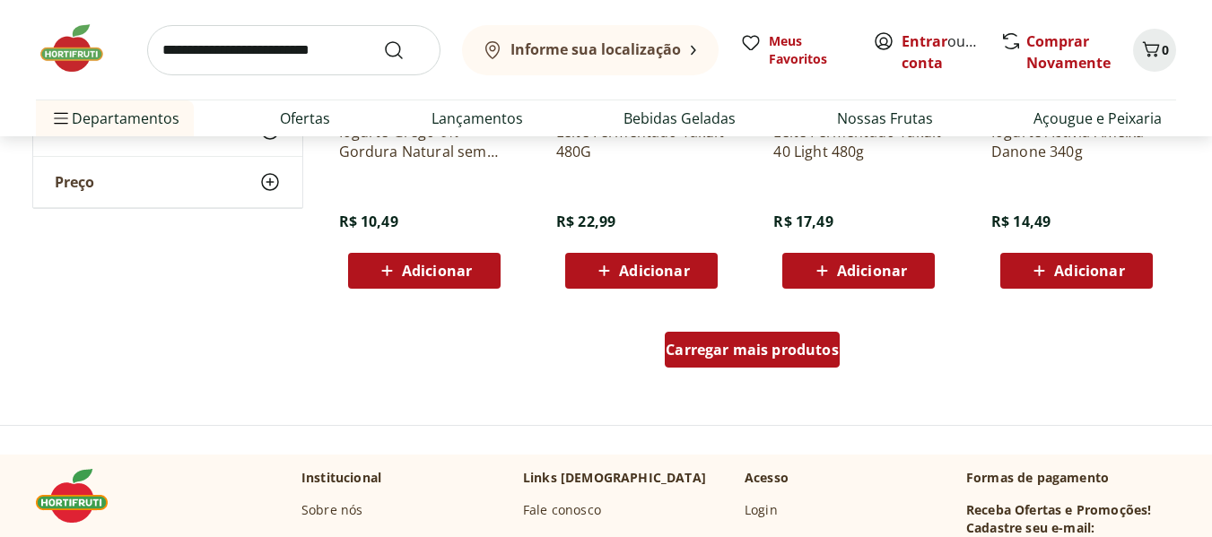
click at [723, 336] on div "Carregar mais produtos" at bounding box center [752, 350] width 175 height 36
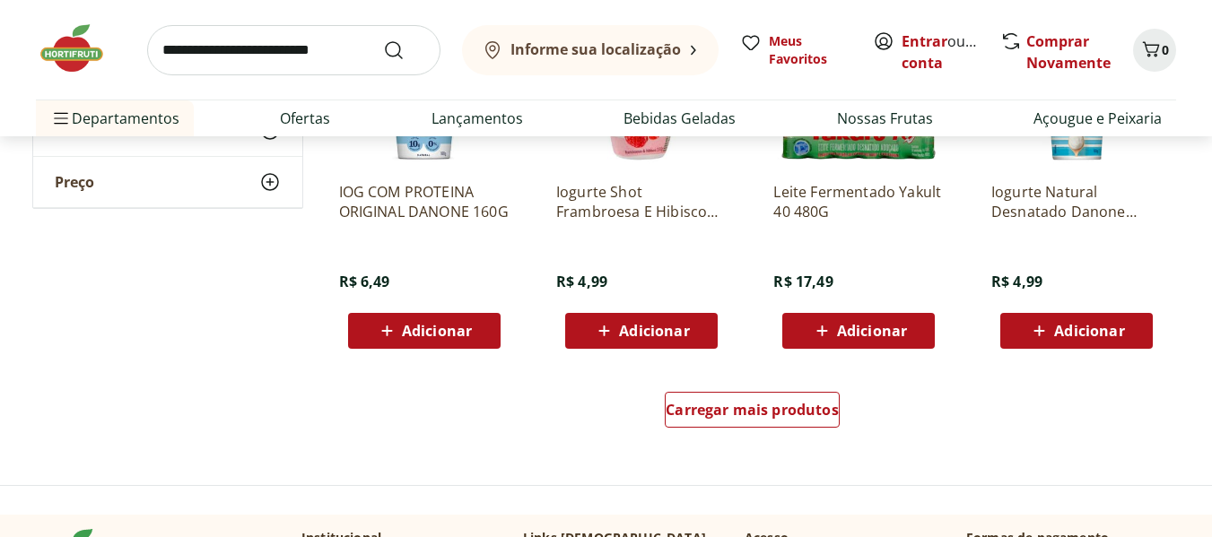
scroll to position [2422, 0]
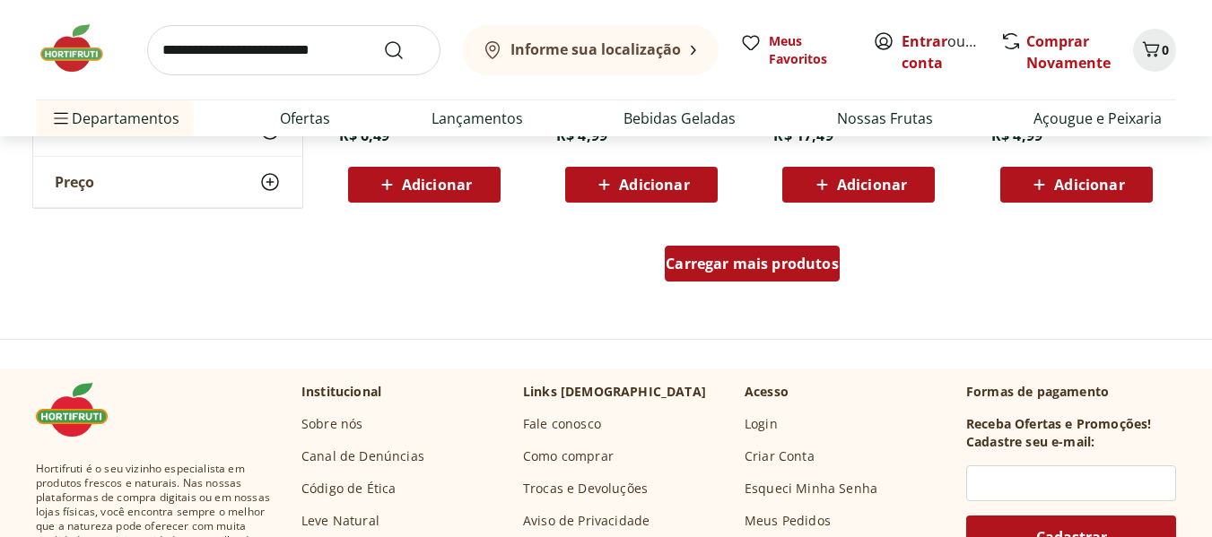
click at [739, 271] on span "Carregar mais produtos" at bounding box center [751, 264] width 173 height 14
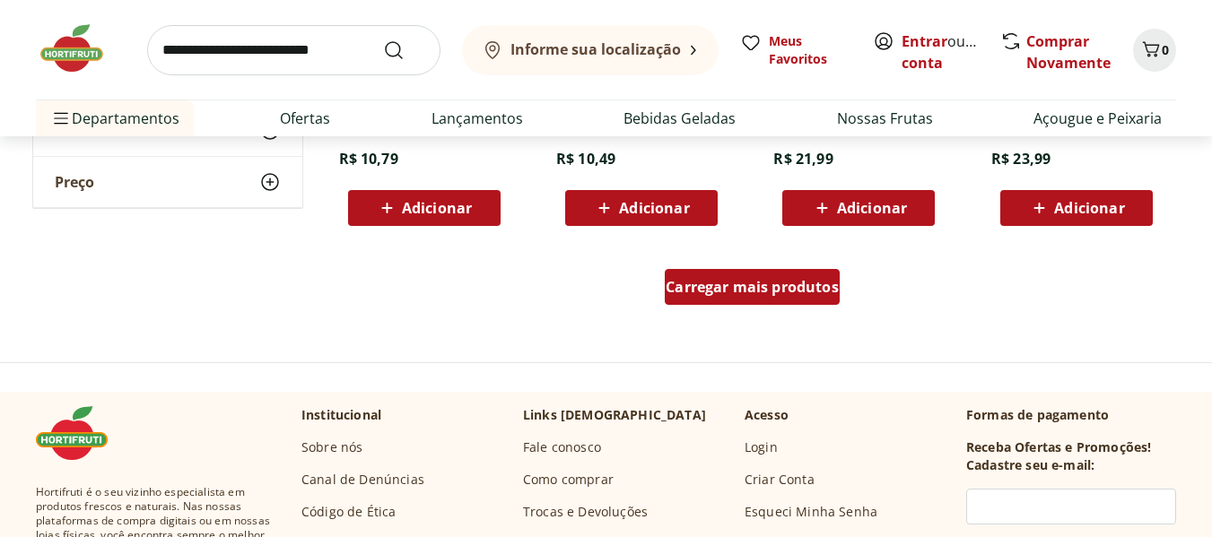
scroll to position [3588, 0]
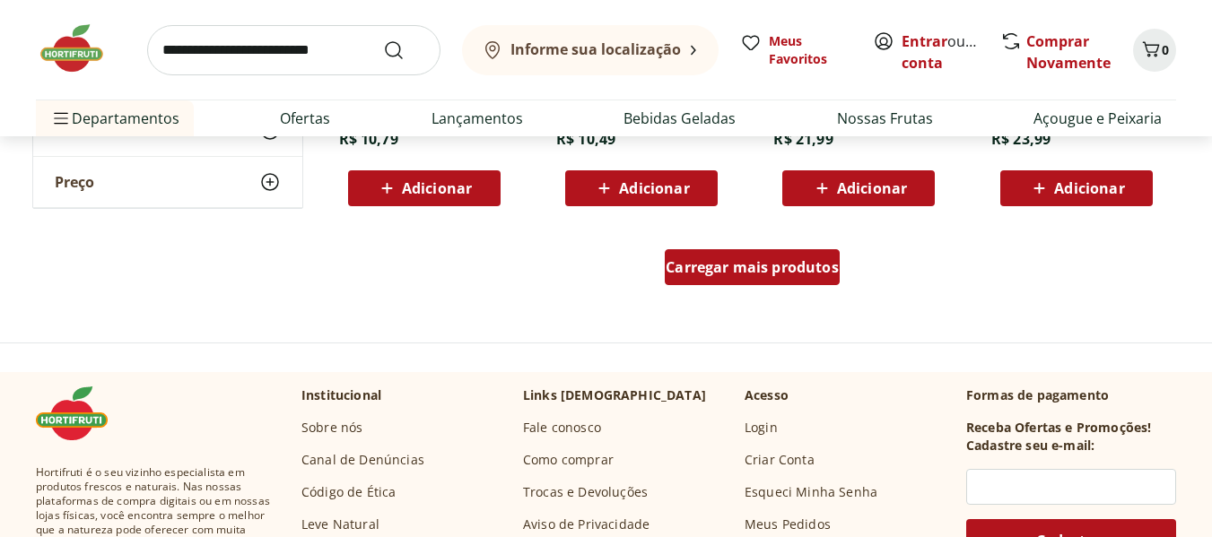
click at [731, 263] on span "Carregar mais produtos" at bounding box center [751, 267] width 173 height 14
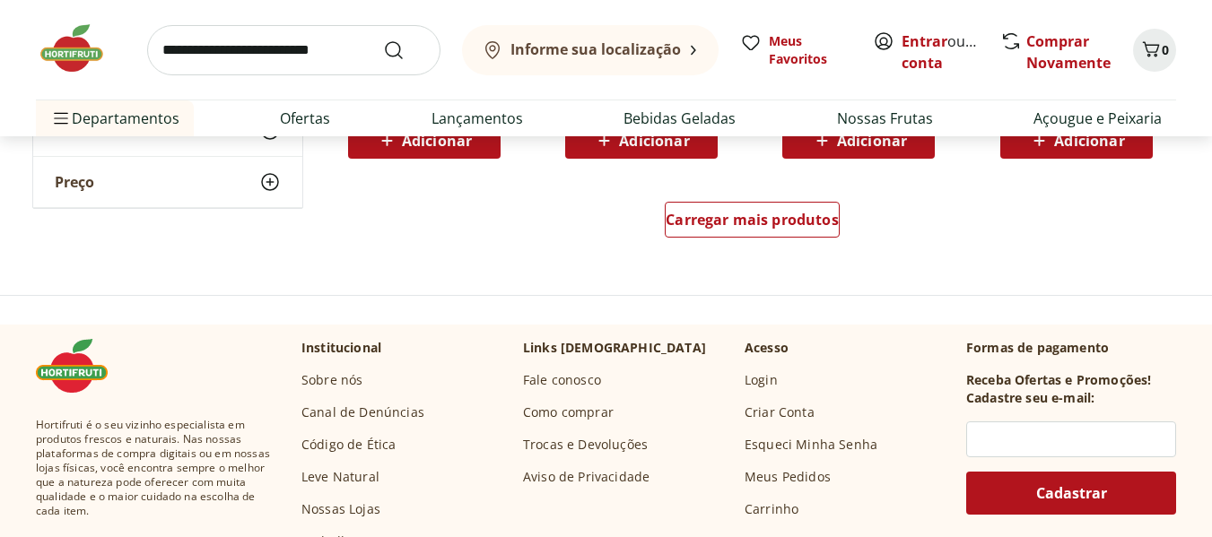
scroll to position [4843, 0]
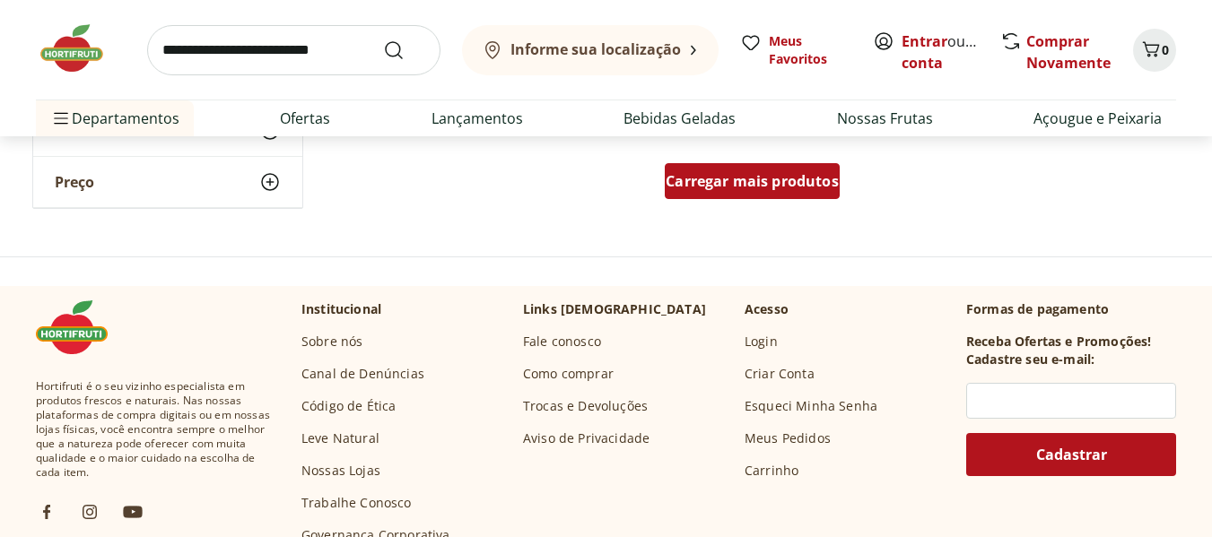
click at [767, 196] on div "Carregar mais produtos" at bounding box center [752, 181] width 175 height 36
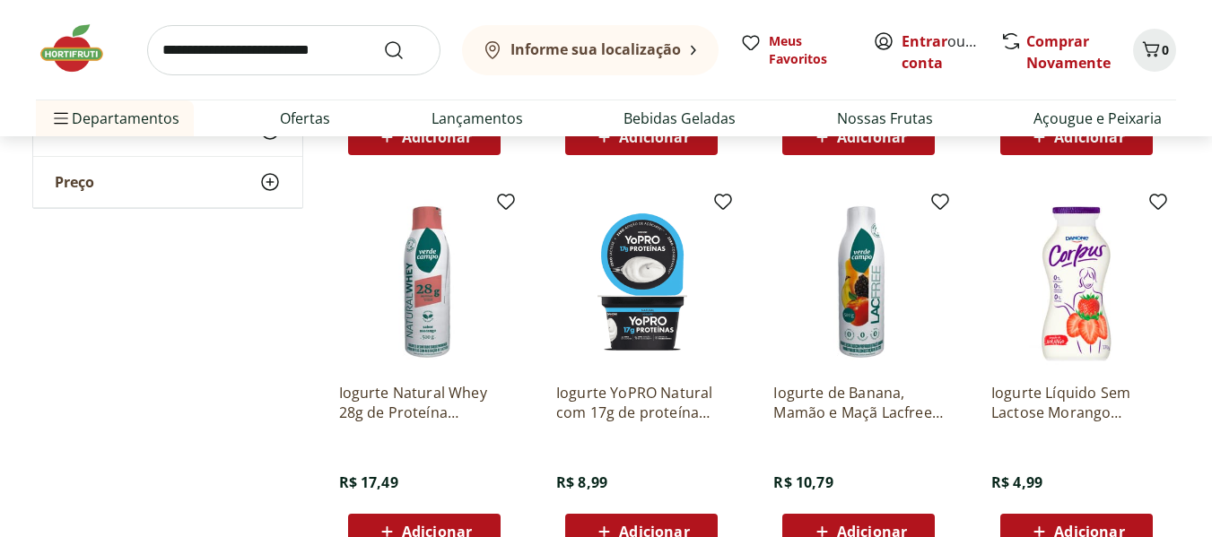
scroll to position [5740, 0]
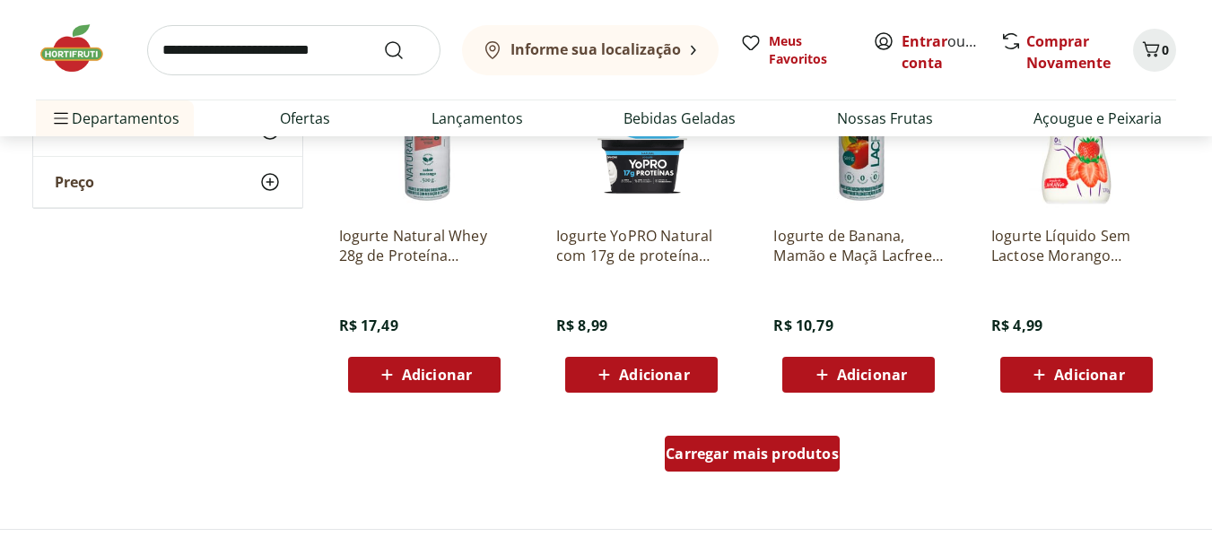
click at [773, 439] on div "Carregar mais produtos" at bounding box center [752, 454] width 175 height 36
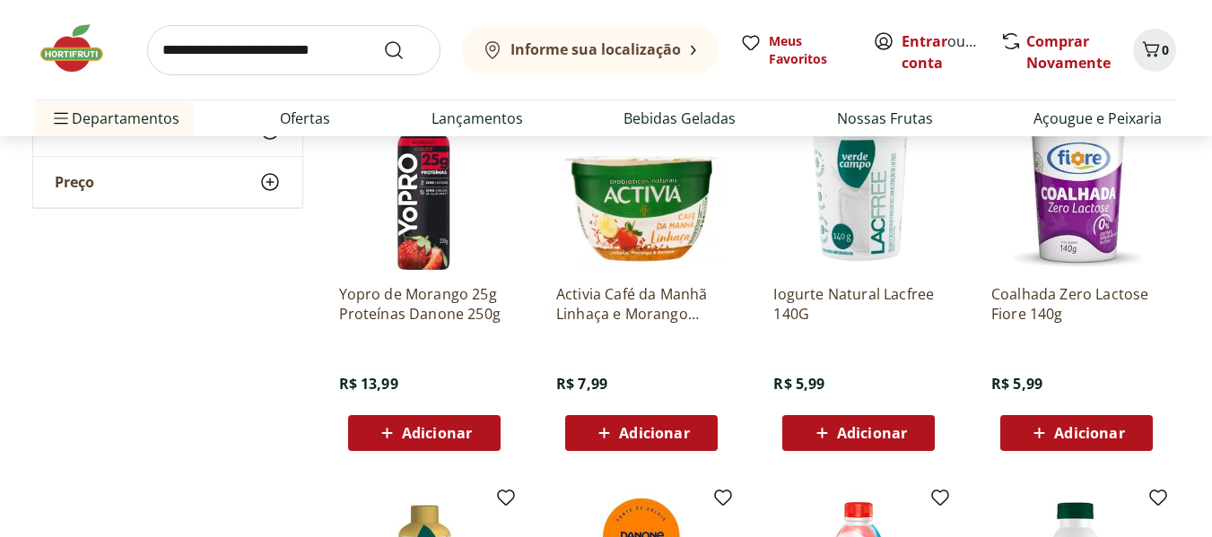
scroll to position [6458, 0]
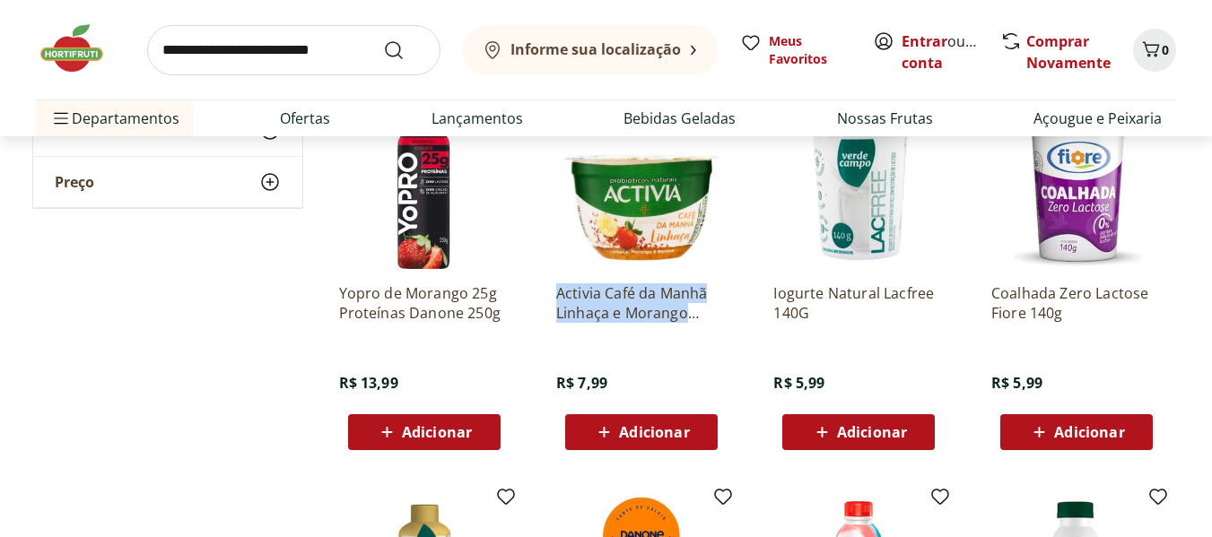
drag, startPoint x: 544, startPoint y: 289, endPoint x: 728, endPoint y: 322, distance: 186.8
click at [728, 322] on div "Activia Café da Manhã Linhaça e Morango Danone 170G R$ 7,99 Adicionar" at bounding box center [641, 274] width 199 height 380
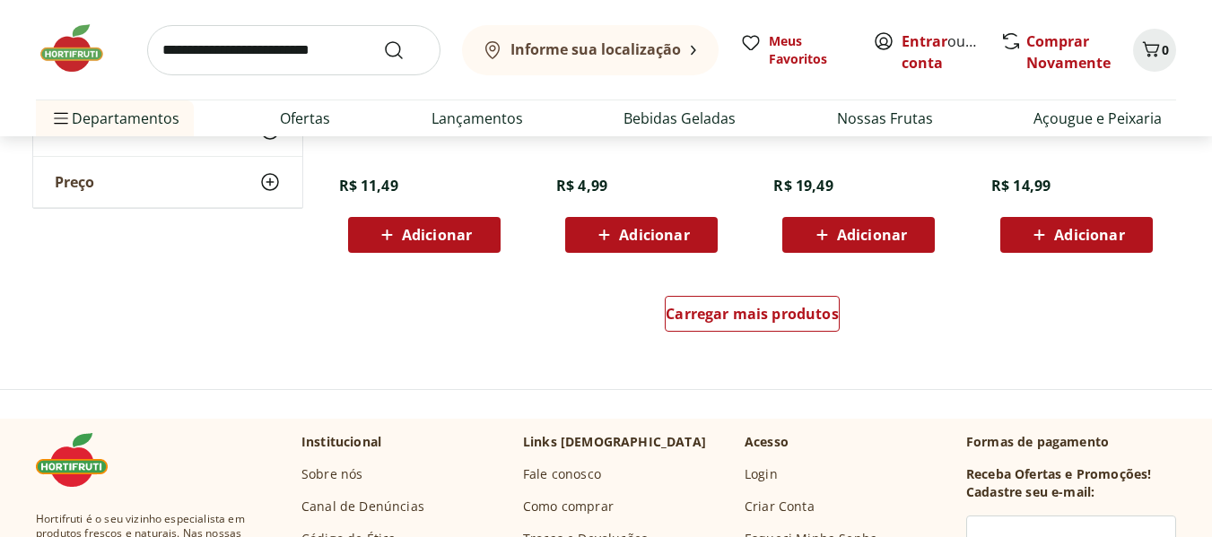
scroll to position [7085, 0]
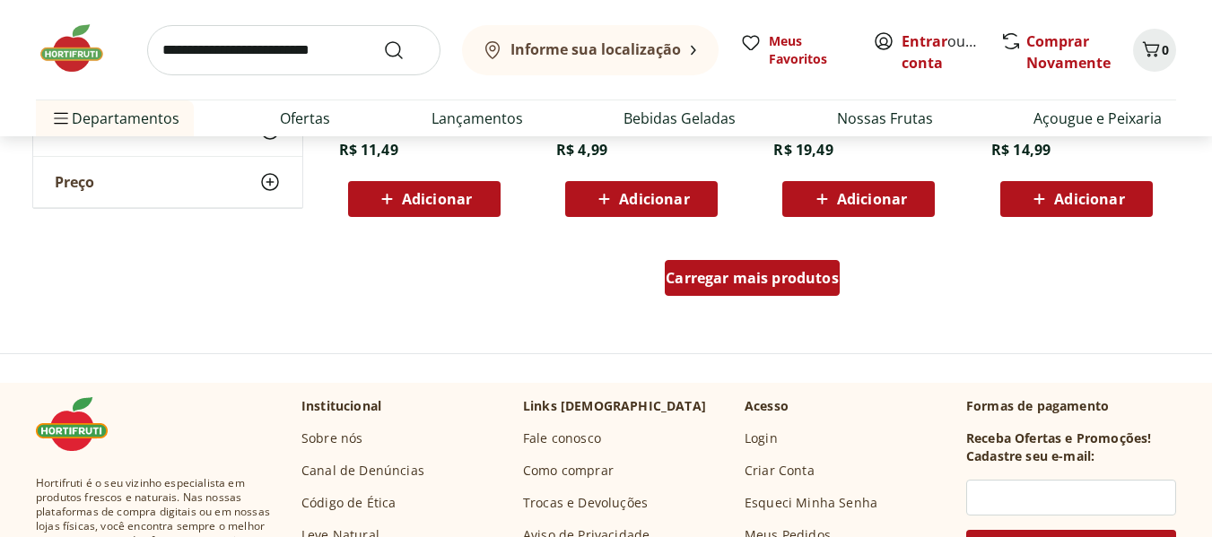
click at [708, 283] on span "Carregar mais produtos" at bounding box center [751, 278] width 173 height 14
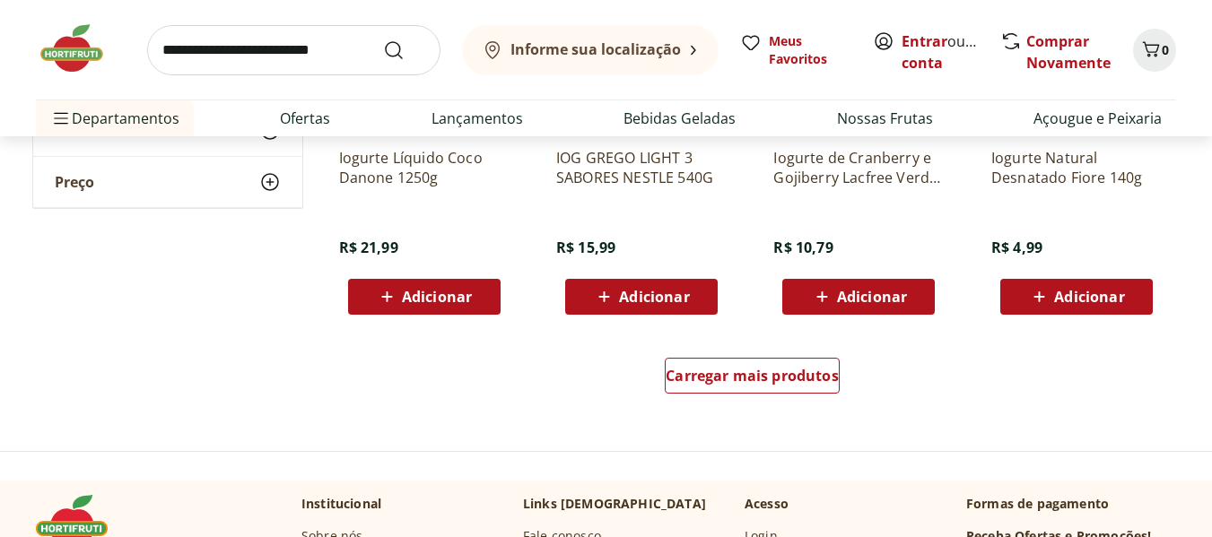
scroll to position [8251, 0]
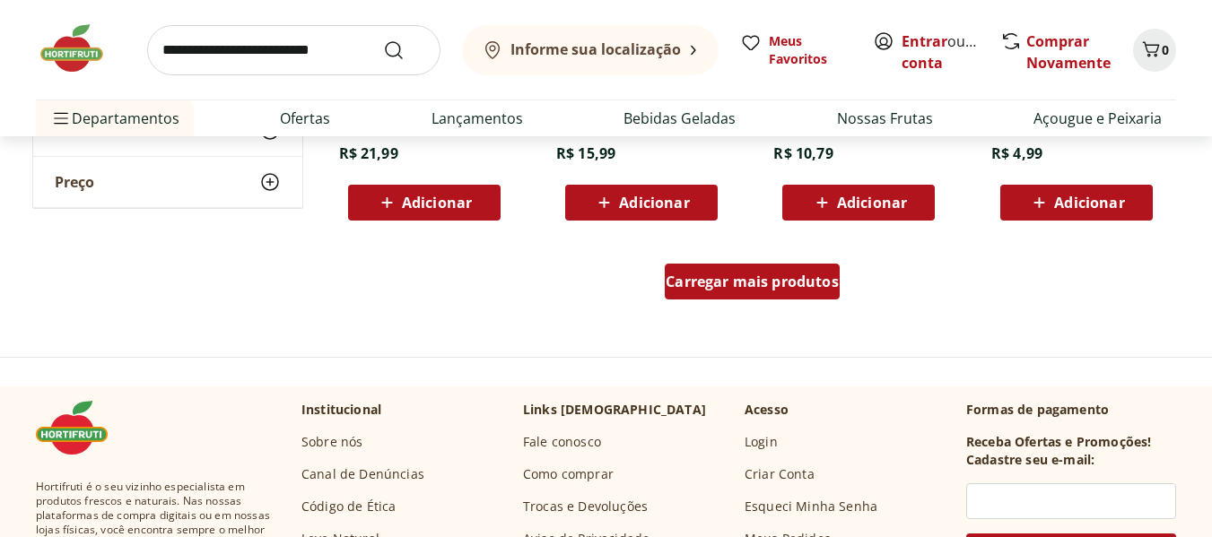
click at [754, 279] on span "Carregar mais produtos" at bounding box center [751, 281] width 173 height 14
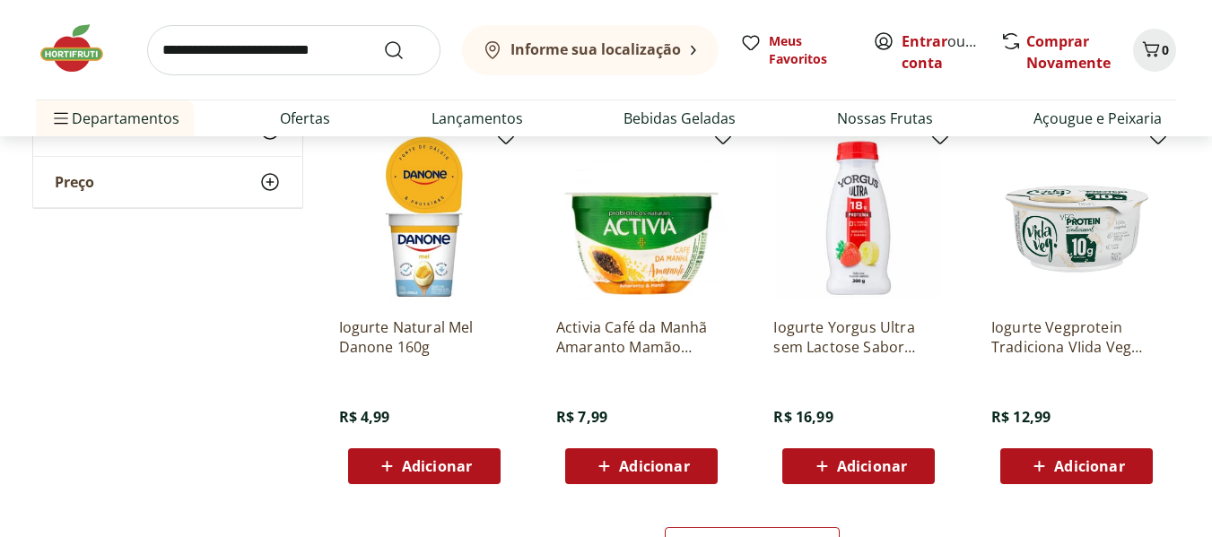
scroll to position [9238, 0]
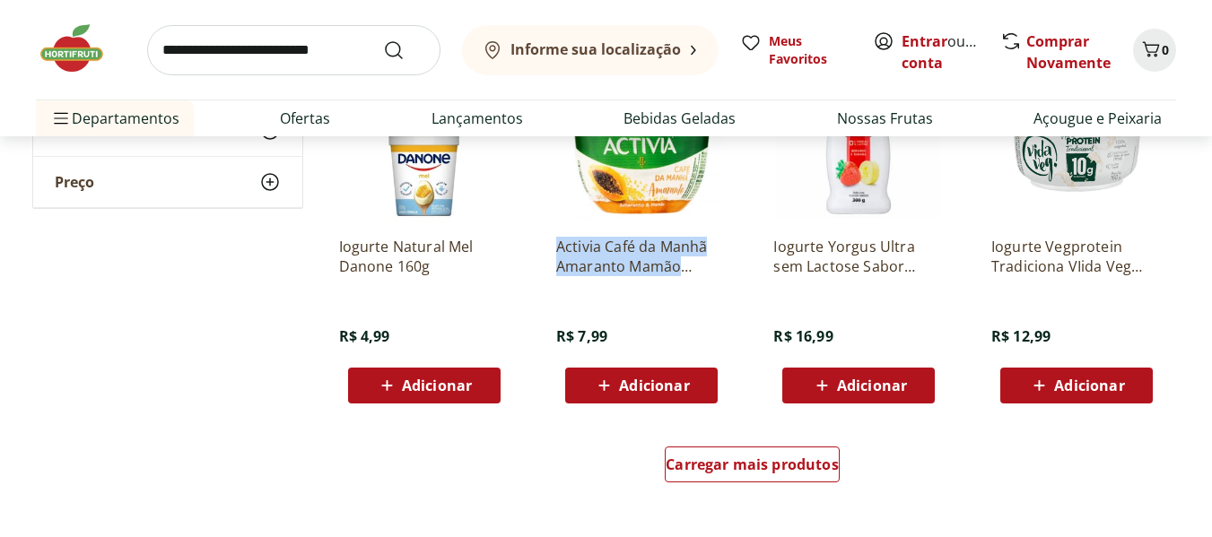
drag, startPoint x: 539, startPoint y: 241, endPoint x: 714, endPoint y: 268, distance: 177.0
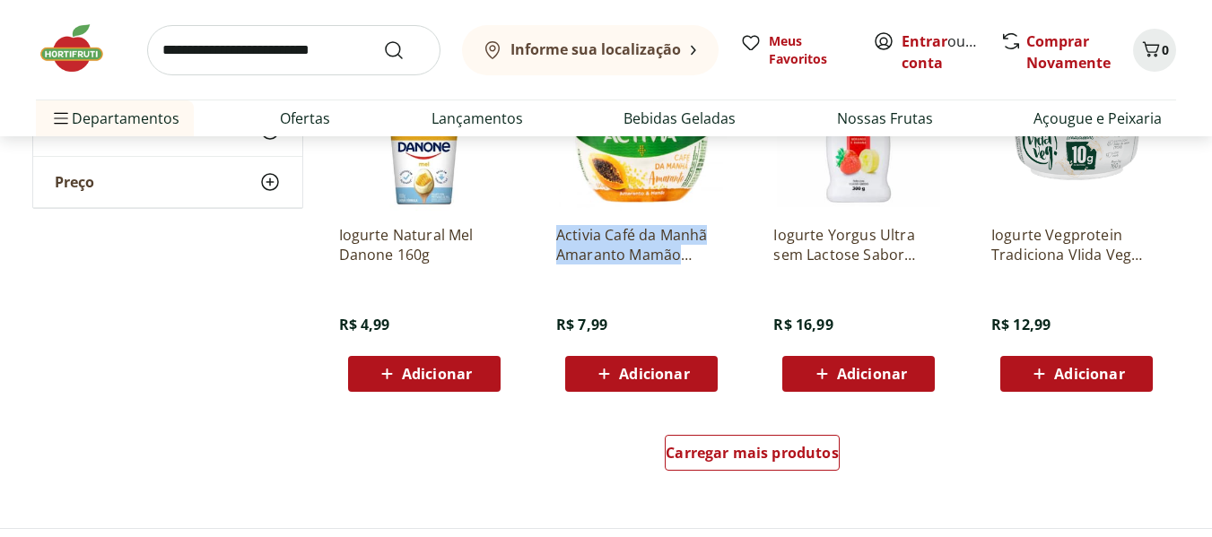
scroll to position [9148, 0]
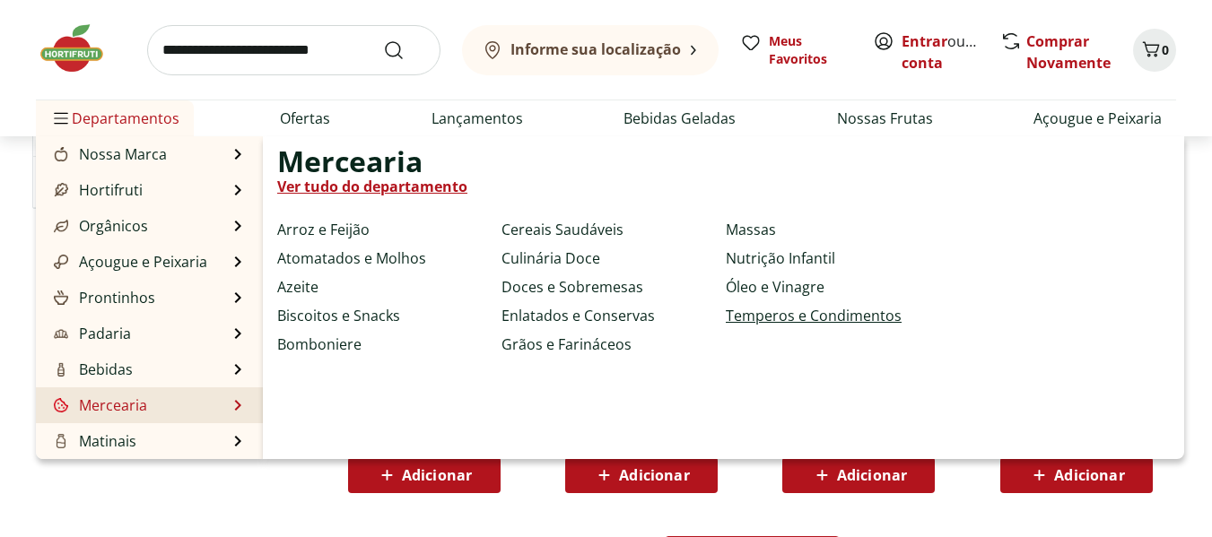
click at [801, 315] on link "Temperos e Condimentos" at bounding box center [814, 316] width 176 height 22
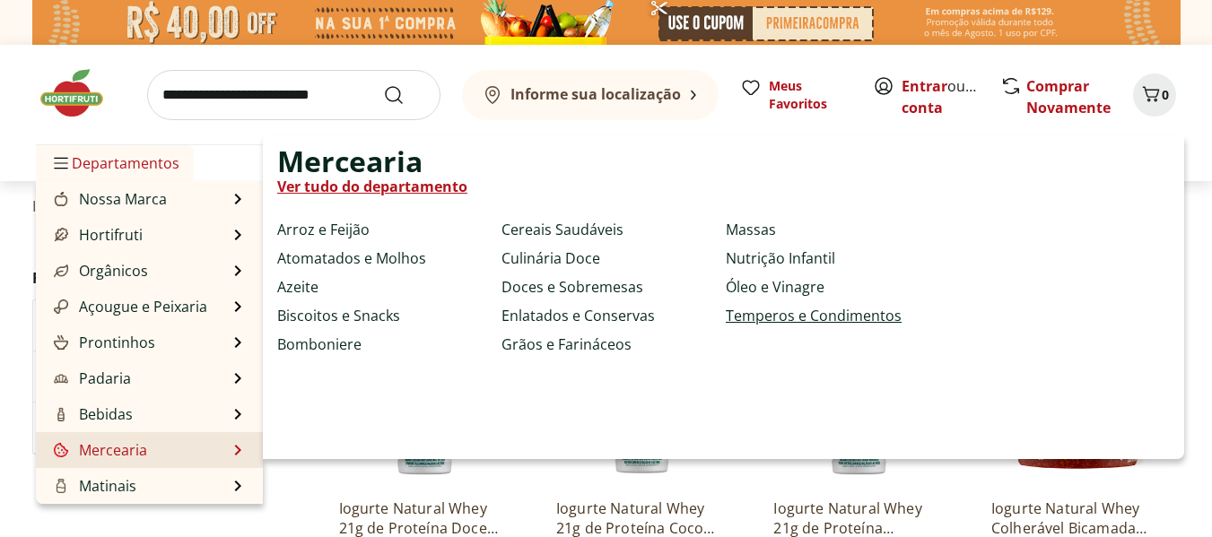
select select "**********"
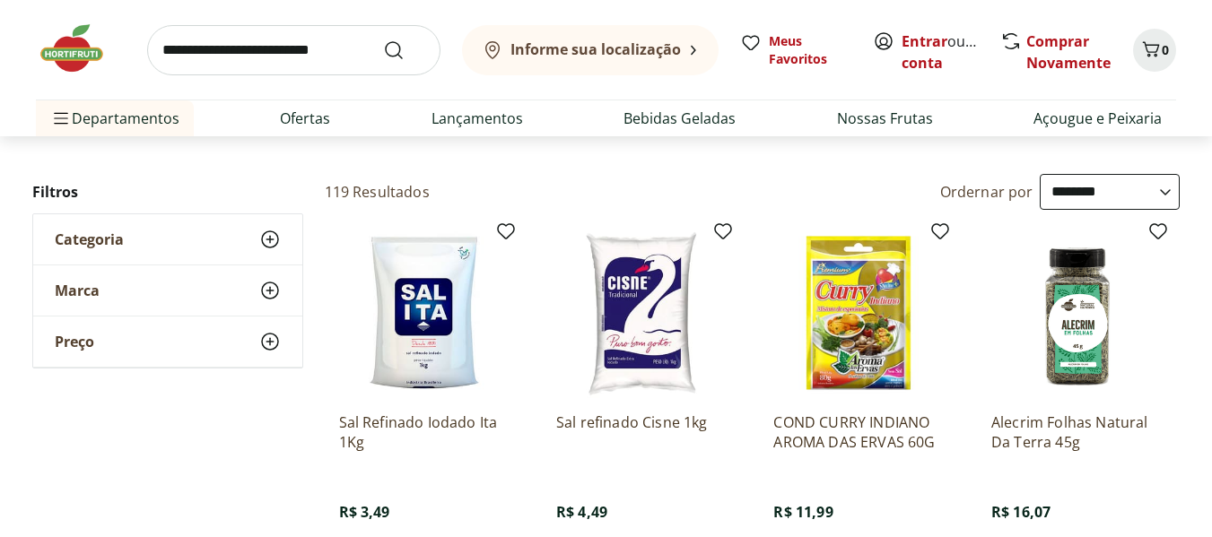
scroll to position [177, 0]
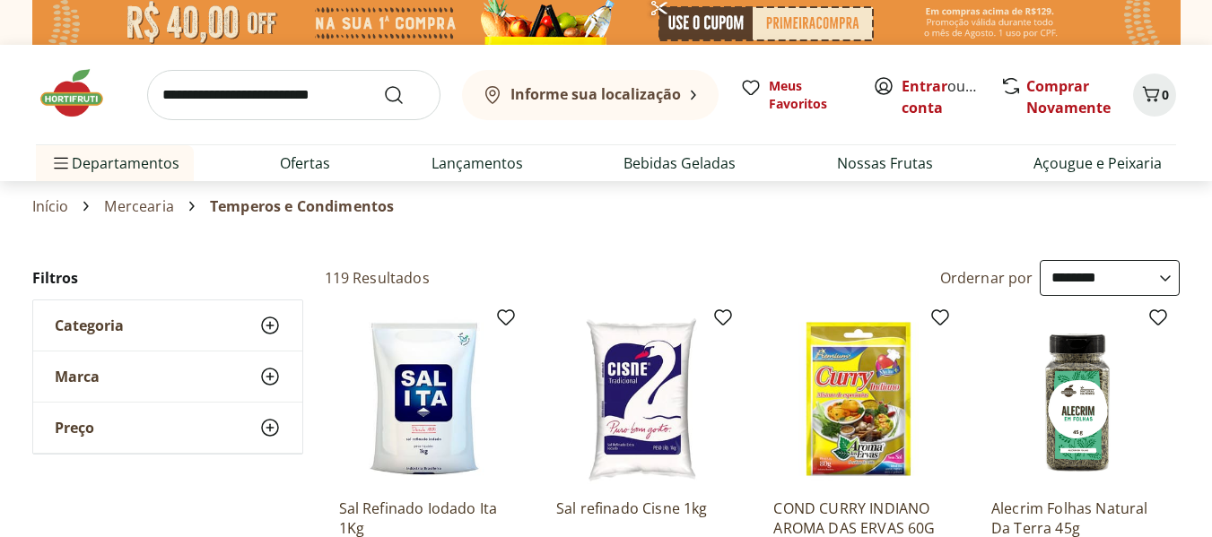
select select "**********"
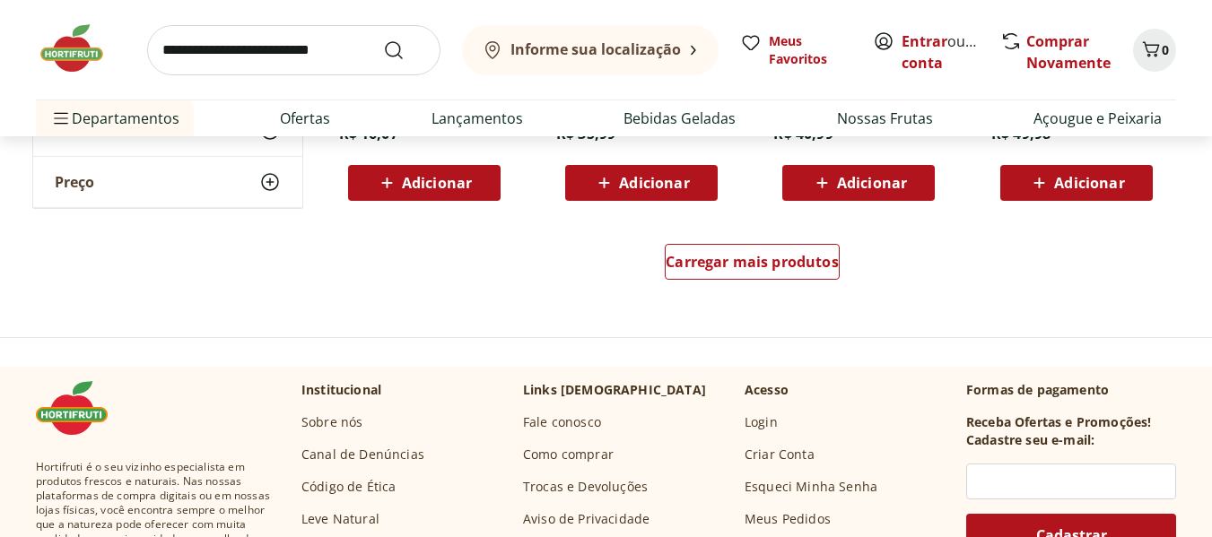
scroll to position [1256, 0]
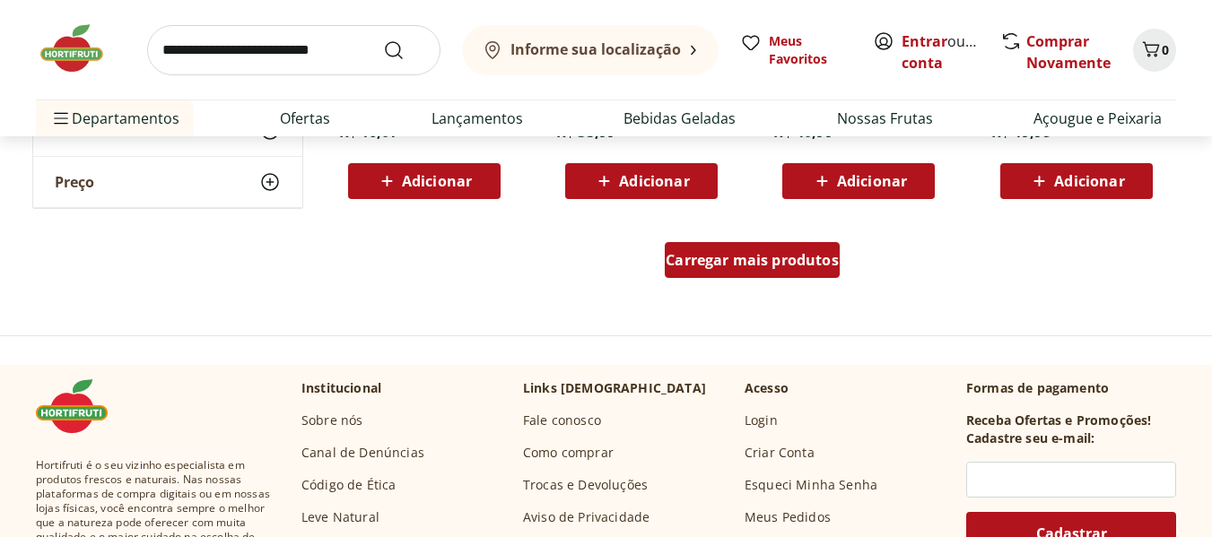
click at [700, 264] on span "Carregar mais produtos" at bounding box center [751, 260] width 173 height 14
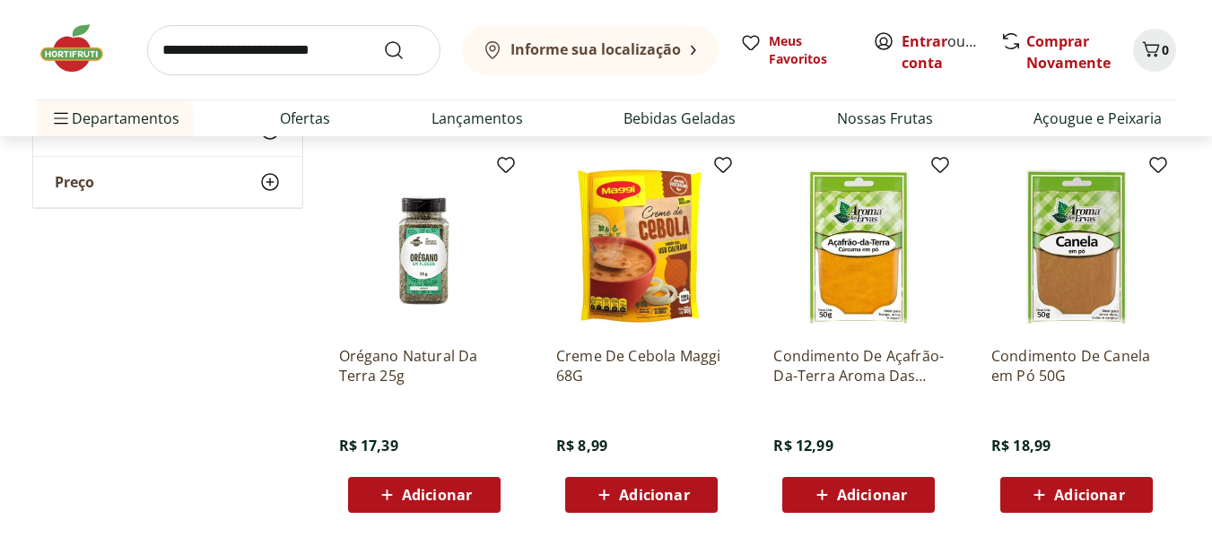
scroll to position [2242, 0]
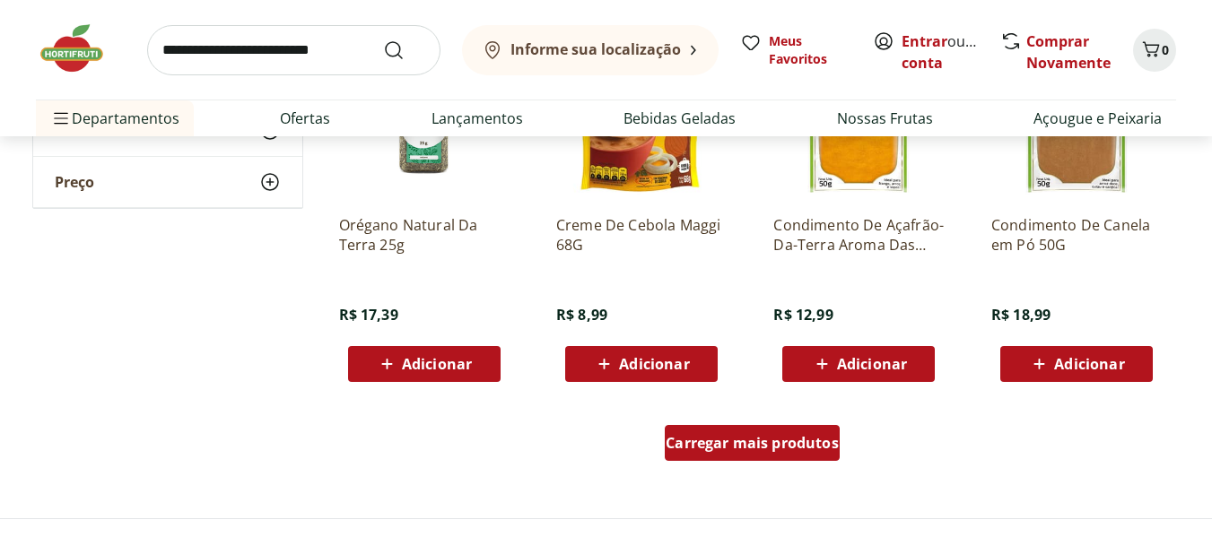
click at [712, 445] on span "Carregar mais produtos" at bounding box center [751, 443] width 173 height 14
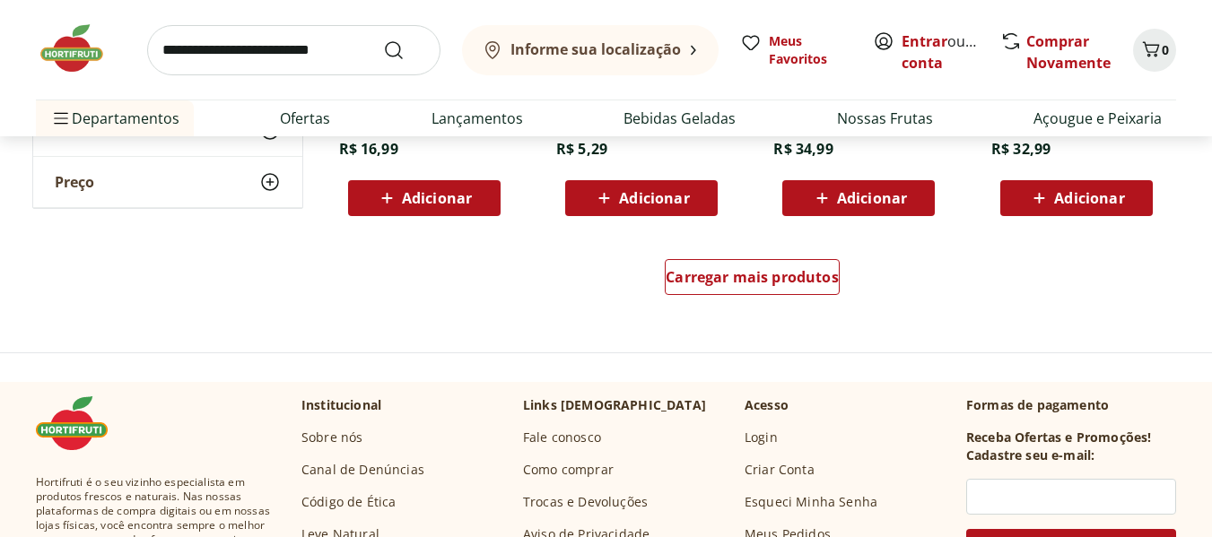
scroll to position [3588, 0]
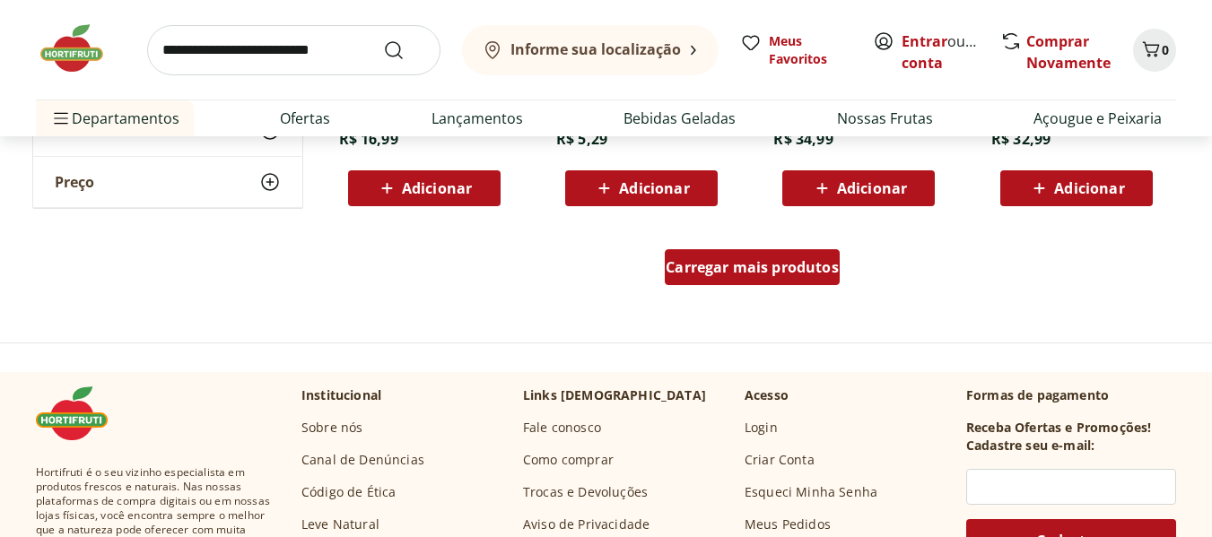
click at [812, 260] on span "Carregar mais produtos" at bounding box center [751, 267] width 173 height 14
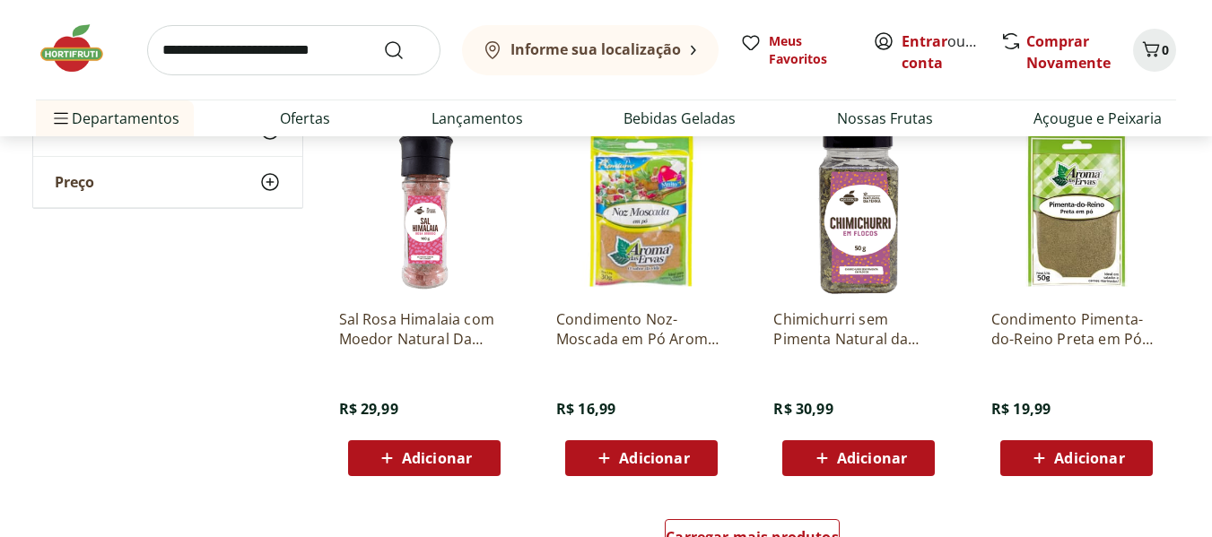
scroll to position [4664, 0]
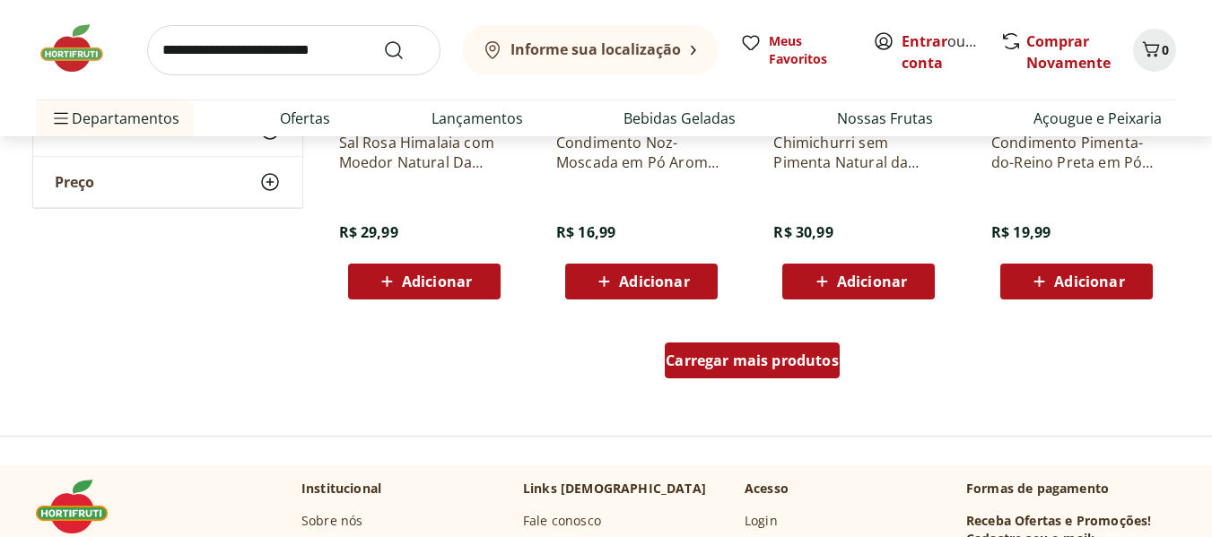
click at [788, 368] on span "Carregar mais produtos" at bounding box center [751, 360] width 173 height 14
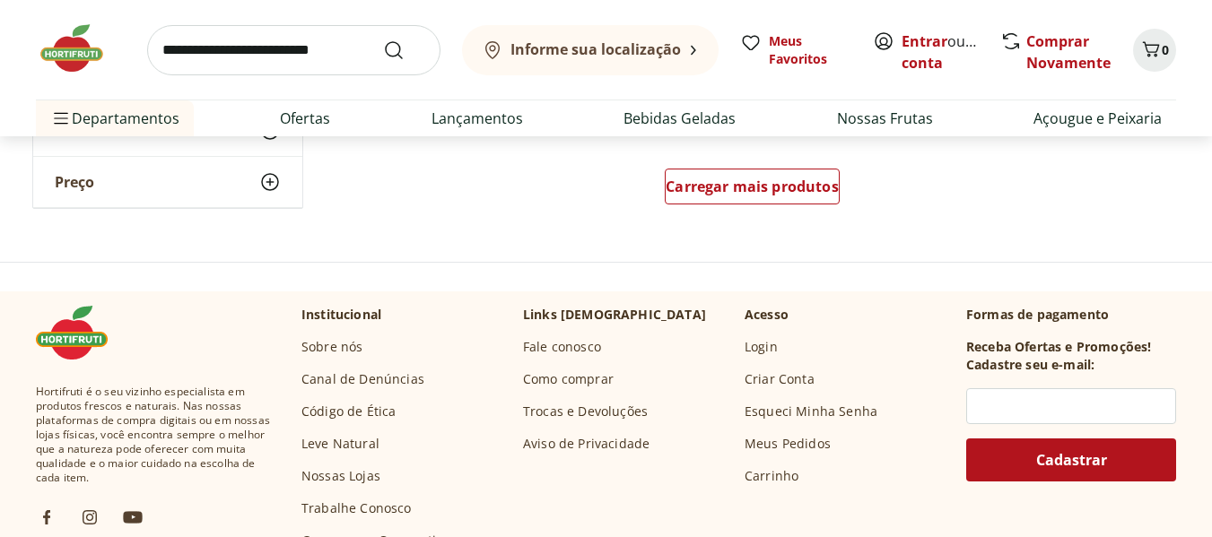
scroll to position [6009, 0]
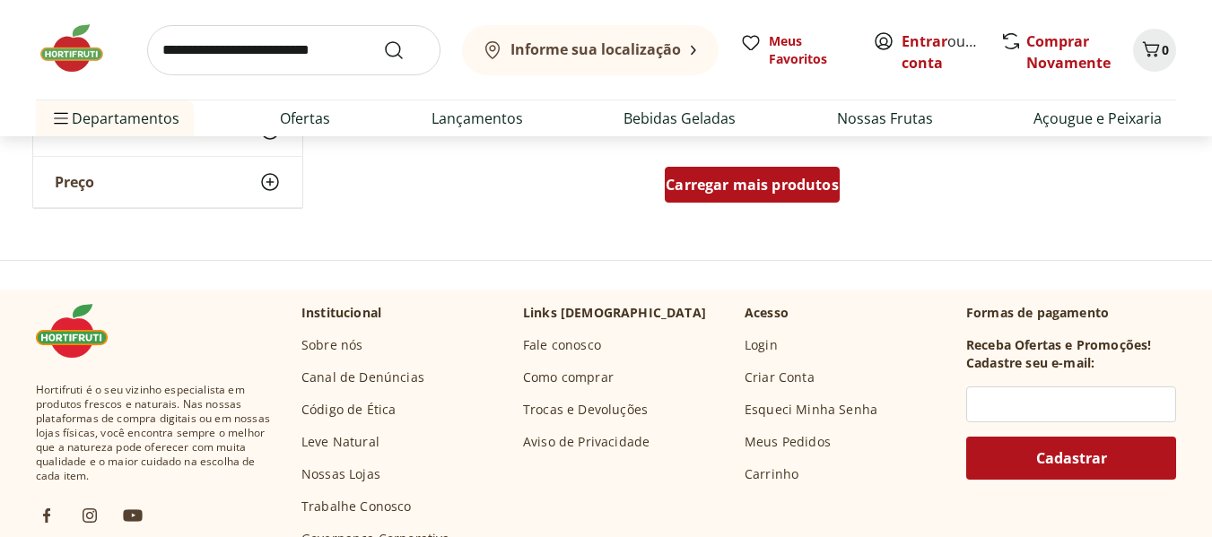
click at [747, 186] on span "Carregar mais produtos" at bounding box center [751, 185] width 173 height 14
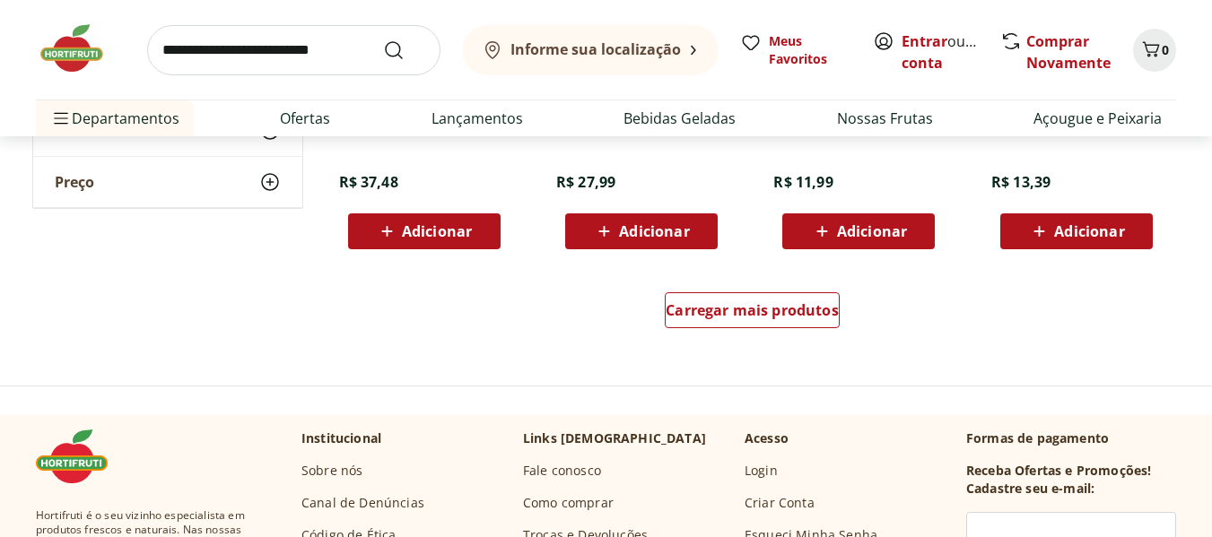
scroll to position [7085, 0]
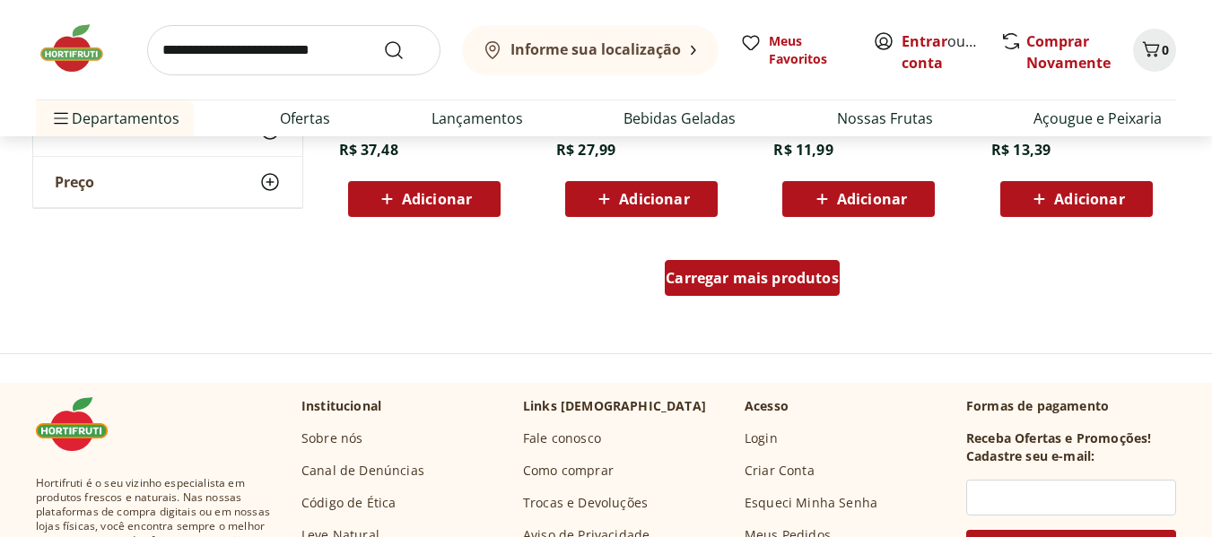
click at [797, 271] on span "Carregar mais produtos" at bounding box center [751, 278] width 173 height 14
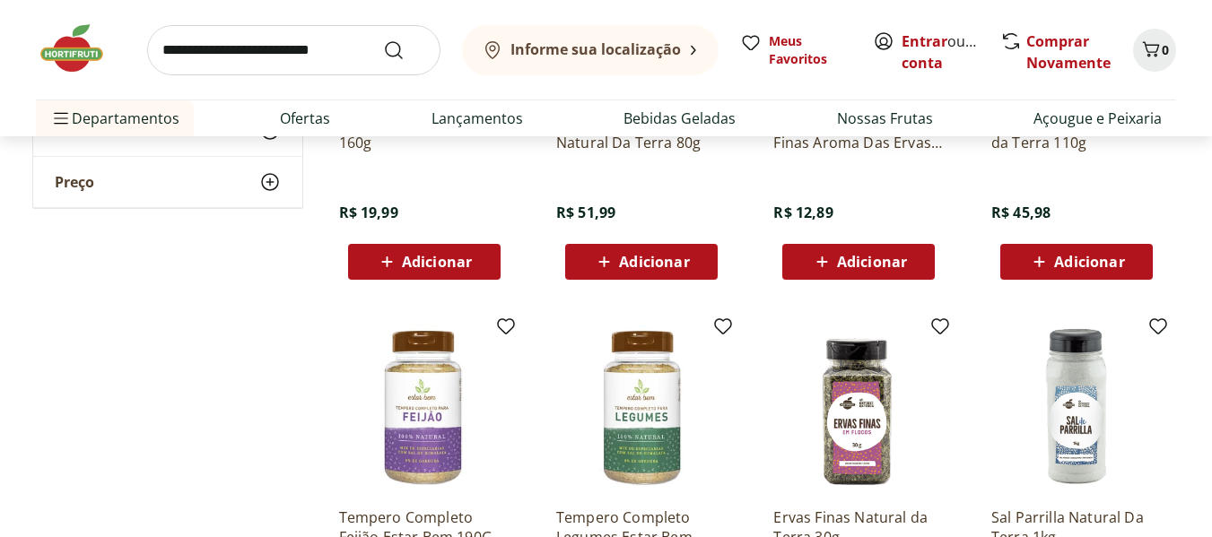
scroll to position [7893, 0]
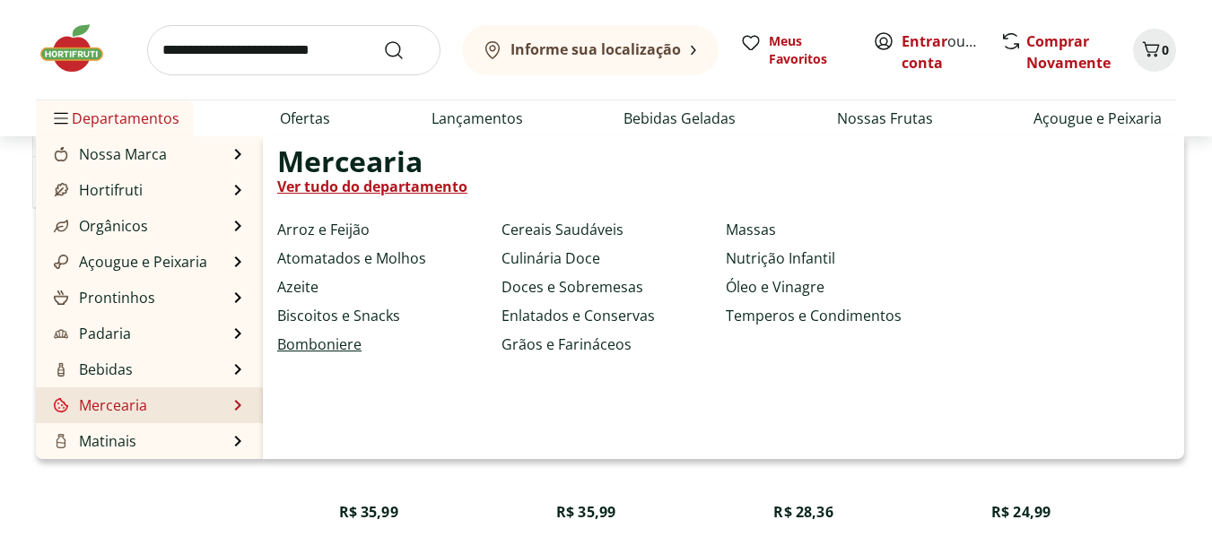
click at [334, 345] on link "Bomboniere" at bounding box center [319, 345] width 84 height 22
select select "**********"
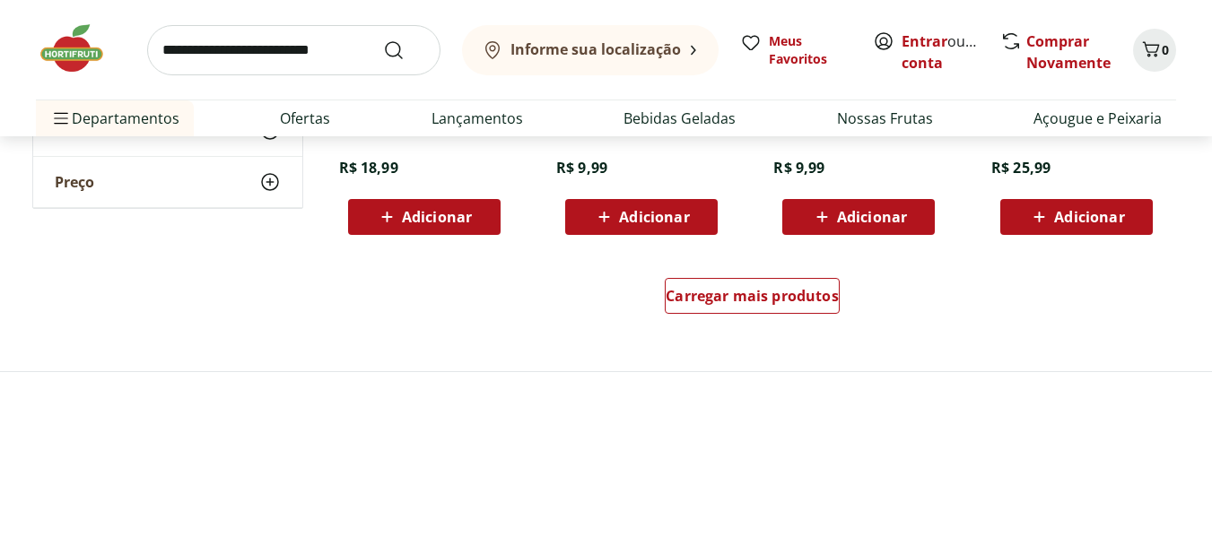
scroll to position [1256, 0]
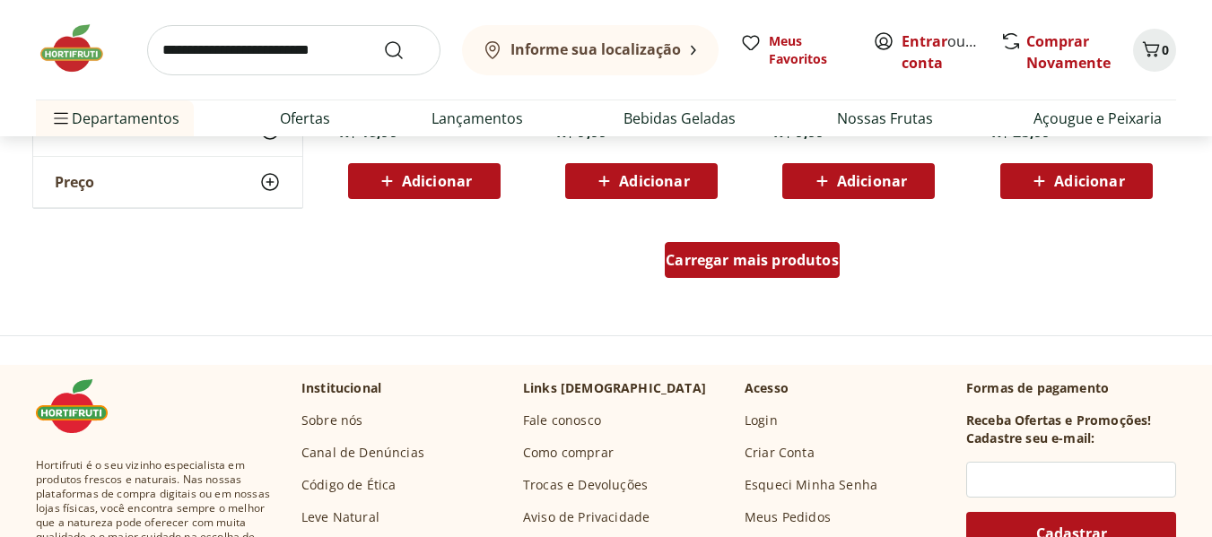
click at [694, 267] on span "Carregar mais produtos" at bounding box center [751, 260] width 173 height 14
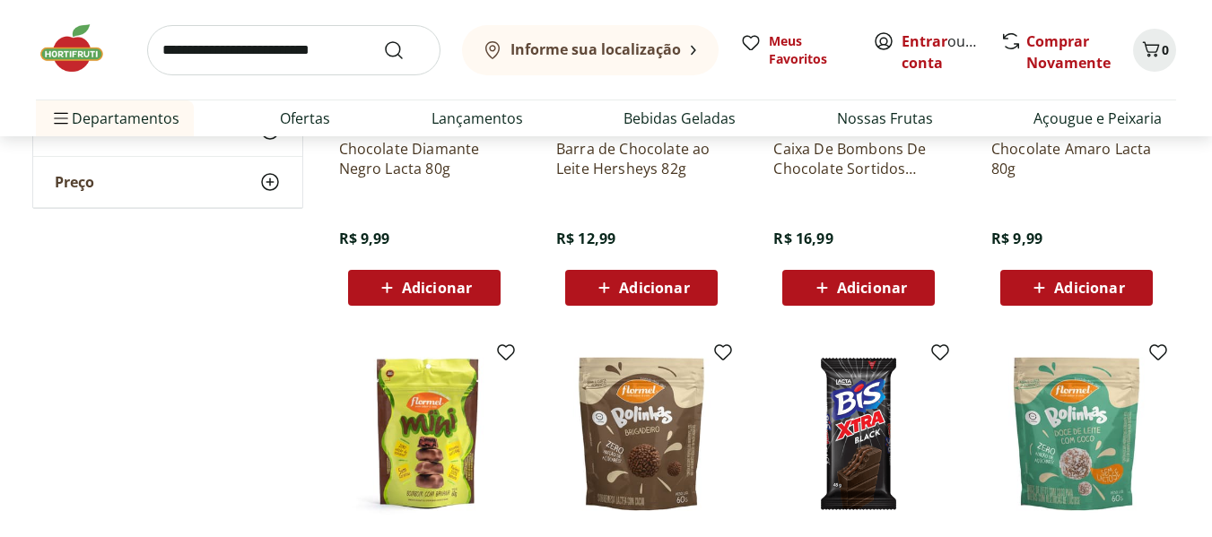
scroll to position [1614, 0]
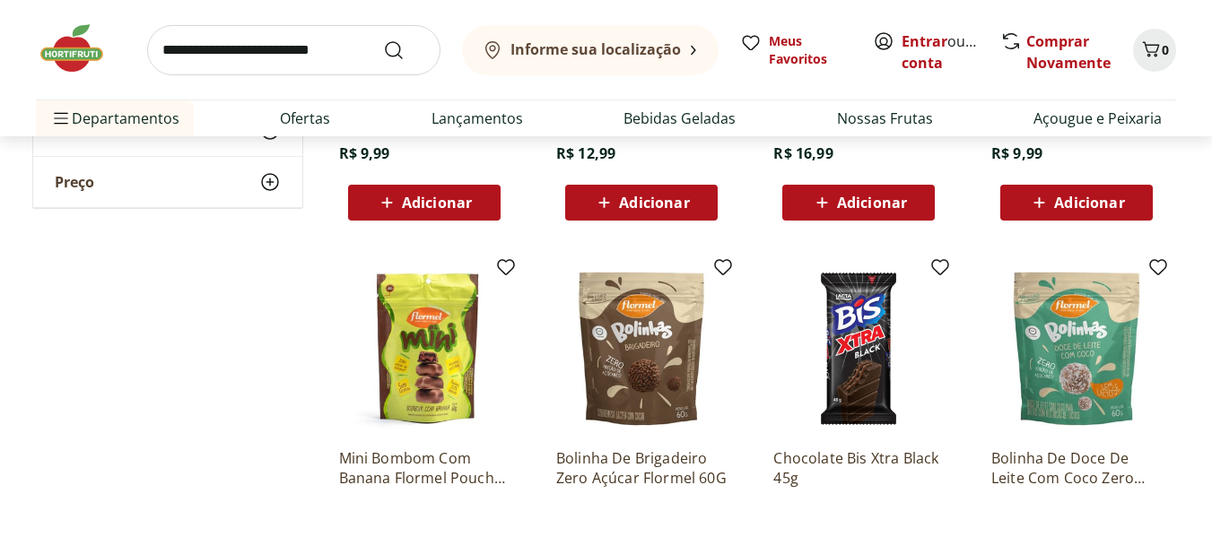
click at [198, 42] on input "search" at bounding box center [293, 50] width 293 height 50
type input "***"
click at [383, 39] on button "Submit Search" at bounding box center [404, 50] width 43 height 22
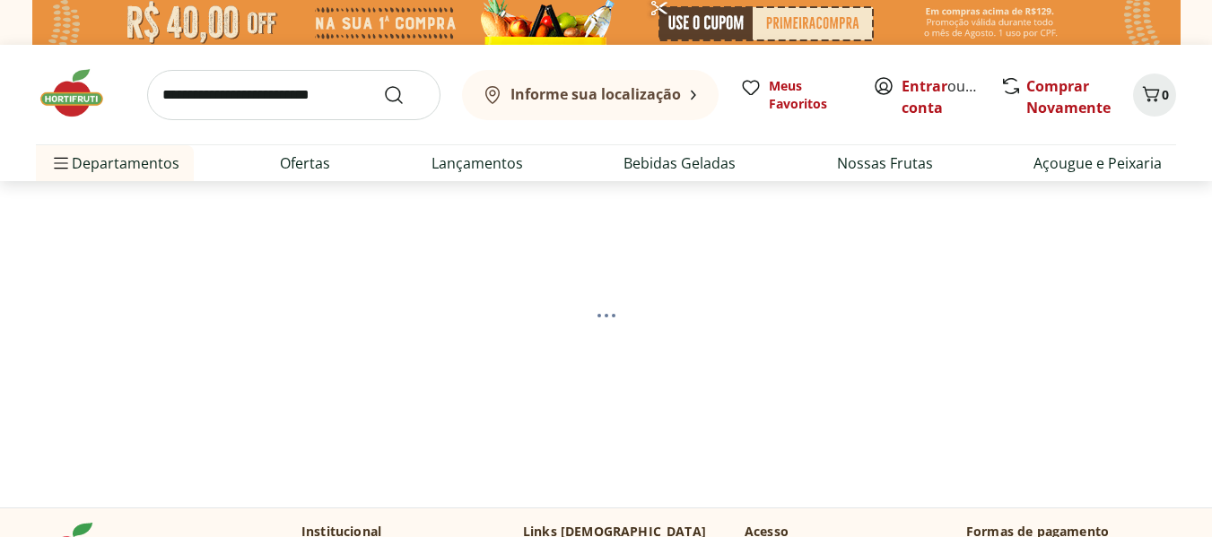
select select "**********"
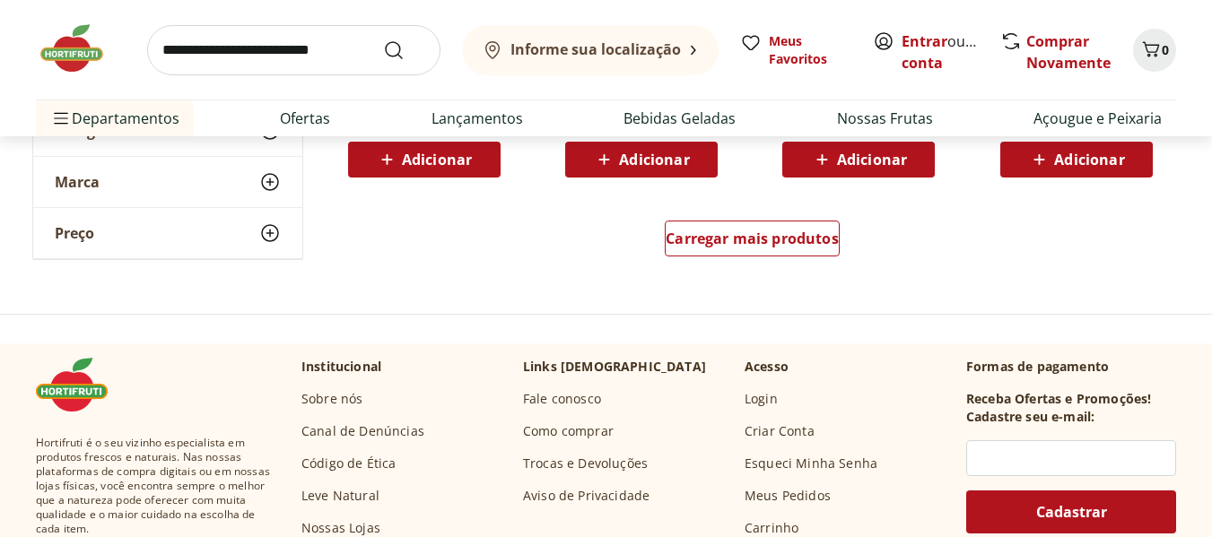
scroll to position [1345, 0]
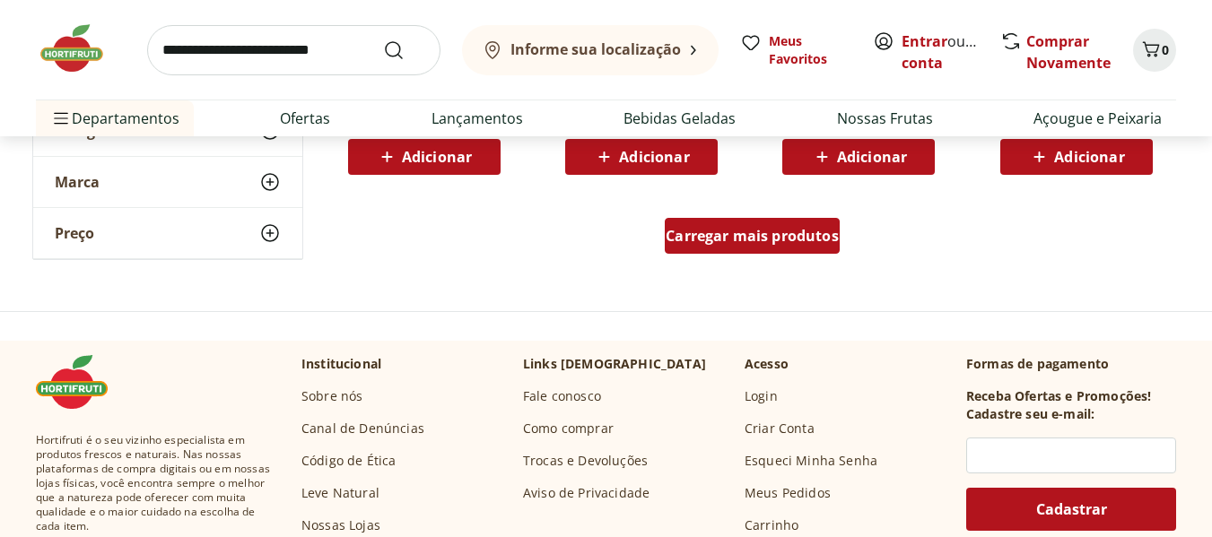
click at [721, 240] on span "Carregar mais produtos" at bounding box center [751, 236] width 173 height 14
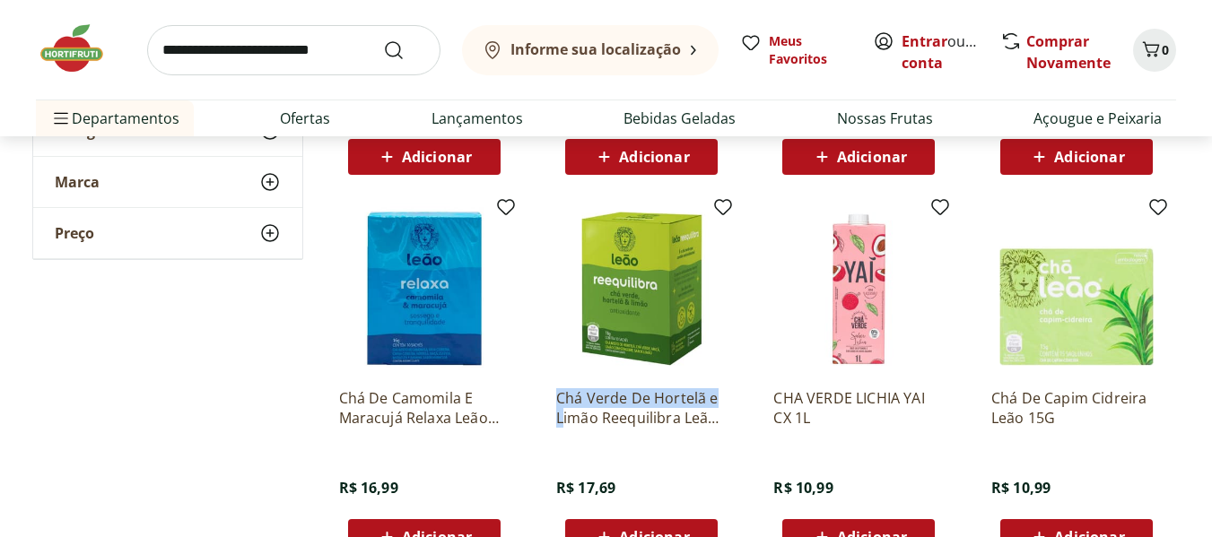
drag, startPoint x: 544, startPoint y: 389, endPoint x: 561, endPoint y: 410, distance: 26.2
click at [563, 416] on div "Chá Verde De Hortelã e Limão Reequilibra Leão 18G R$ 17,69 Adicionar" at bounding box center [641, 379] width 199 height 380
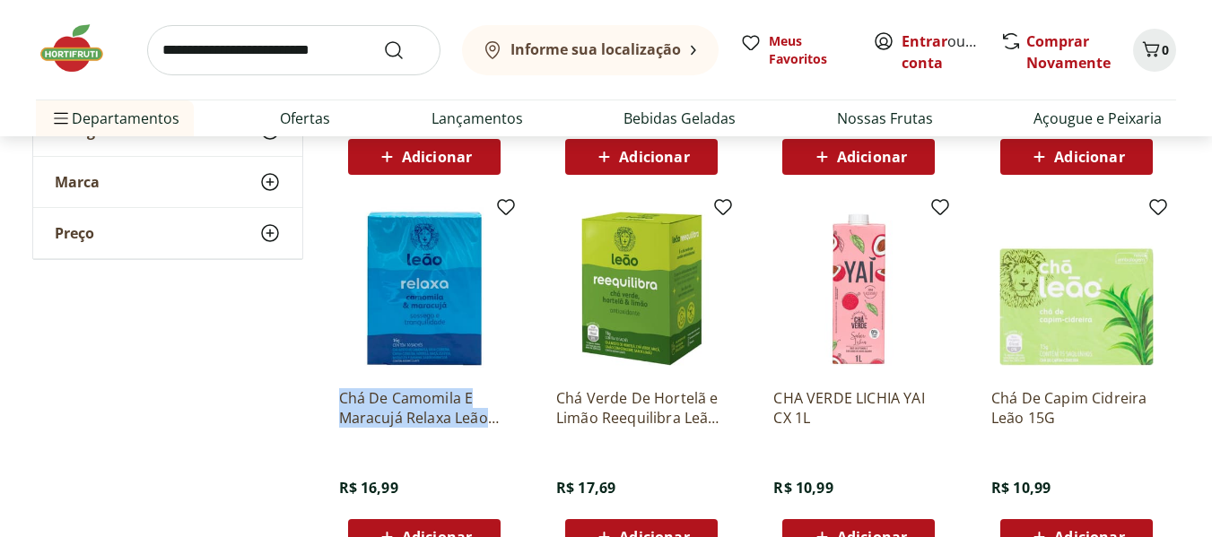
drag, startPoint x: 331, startPoint y: 395, endPoint x: 518, endPoint y: 422, distance: 189.5
click at [518, 422] on div "Chá De Camomila E Maracujá Relaxa Leão 16G R$ 16,99 Adicionar" at bounding box center [424, 379] width 199 height 380
copy p "Chá De Camomila E Maracujá Relaxa Leão"
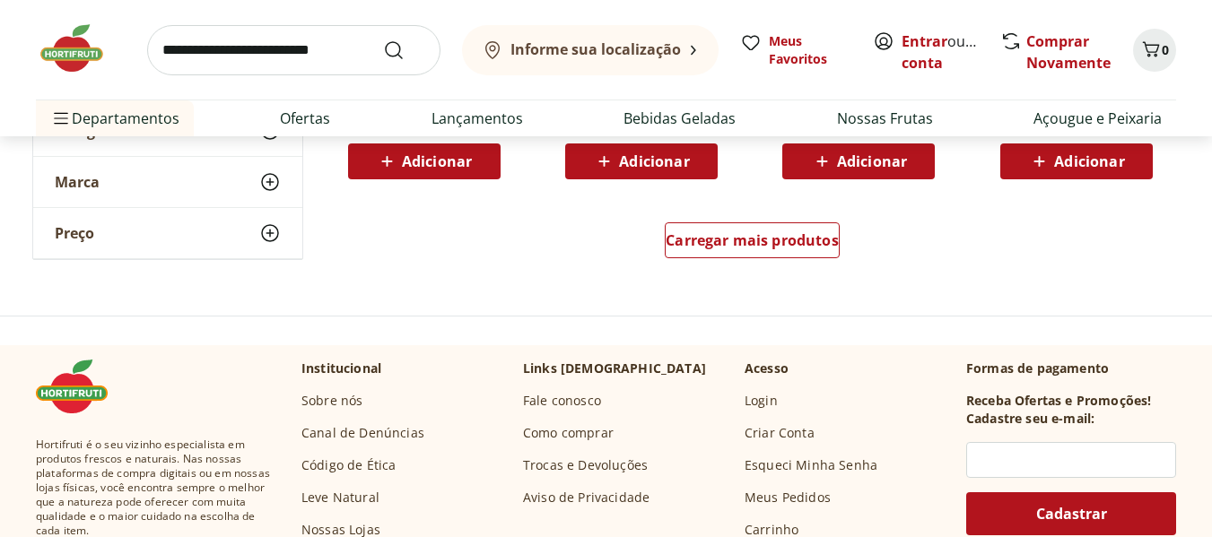
scroll to position [2511, 0]
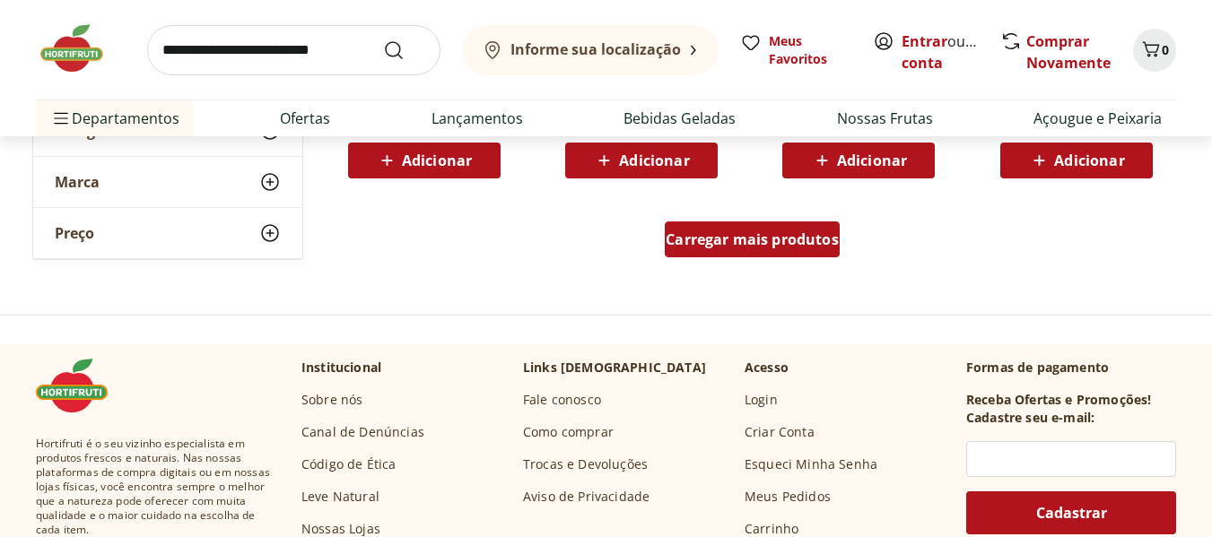
click at [752, 238] on span "Carregar mais produtos" at bounding box center [751, 239] width 173 height 14
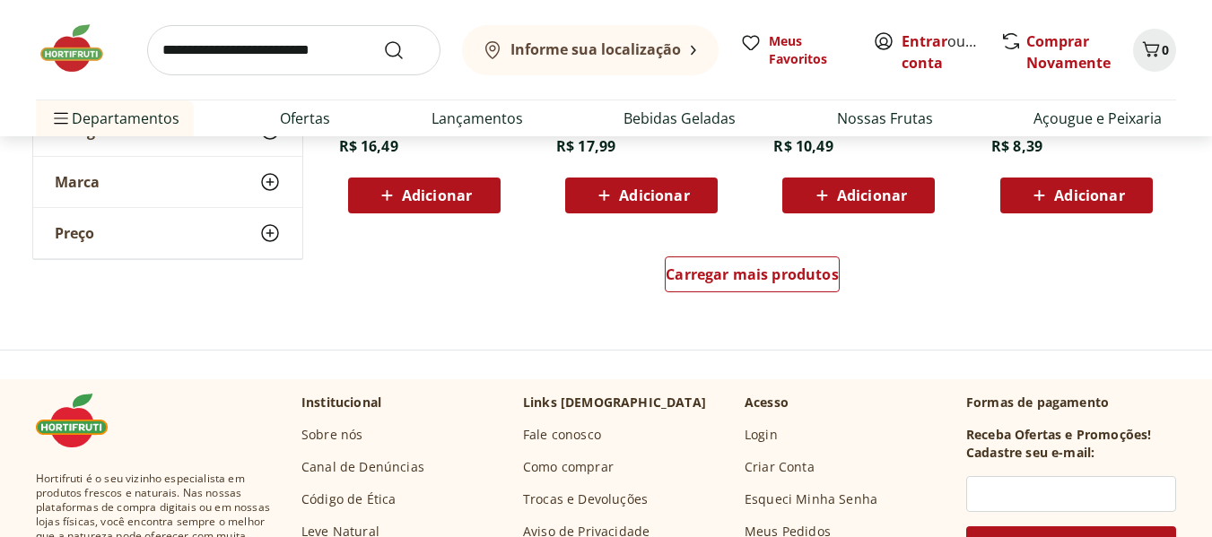
scroll to position [3677, 0]
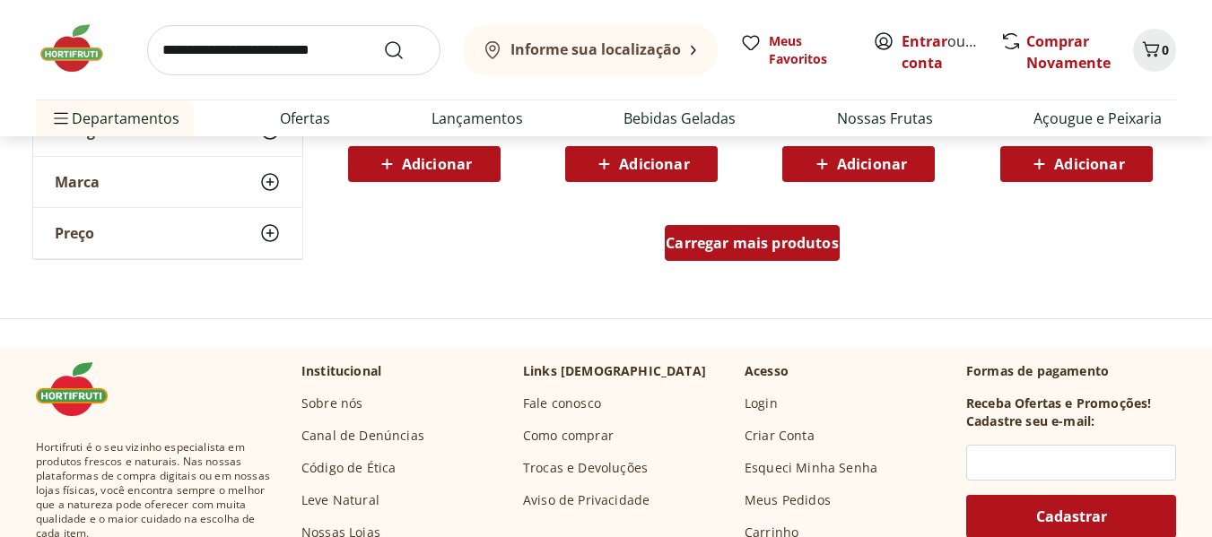
click at [748, 255] on div "Carregar mais produtos" at bounding box center [752, 243] width 175 height 36
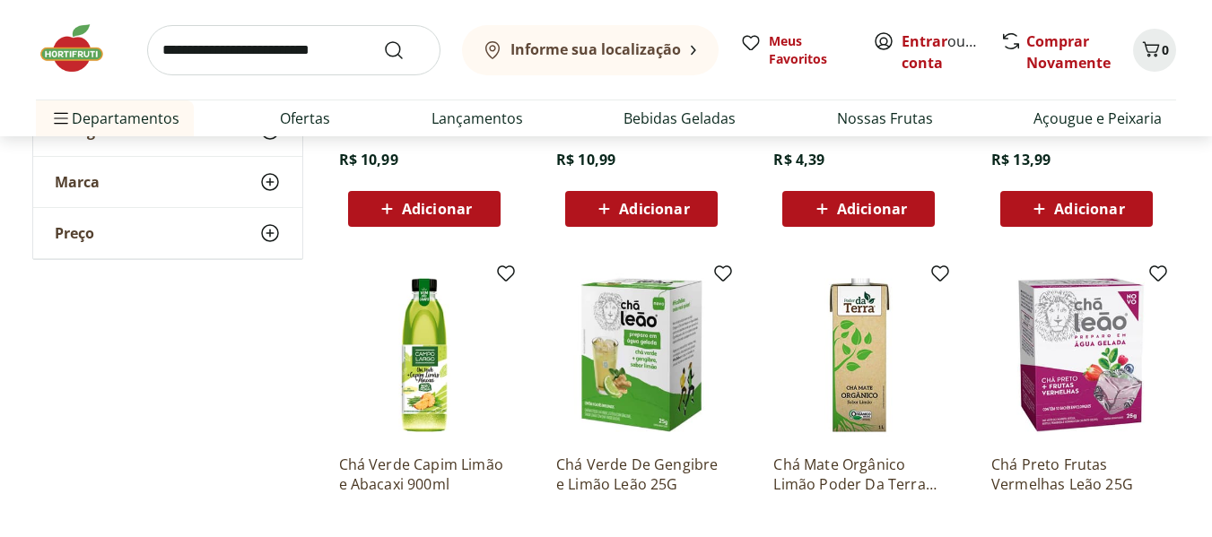
scroll to position [1883, 0]
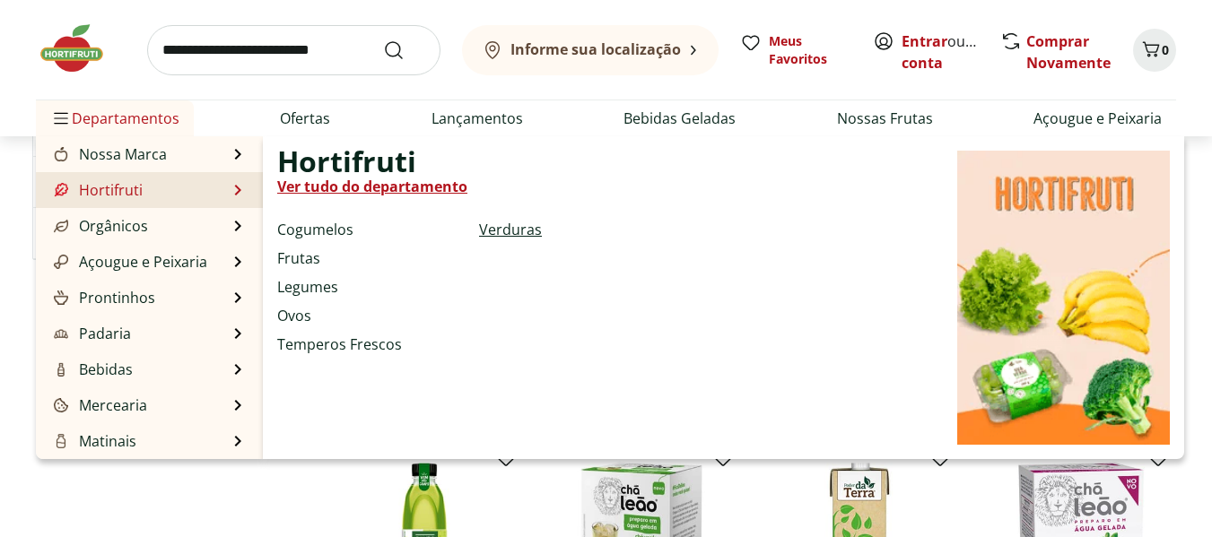
click at [509, 229] on link "Verduras" at bounding box center [510, 230] width 63 height 22
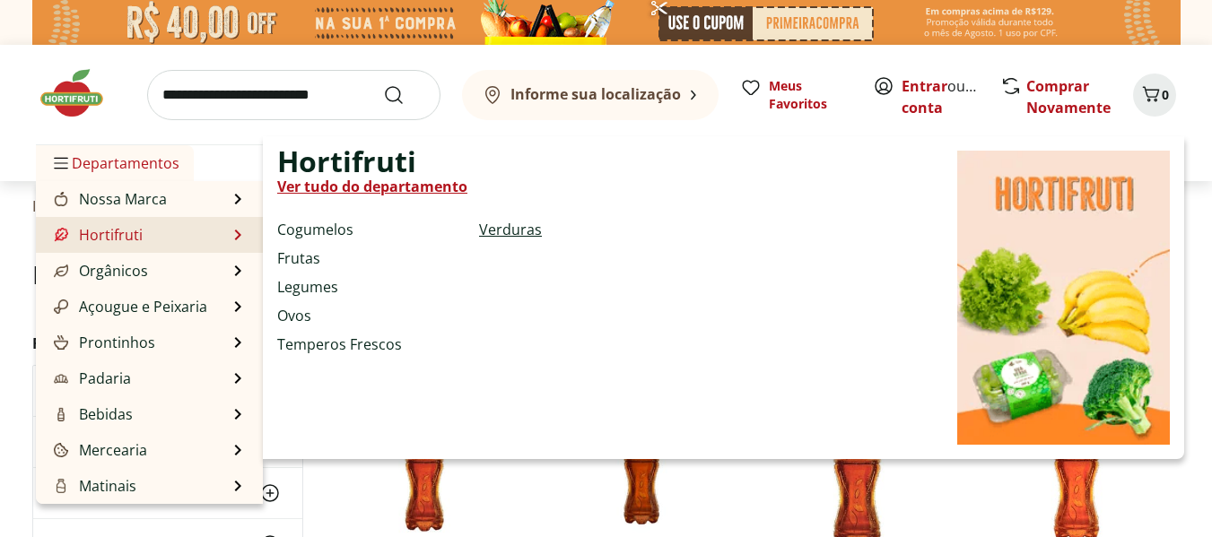
select select "**********"
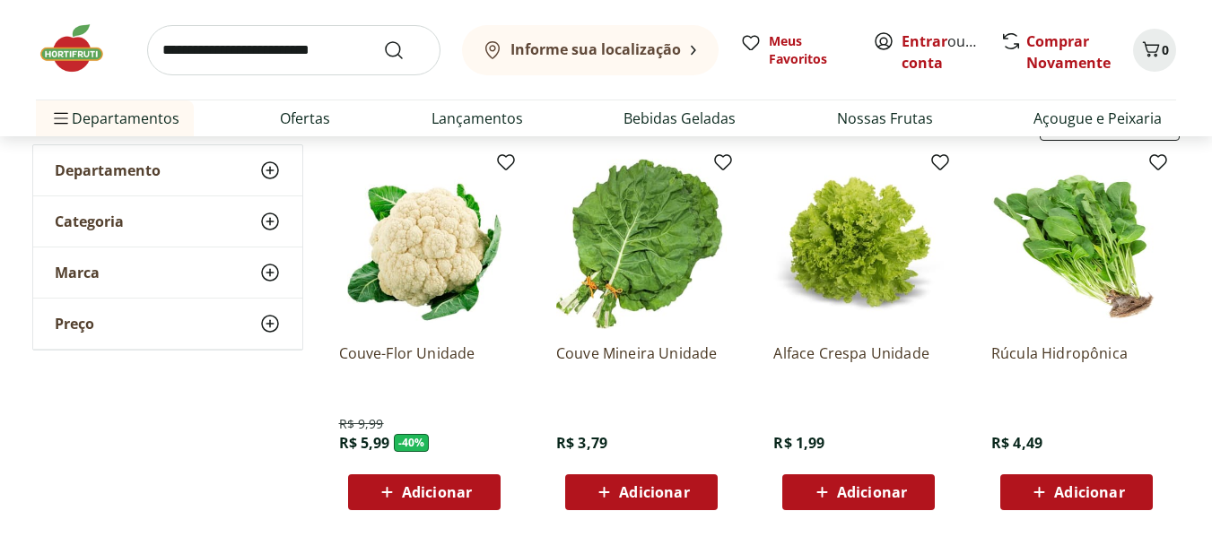
scroll to position [179, 0]
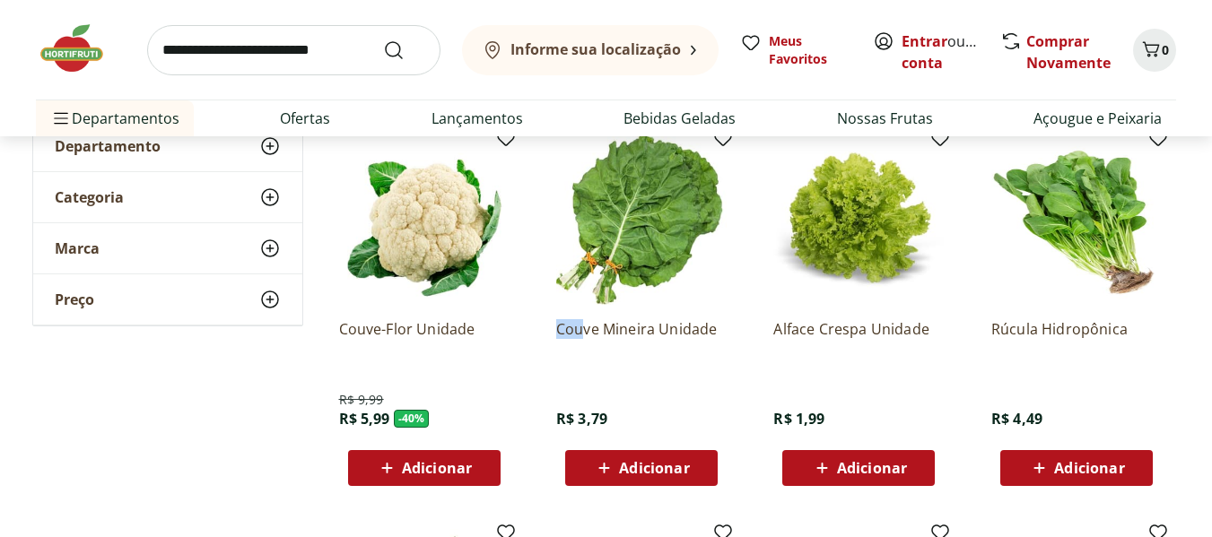
drag, startPoint x: 538, startPoint y: 334, endPoint x: 580, endPoint y: 341, distance: 42.8
drag, startPoint x: 633, startPoint y: 404, endPoint x: 634, endPoint y: 384, distance: 19.8
click at [631, 392] on div "Couve Mineira Unidade R$ 3,79 Adicionar" at bounding box center [641, 395] width 170 height 181
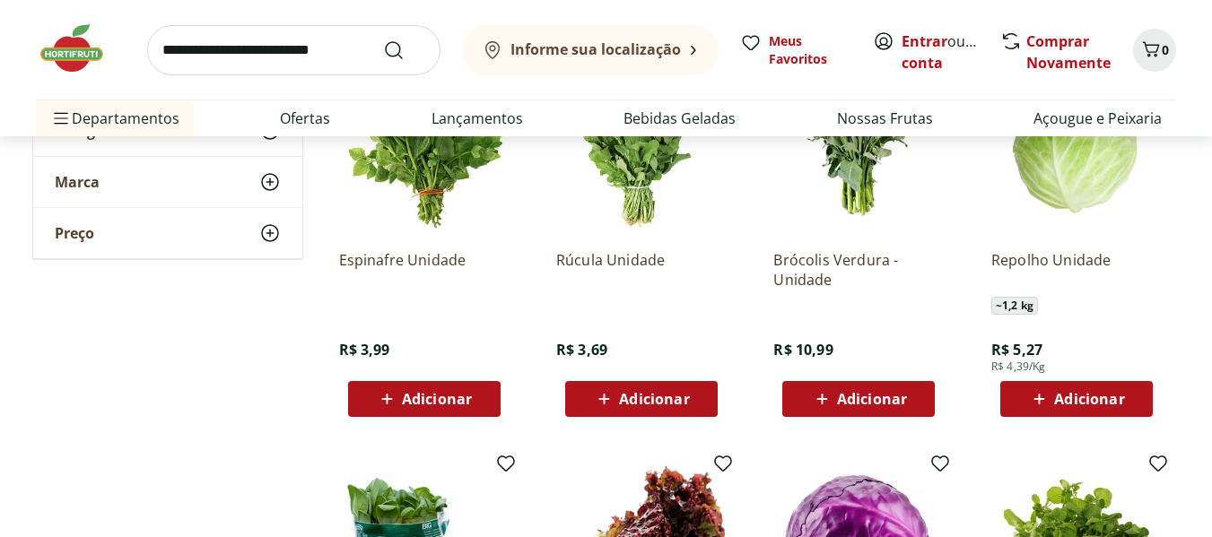
scroll to position [628, 0]
